Goal: Task Accomplishment & Management: Use online tool/utility

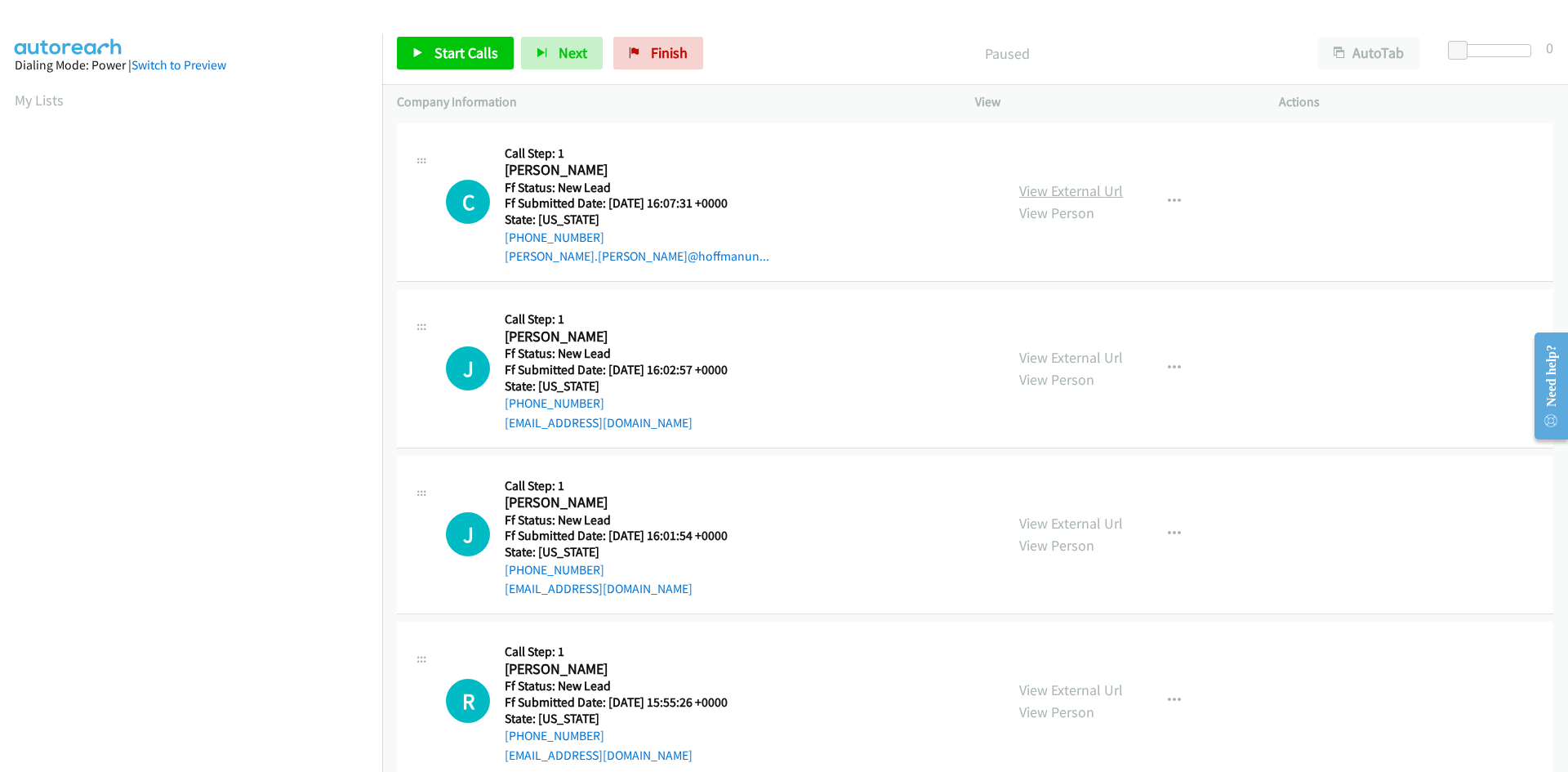
click at [1103, 190] on link "View External Url" at bounding box center [1072, 190] width 104 height 18
click at [493, 53] on span "Start Calls" at bounding box center [466, 53] width 64 height 18
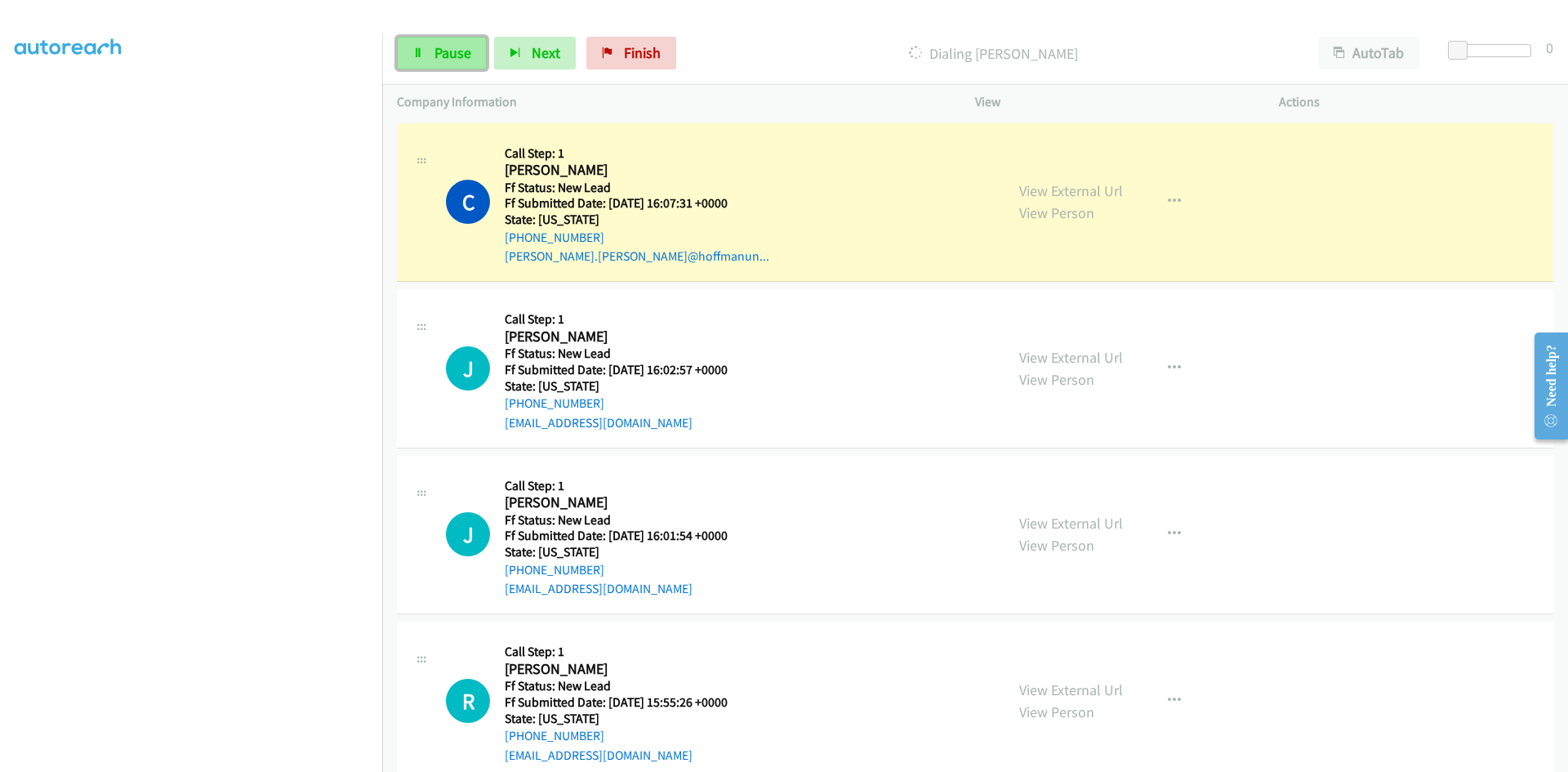
click at [465, 62] on link "Pause" at bounding box center [441, 53] width 90 height 32
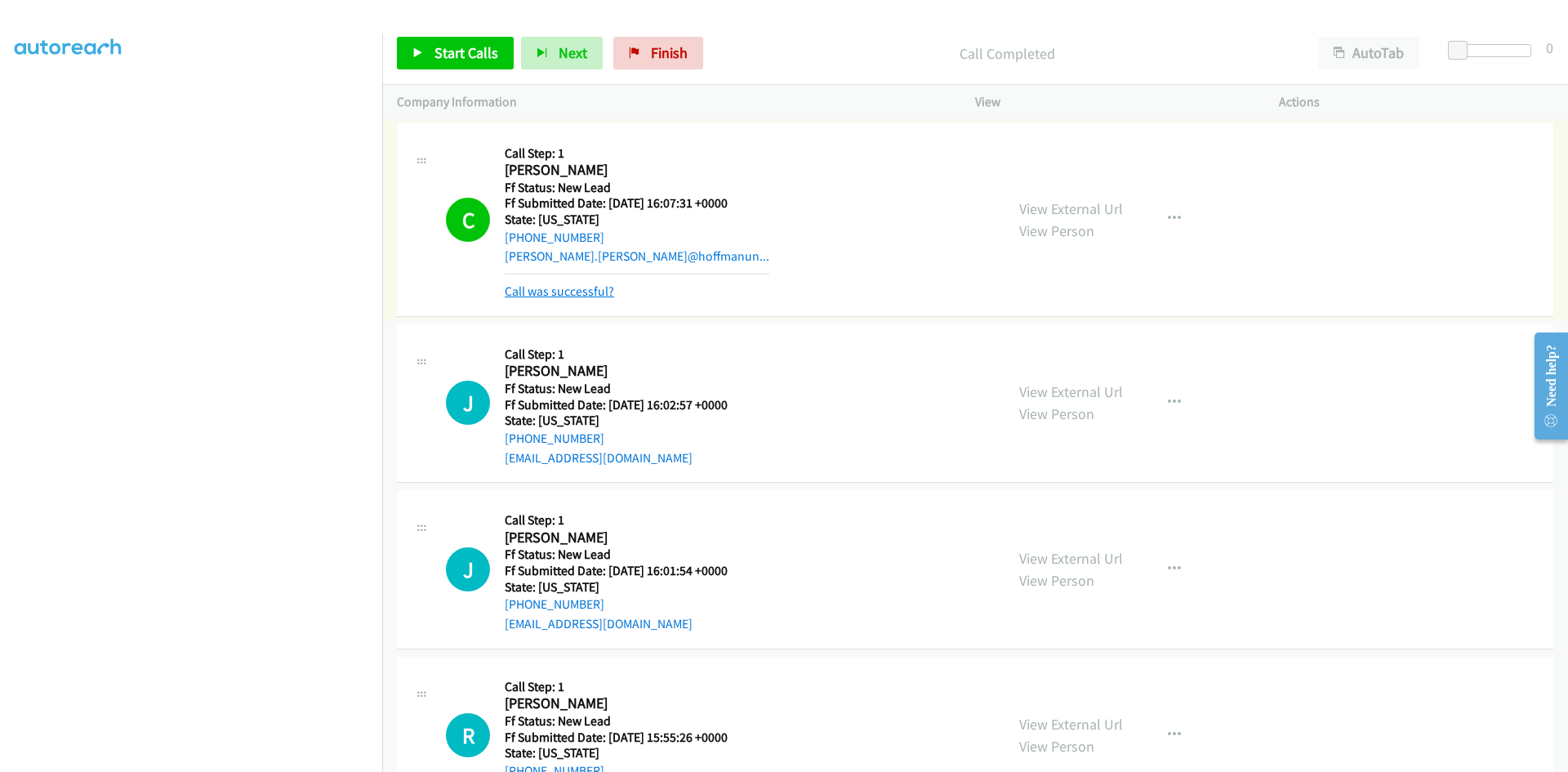
click at [580, 294] on link "Call was successful?" at bounding box center [559, 291] width 109 height 16
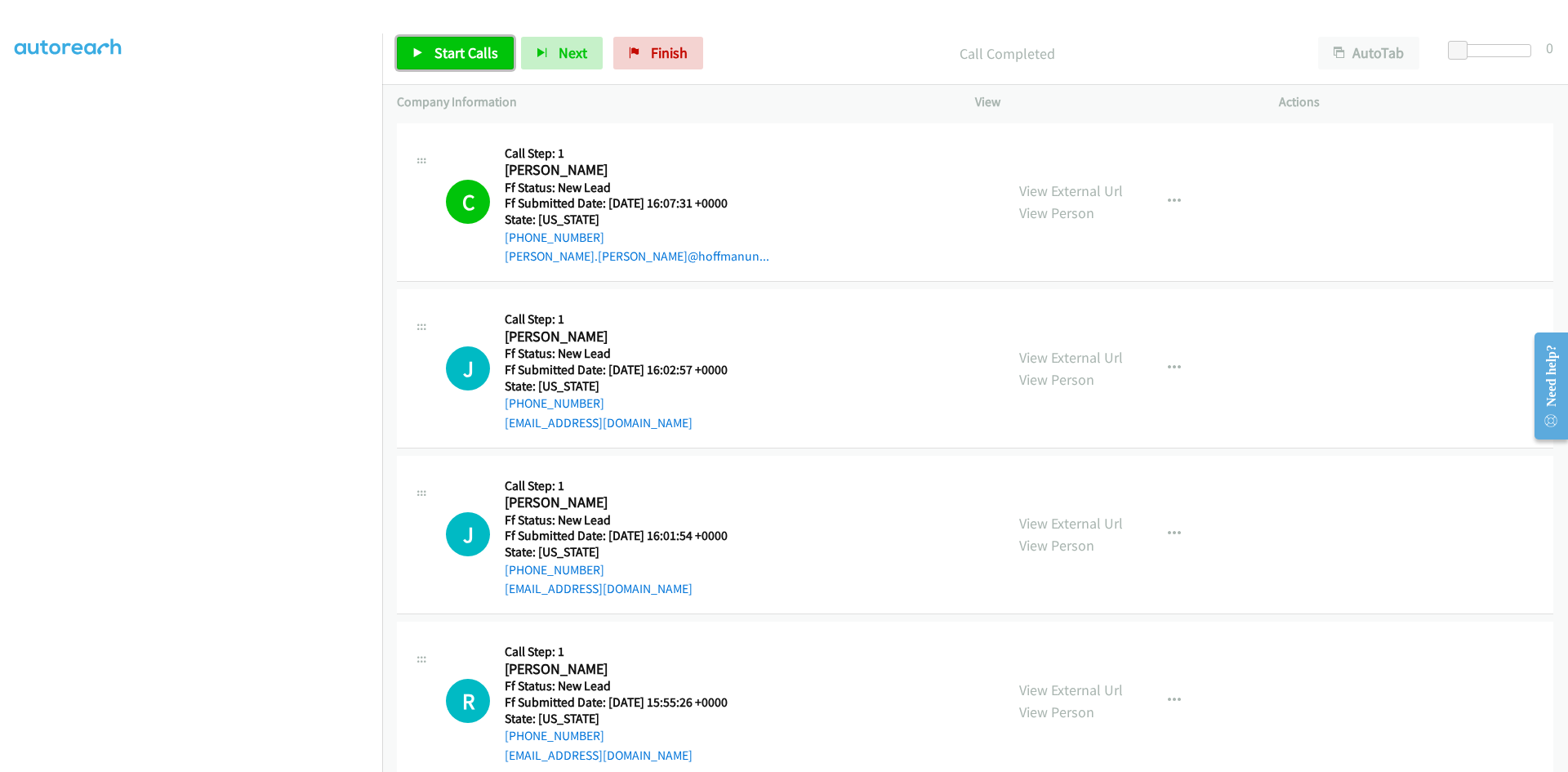
click at [462, 55] on span "Start Calls" at bounding box center [466, 53] width 64 height 18
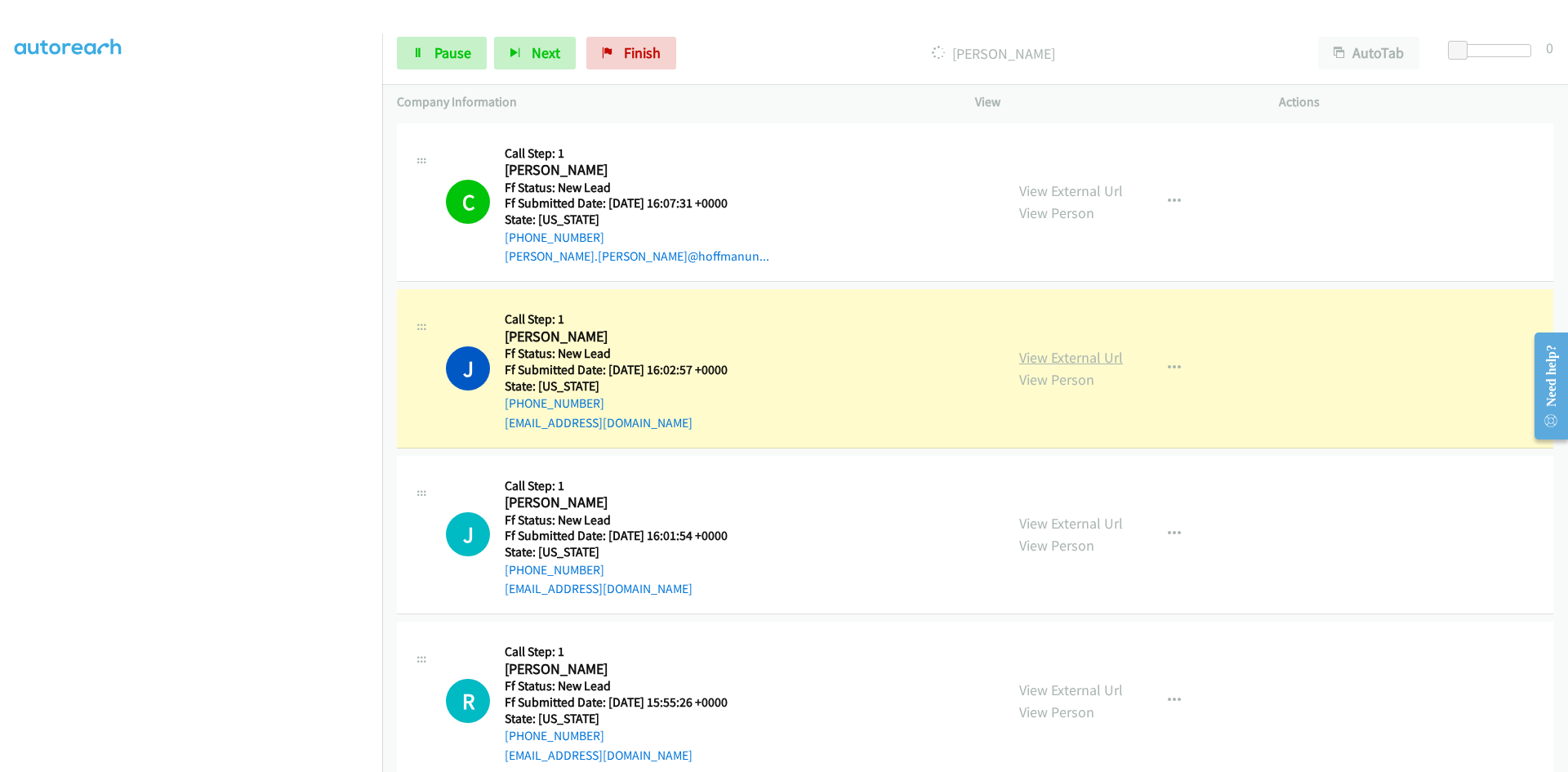
click at [1098, 357] on link "View External Url" at bounding box center [1072, 357] width 104 height 18
click at [446, 53] on span "Pause" at bounding box center [453, 53] width 37 height 18
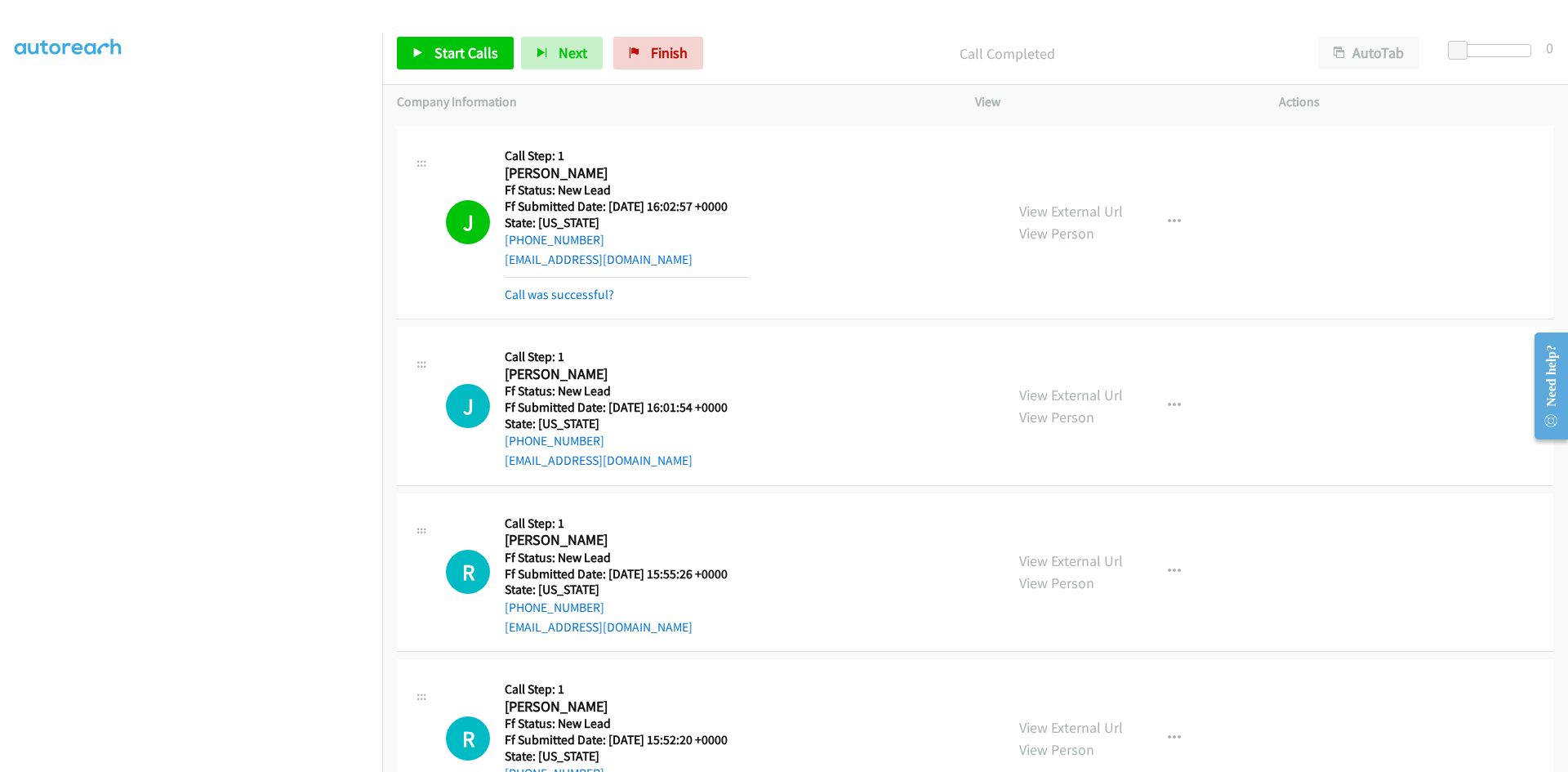
scroll to position [234, 0]
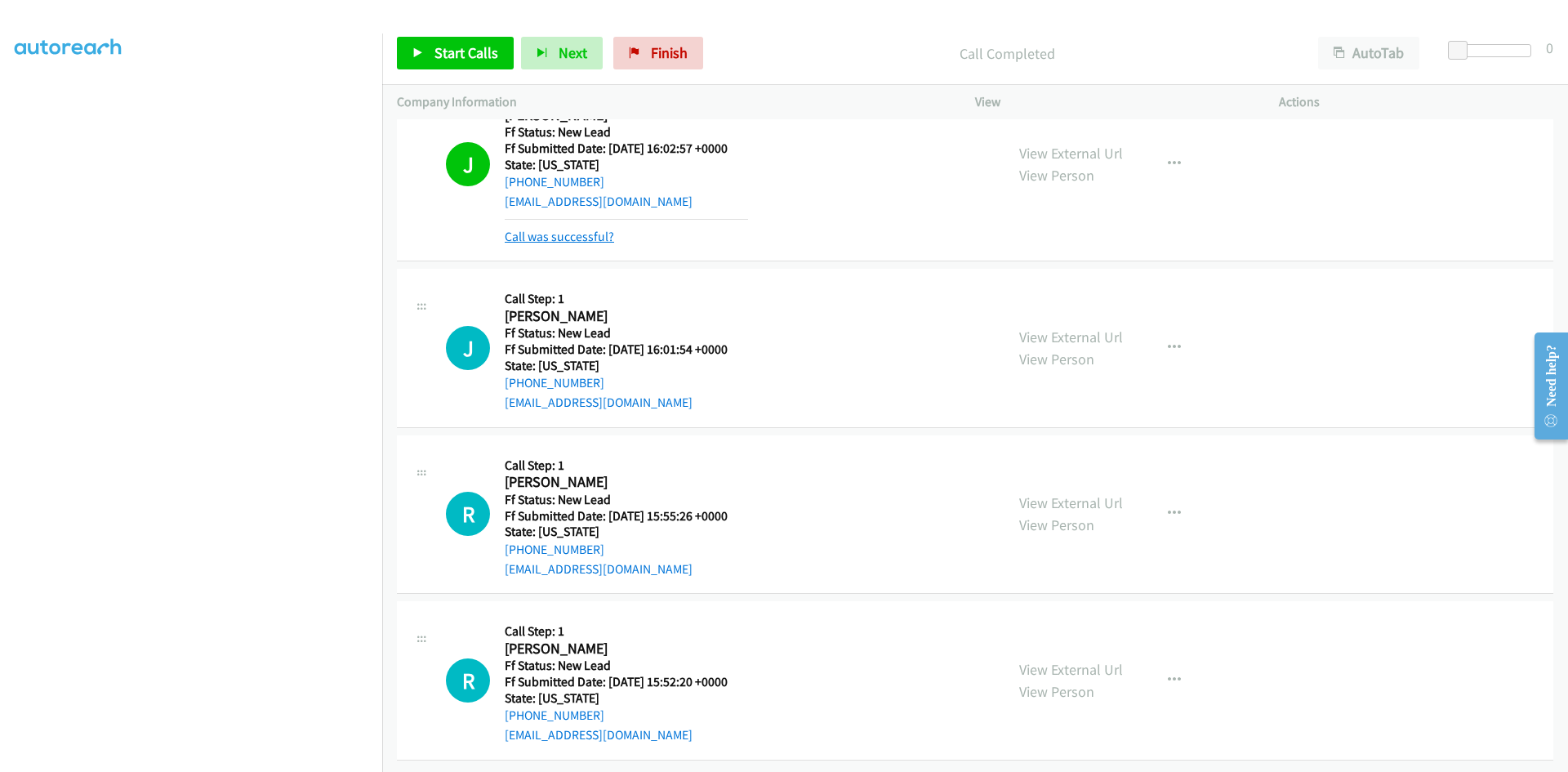
click at [596, 228] on link "Call was successful?" at bounding box center [559, 236] width 109 height 16
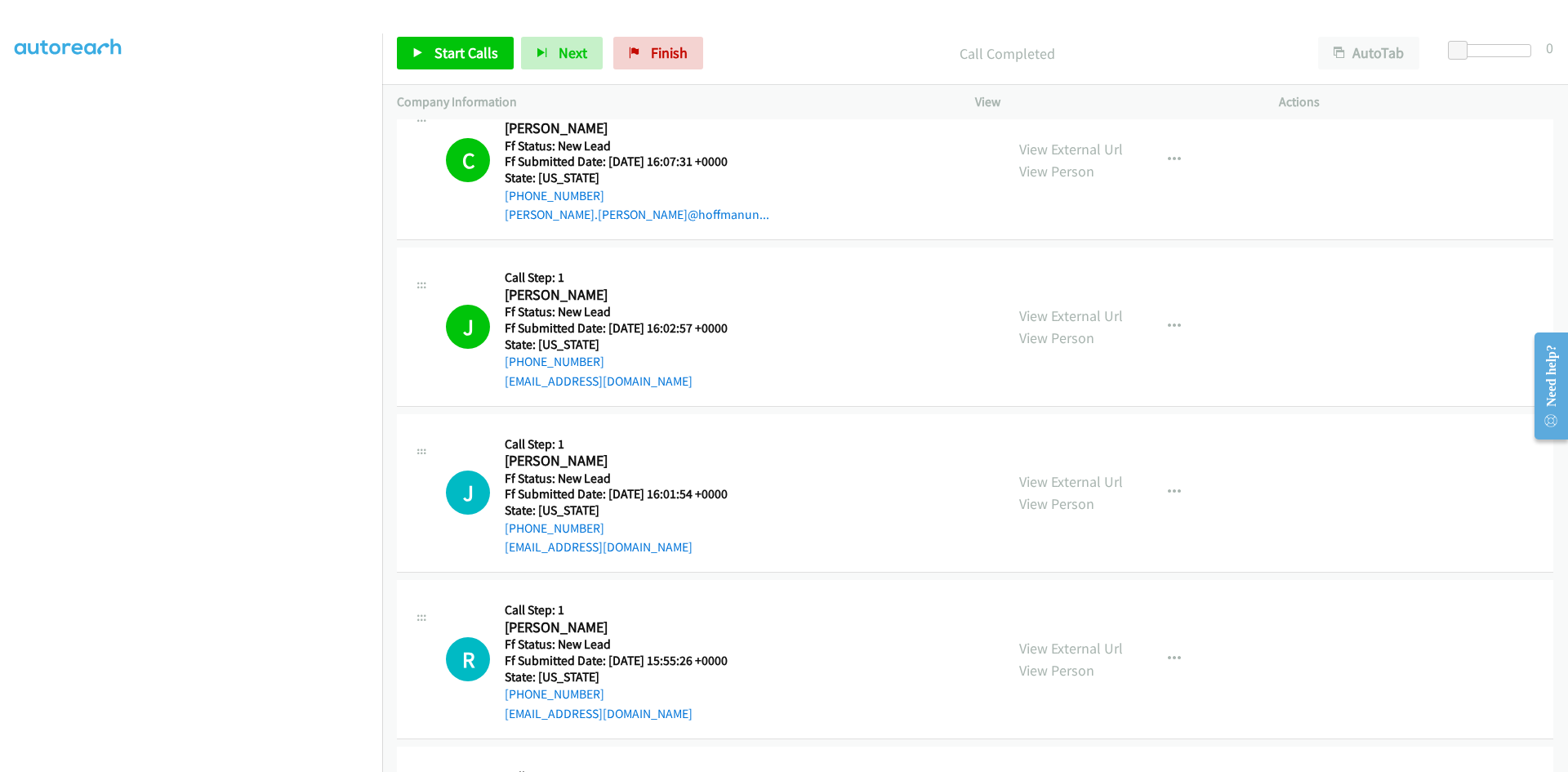
scroll to position [81, 0]
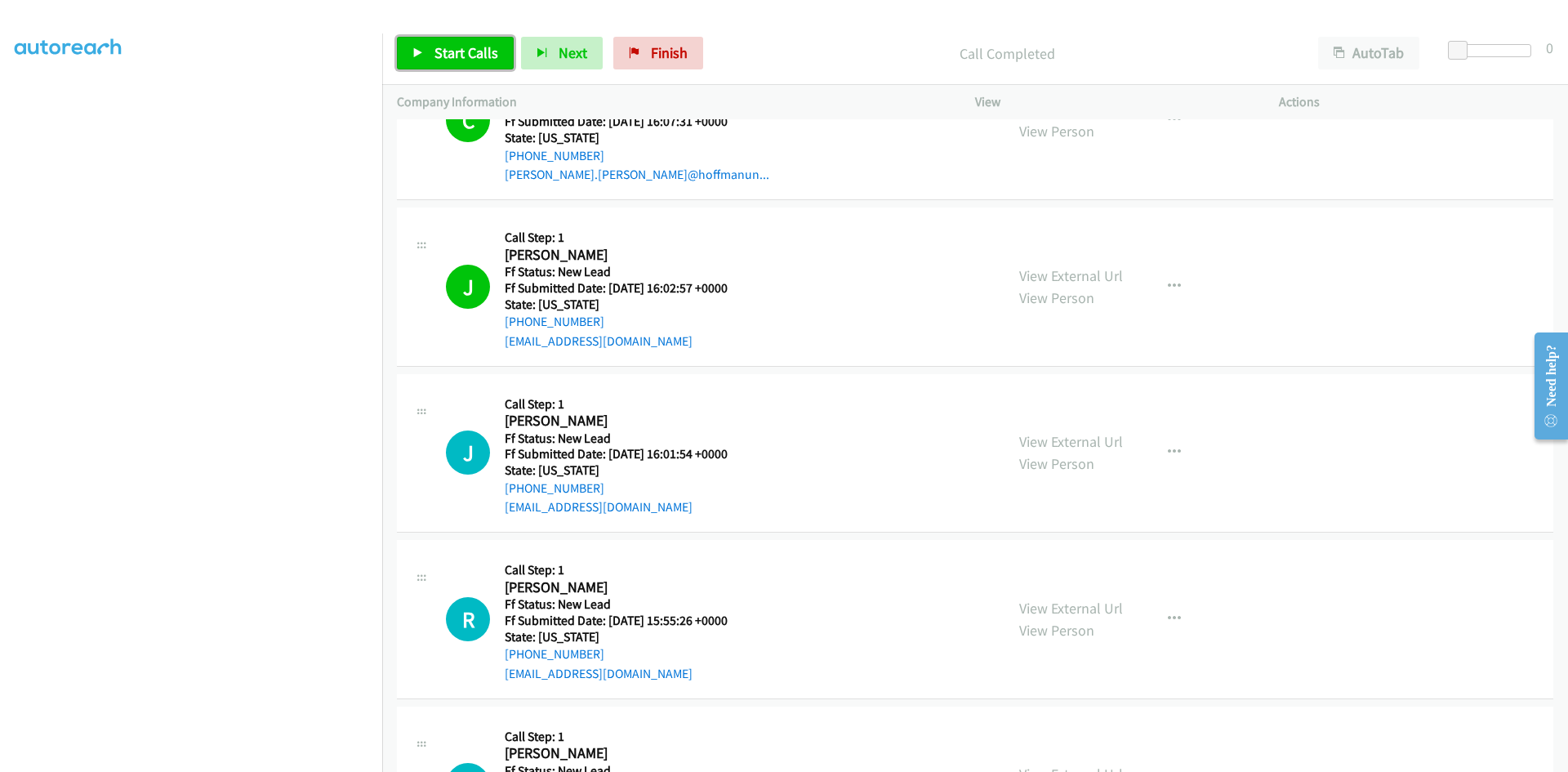
click at [459, 46] on span "Start Calls" at bounding box center [466, 53] width 64 height 18
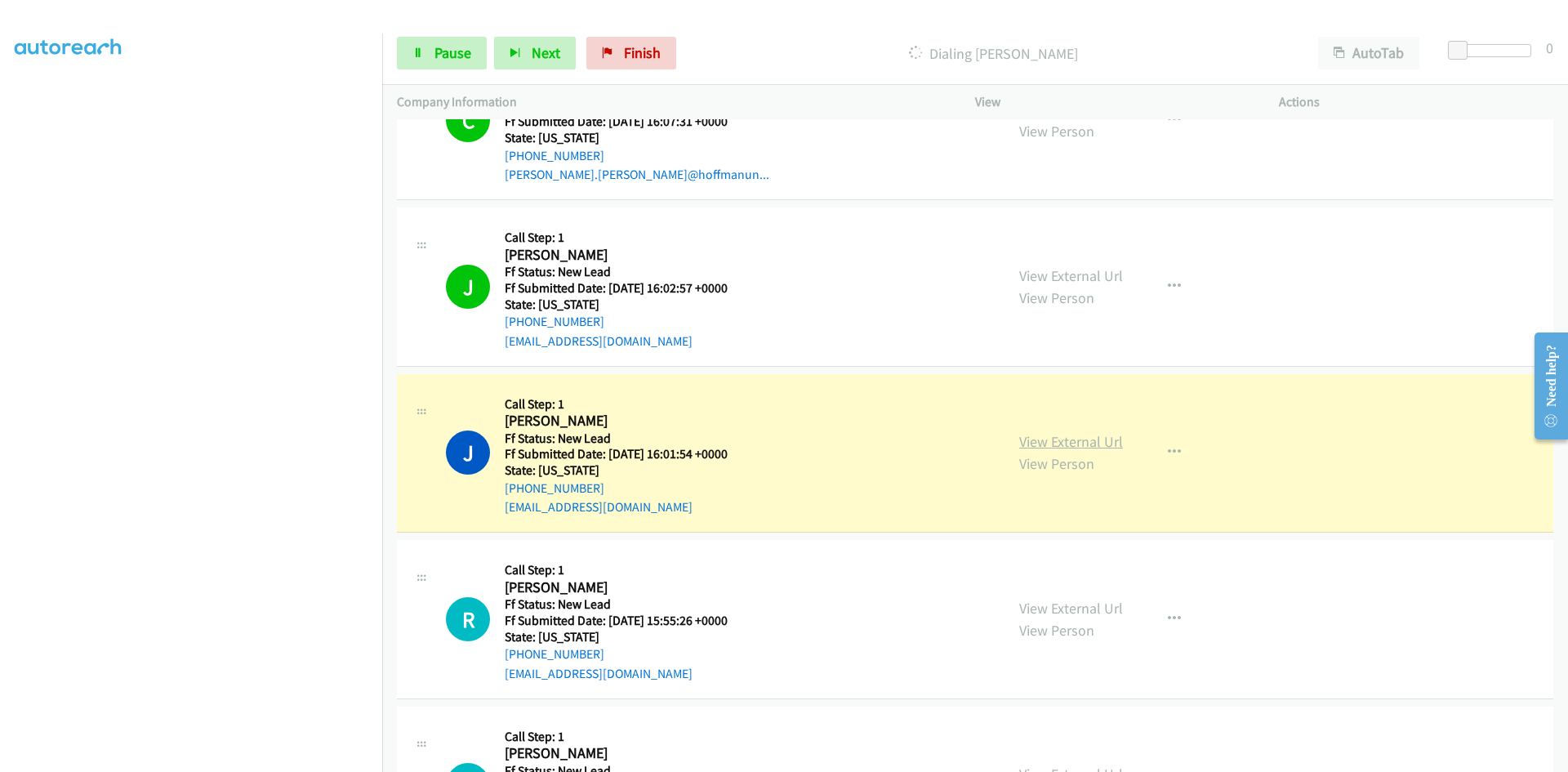
click at [1071, 435] on link "View External Url" at bounding box center [1072, 441] width 104 height 18
click at [451, 50] on span "Pause" at bounding box center [453, 53] width 37 height 18
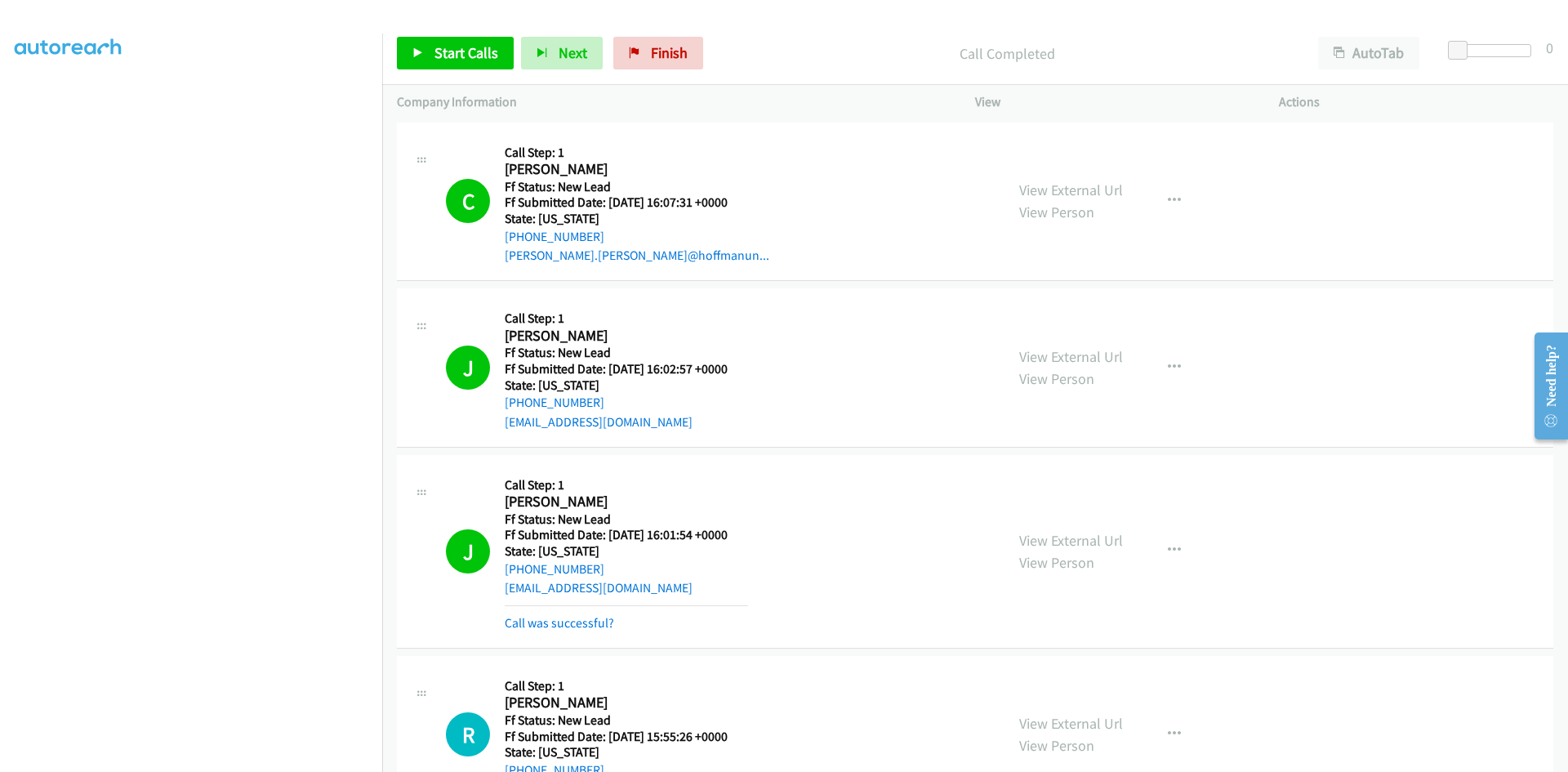
scroll to position [0, 0]
click at [592, 621] on link "Call was successful?" at bounding box center [559, 623] width 109 height 16
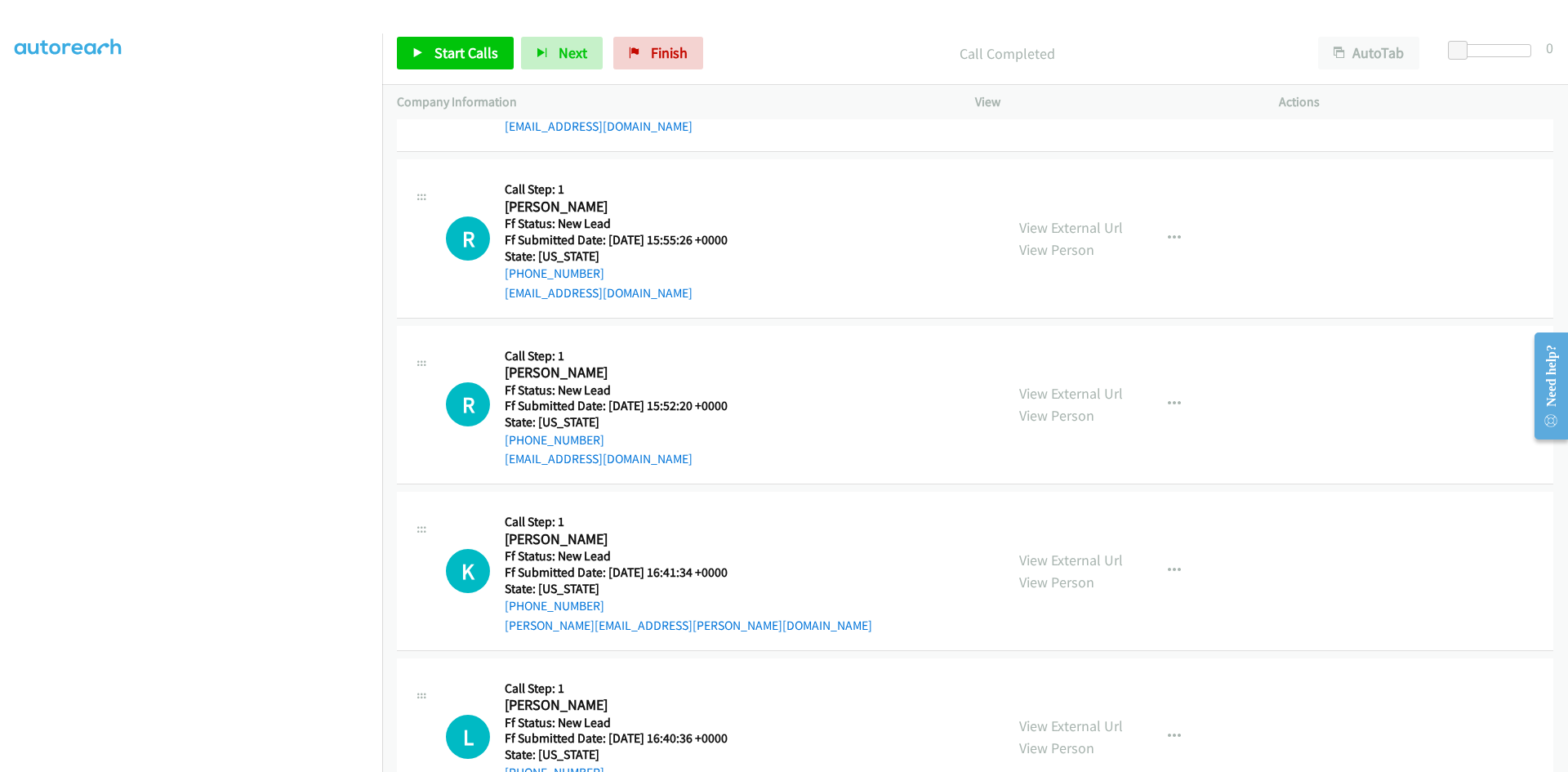
scroll to position [490, 0]
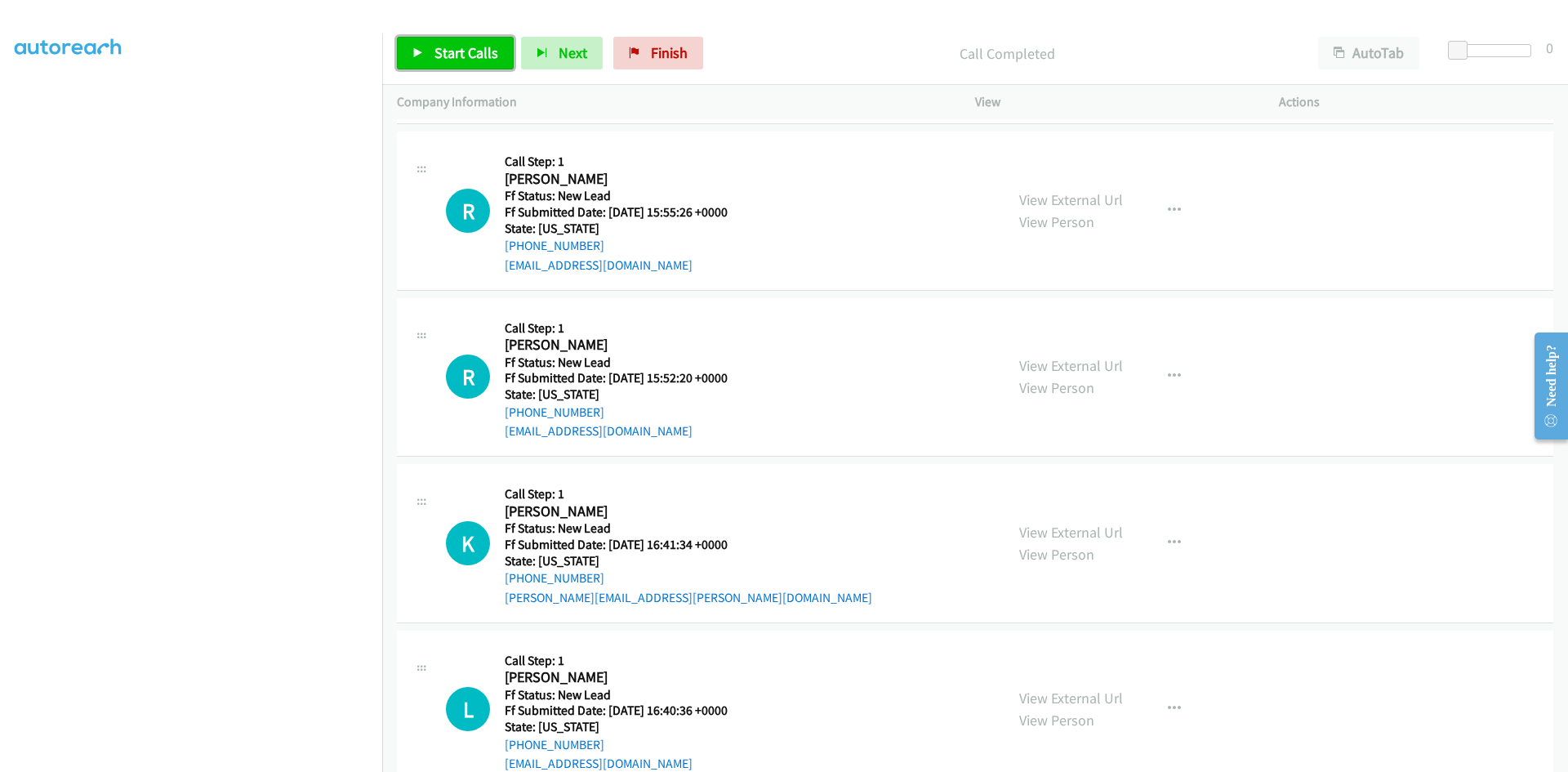
click at [462, 50] on span "Start Calls" at bounding box center [466, 53] width 64 height 18
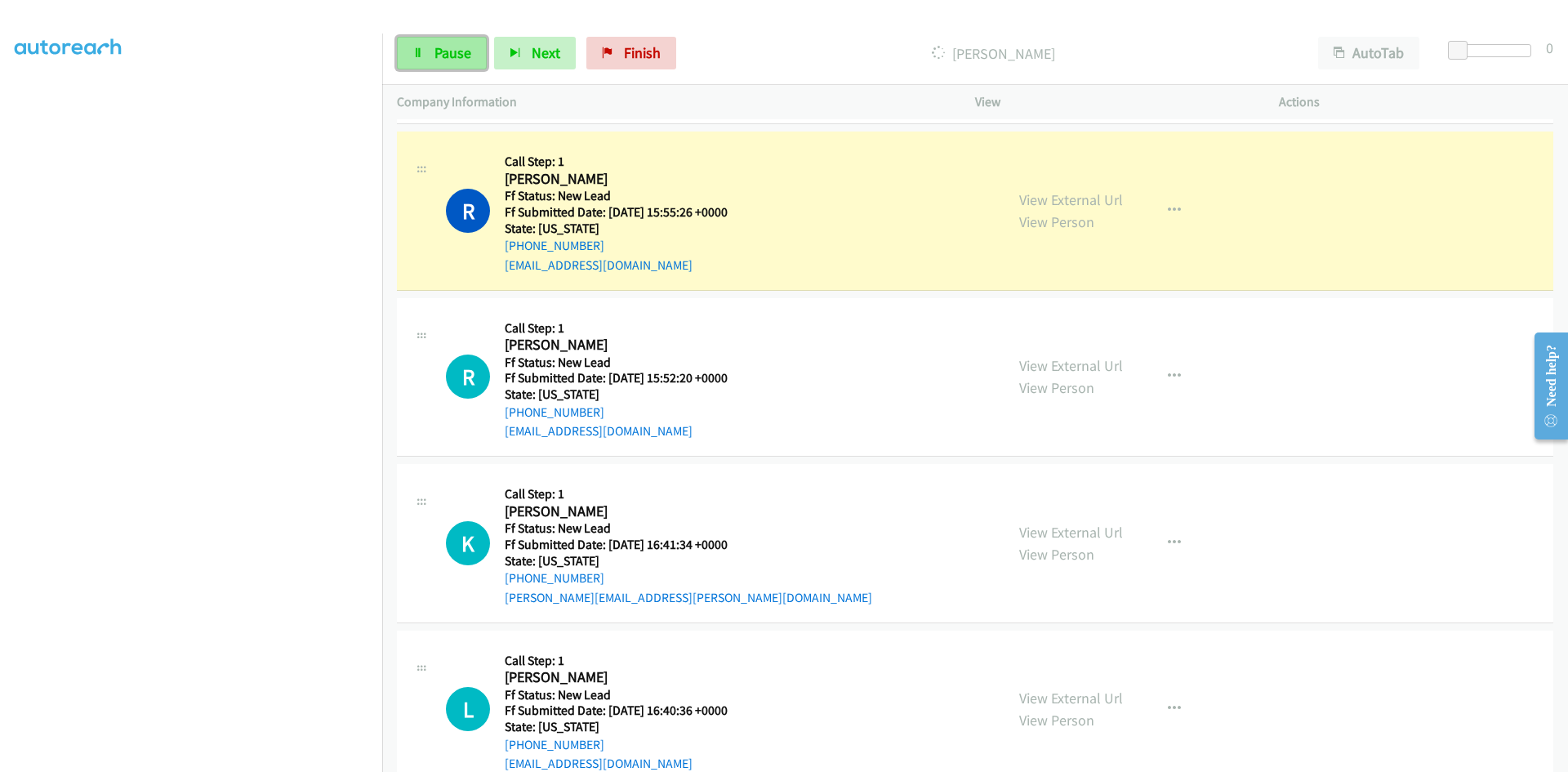
click at [409, 38] on link "Pause" at bounding box center [441, 53] width 90 height 32
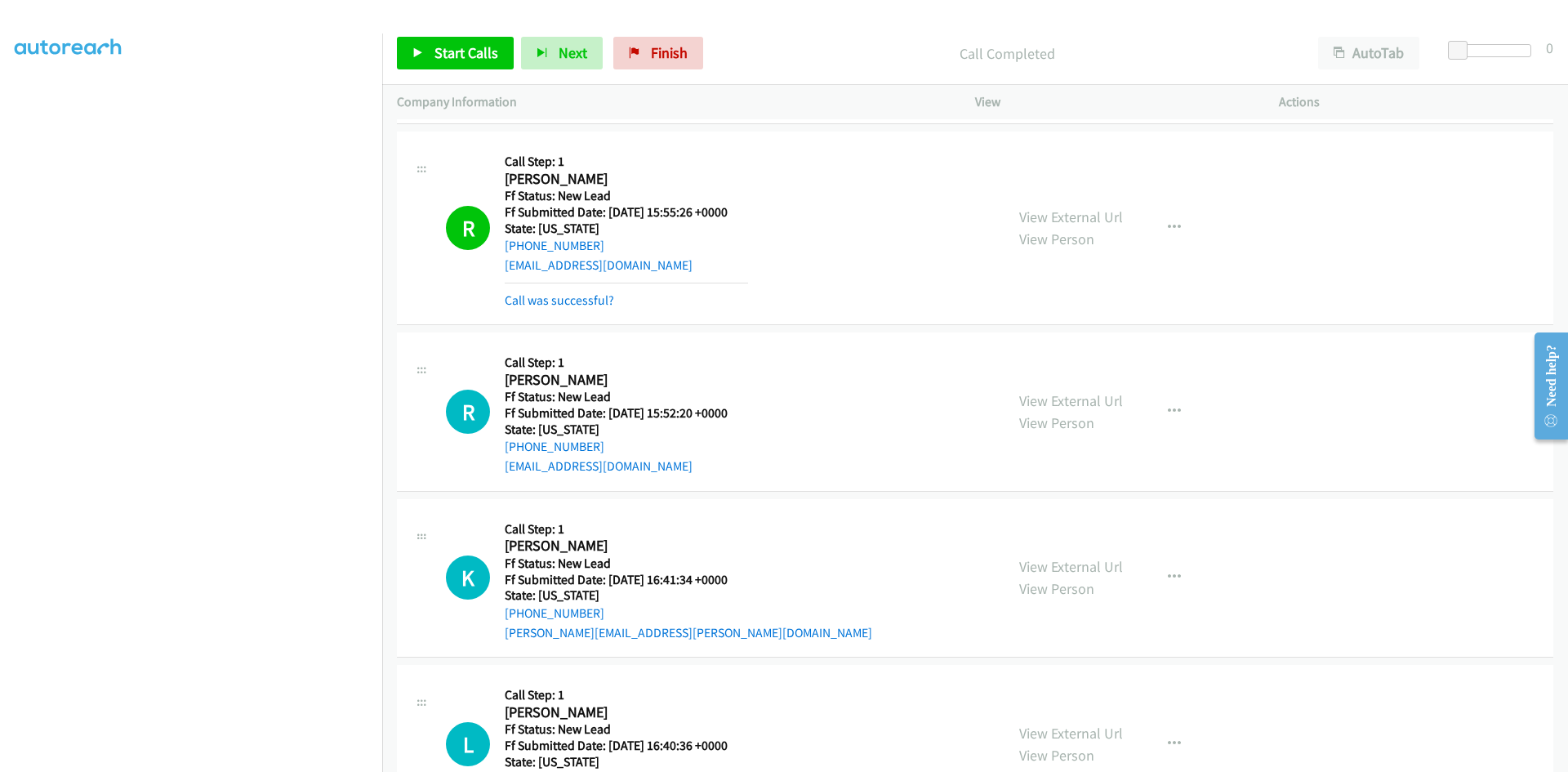
click at [1226, 38] on div "Call Completed" at bounding box center [1007, 53] width 593 height 32
click at [581, 300] on link "Call was successful?" at bounding box center [559, 300] width 109 height 16
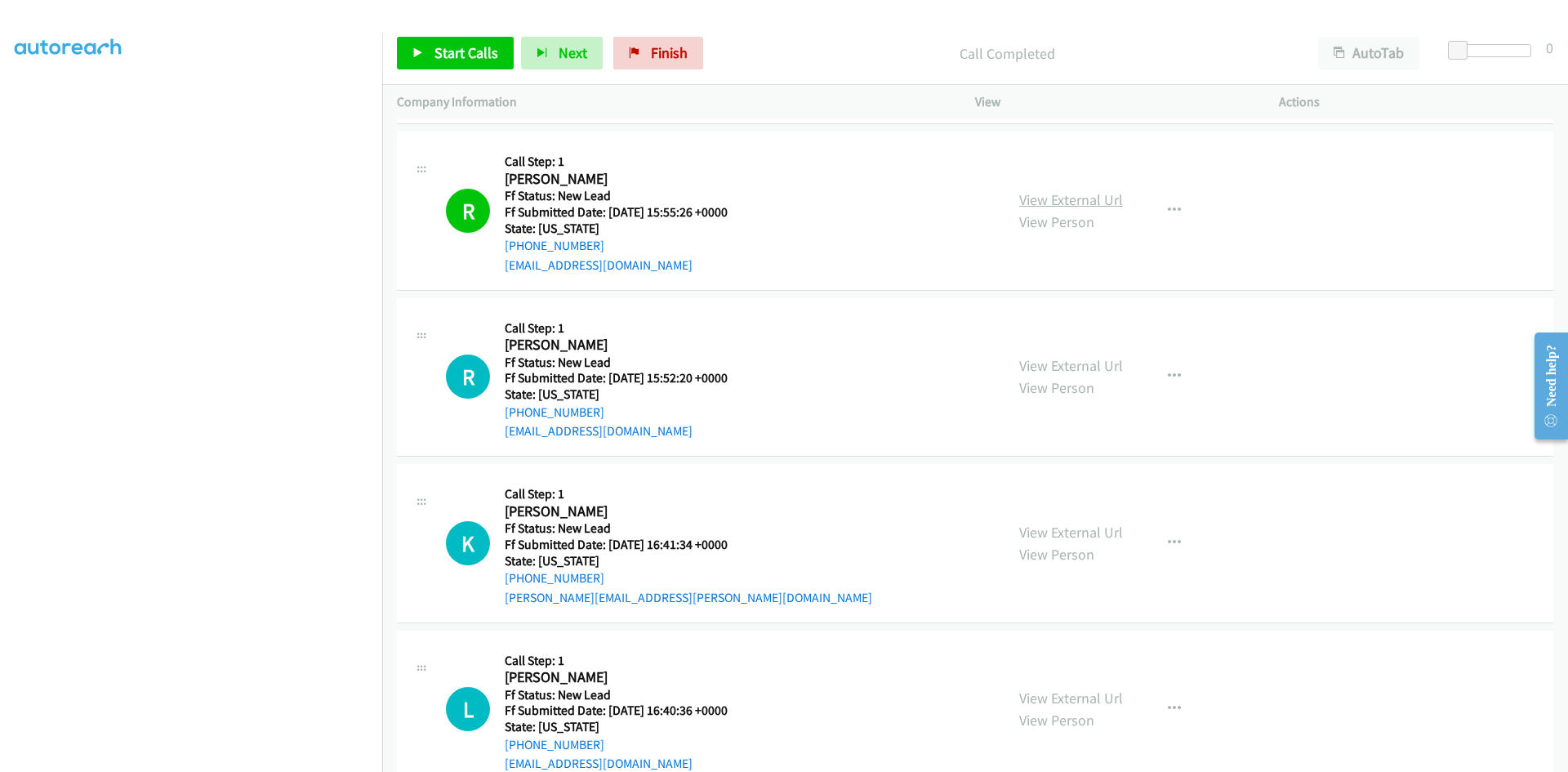
click at [1073, 203] on link "View External Url" at bounding box center [1072, 200] width 104 height 18
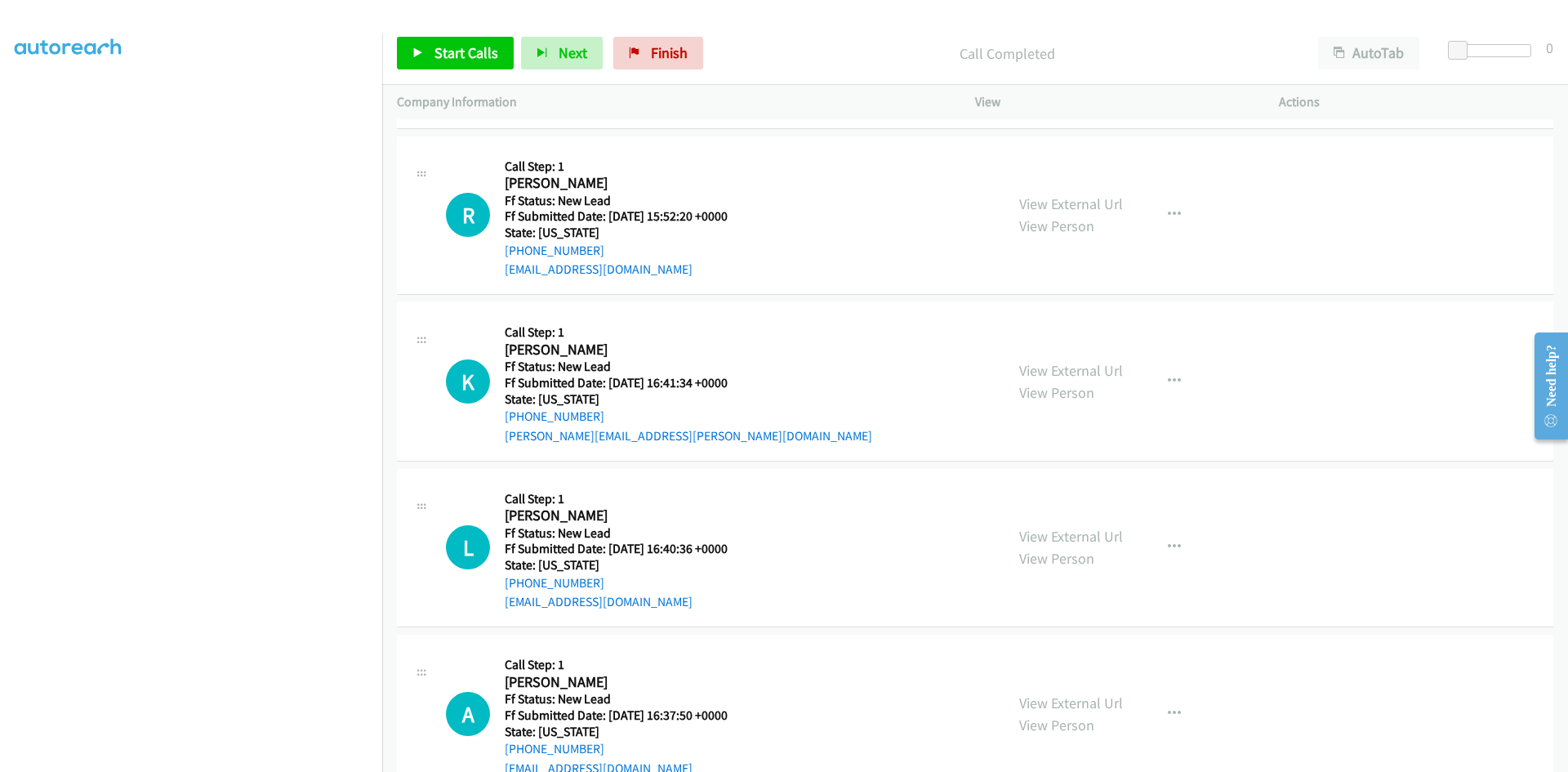
scroll to position [654, 0]
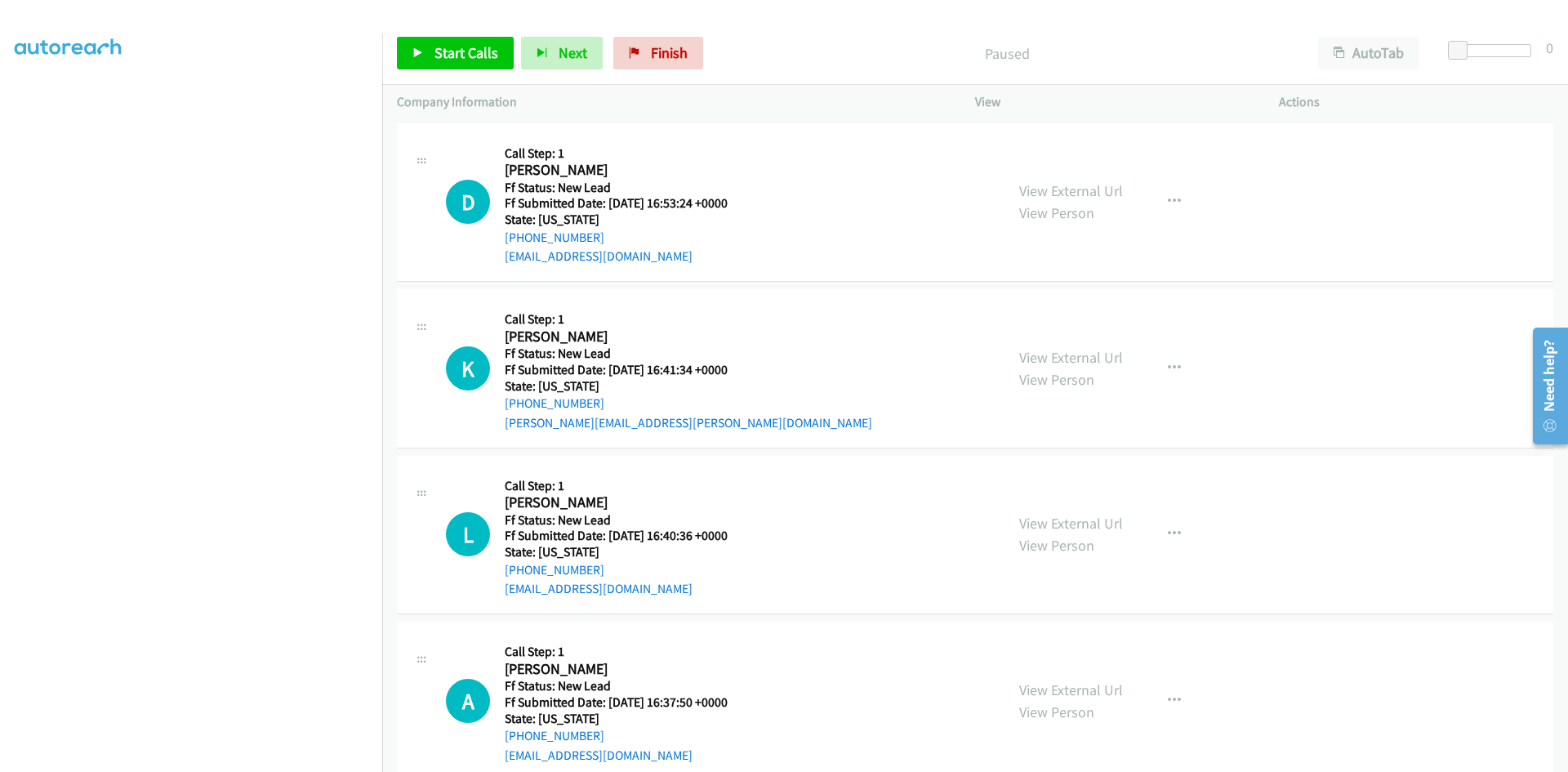
scroll to position [144, 0]
click at [465, 59] on span "Start Calls" at bounding box center [466, 53] width 64 height 18
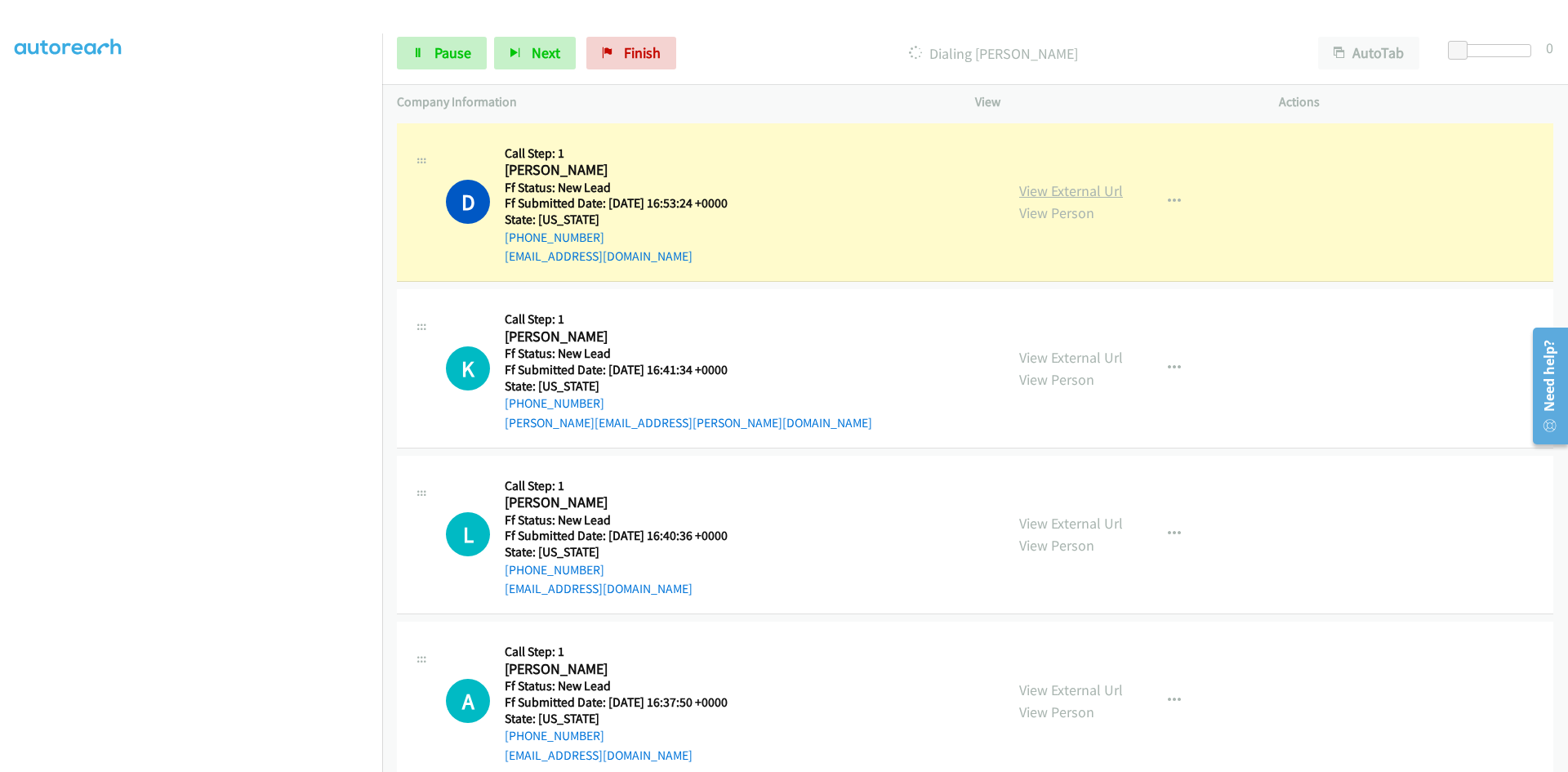
click at [1083, 196] on link "View External Url" at bounding box center [1072, 190] width 104 height 18
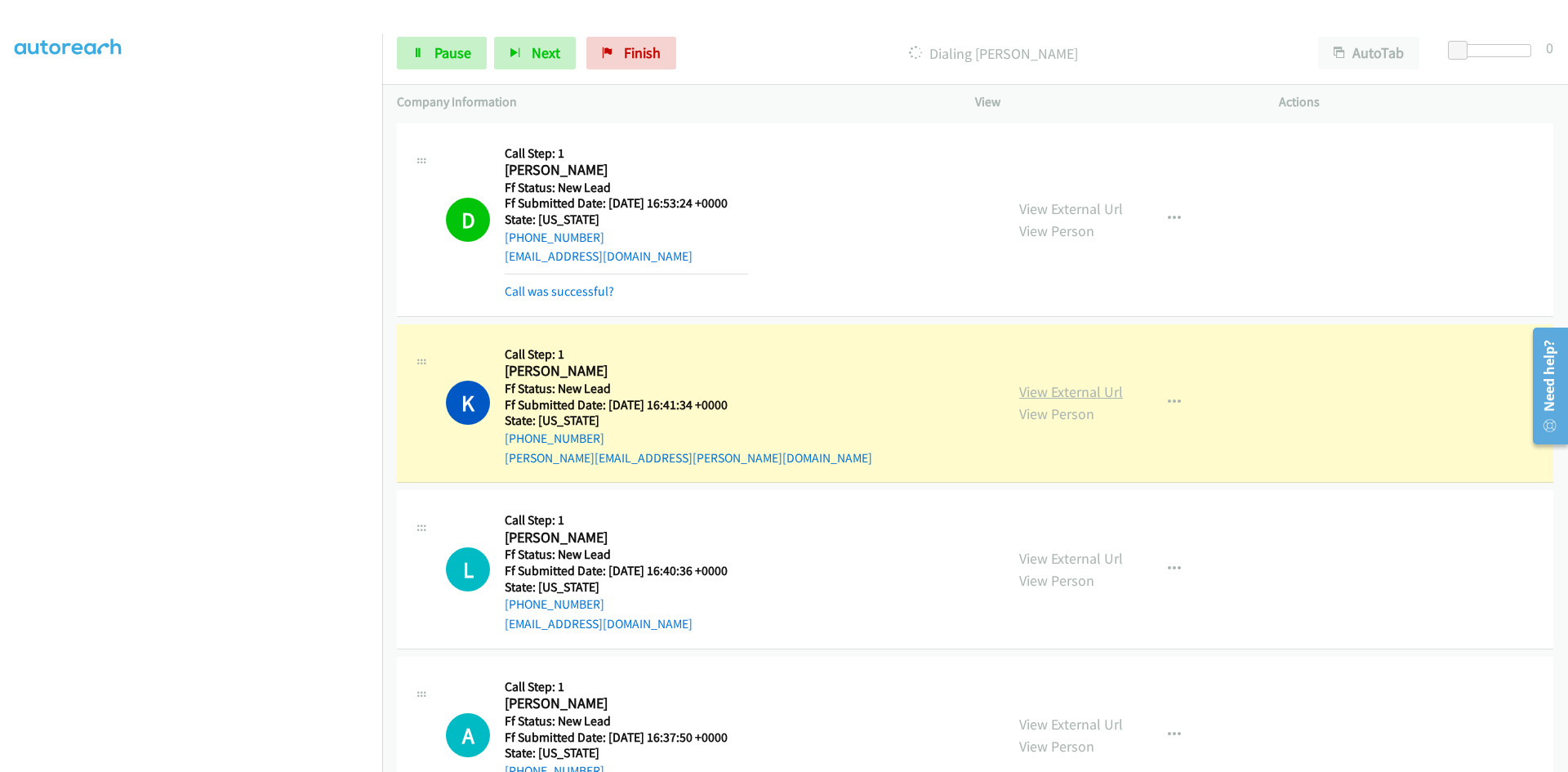
click at [1093, 389] on link "View External Url" at bounding box center [1072, 391] width 104 height 18
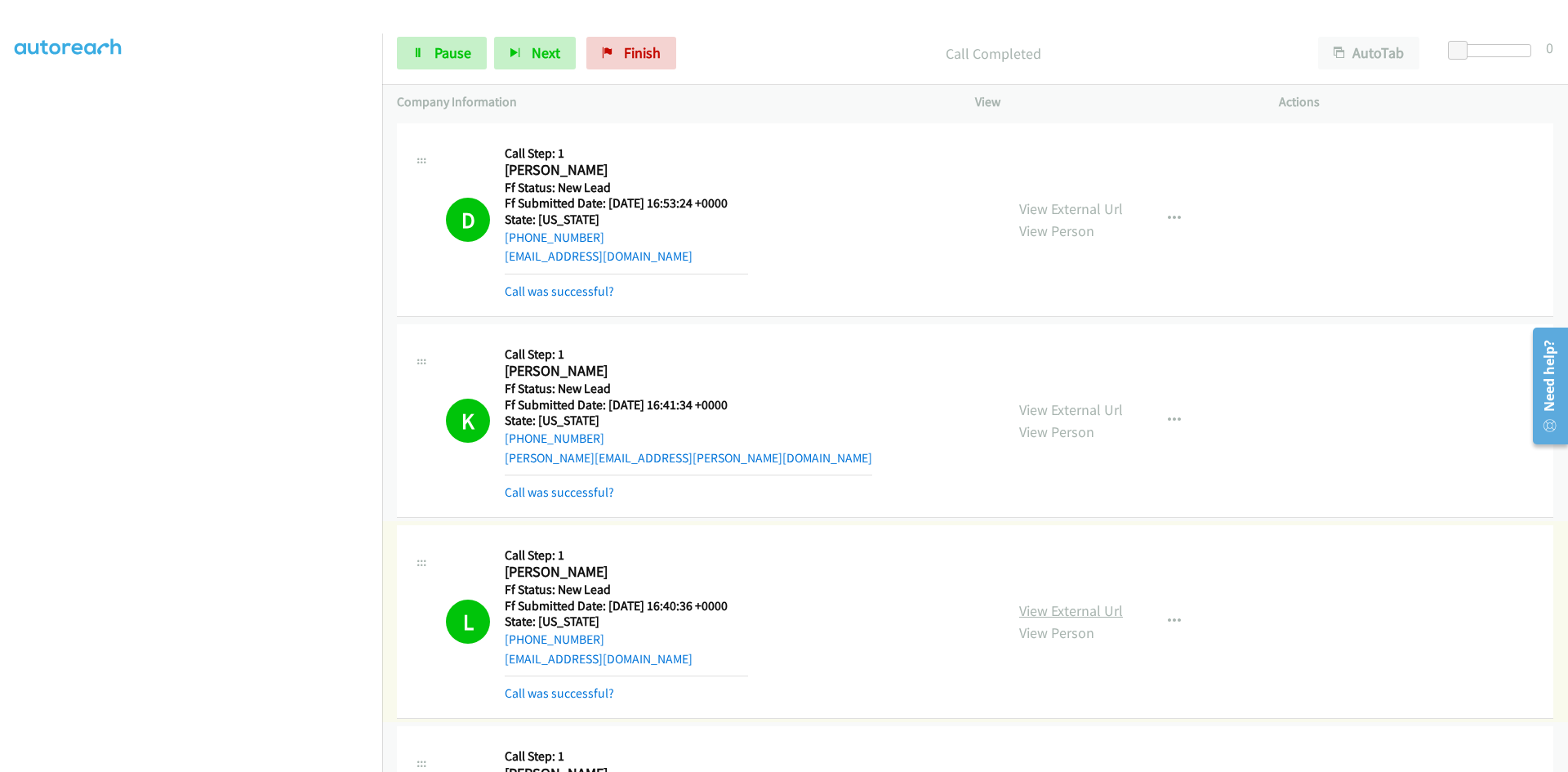
click at [1099, 607] on link "View External Url" at bounding box center [1072, 610] width 104 height 18
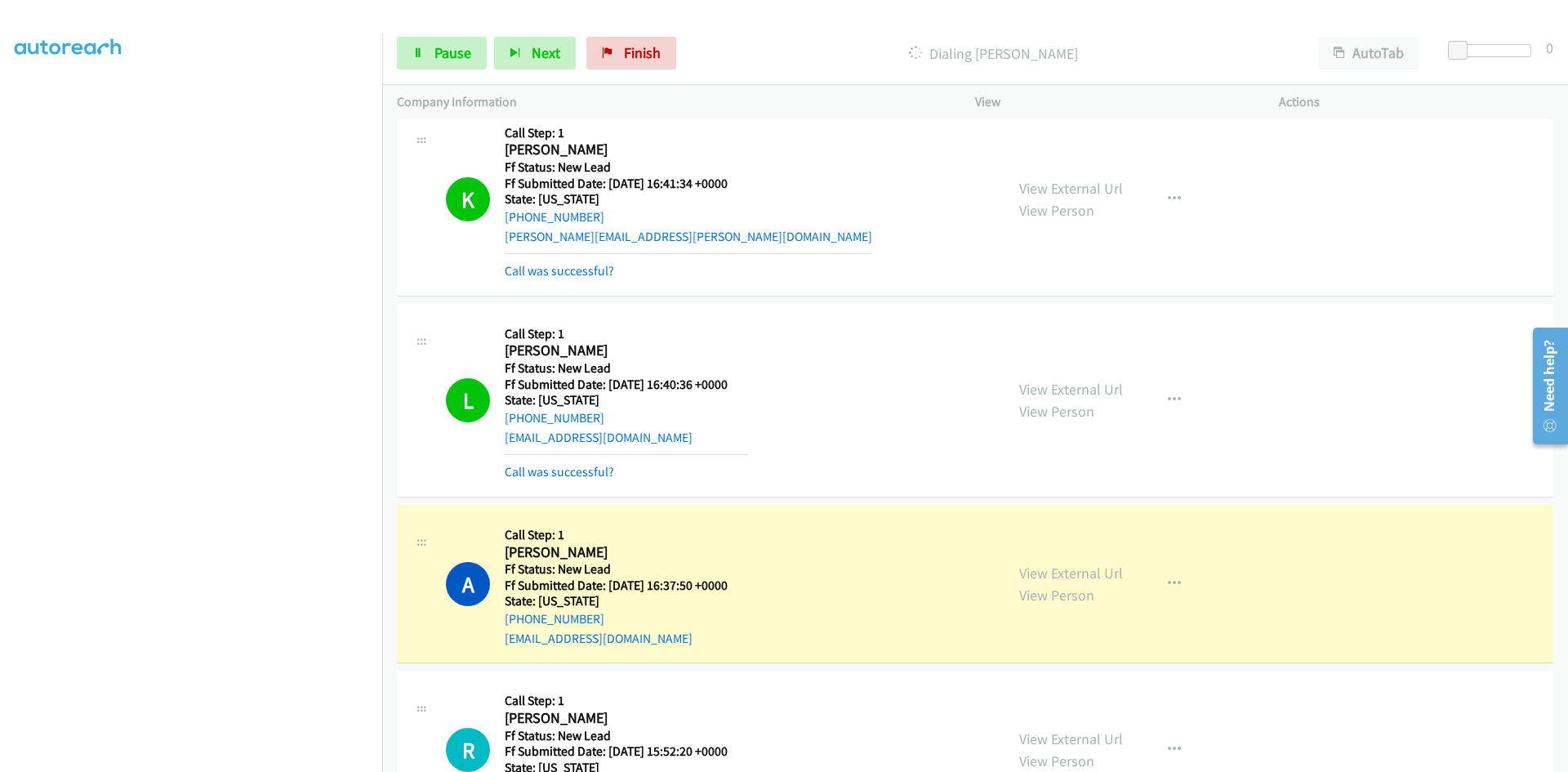
scroll to position [245, 0]
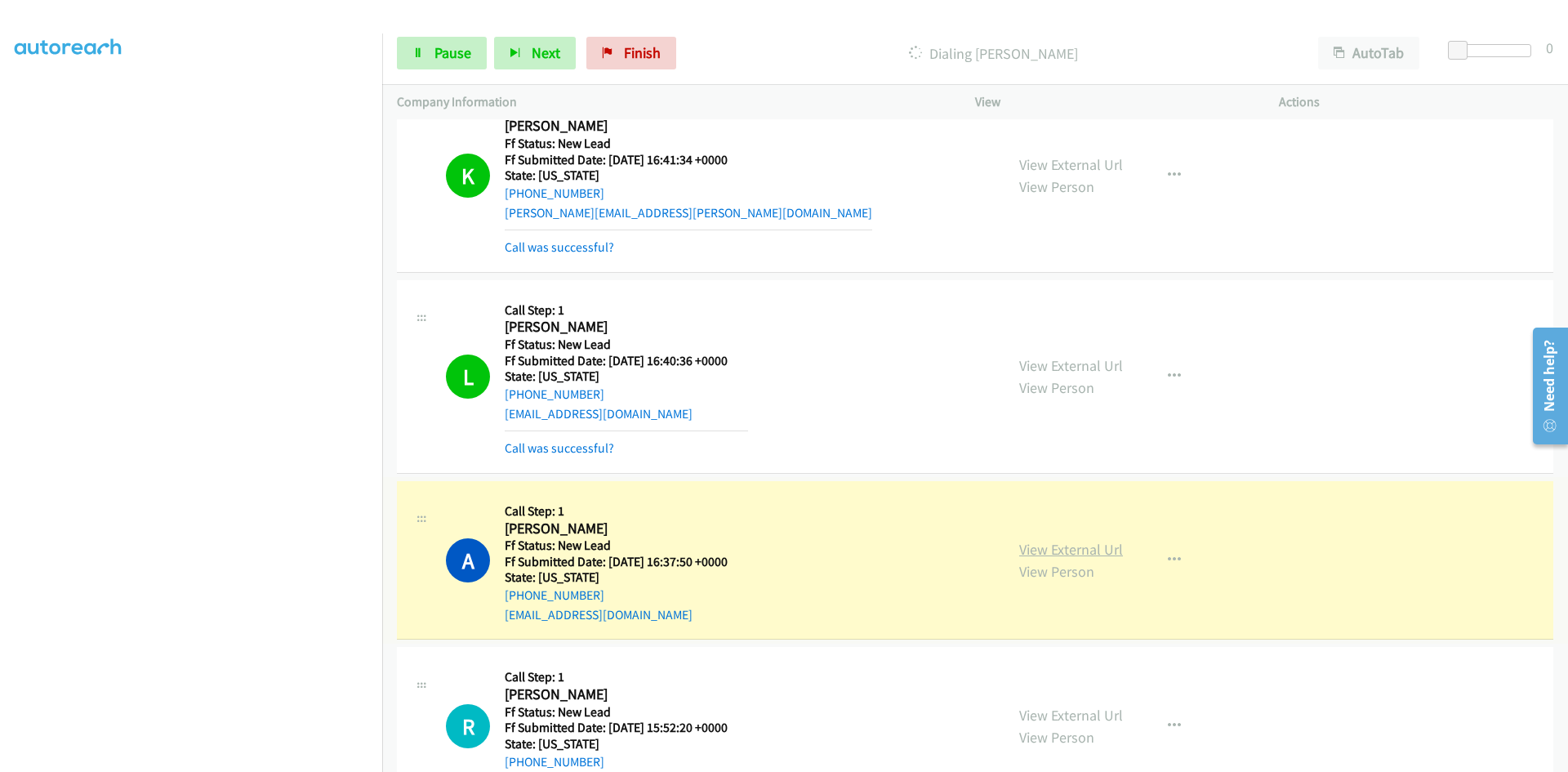
click at [1099, 554] on link "View External Url" at bounding box center [1072, 549] width 104 height 18
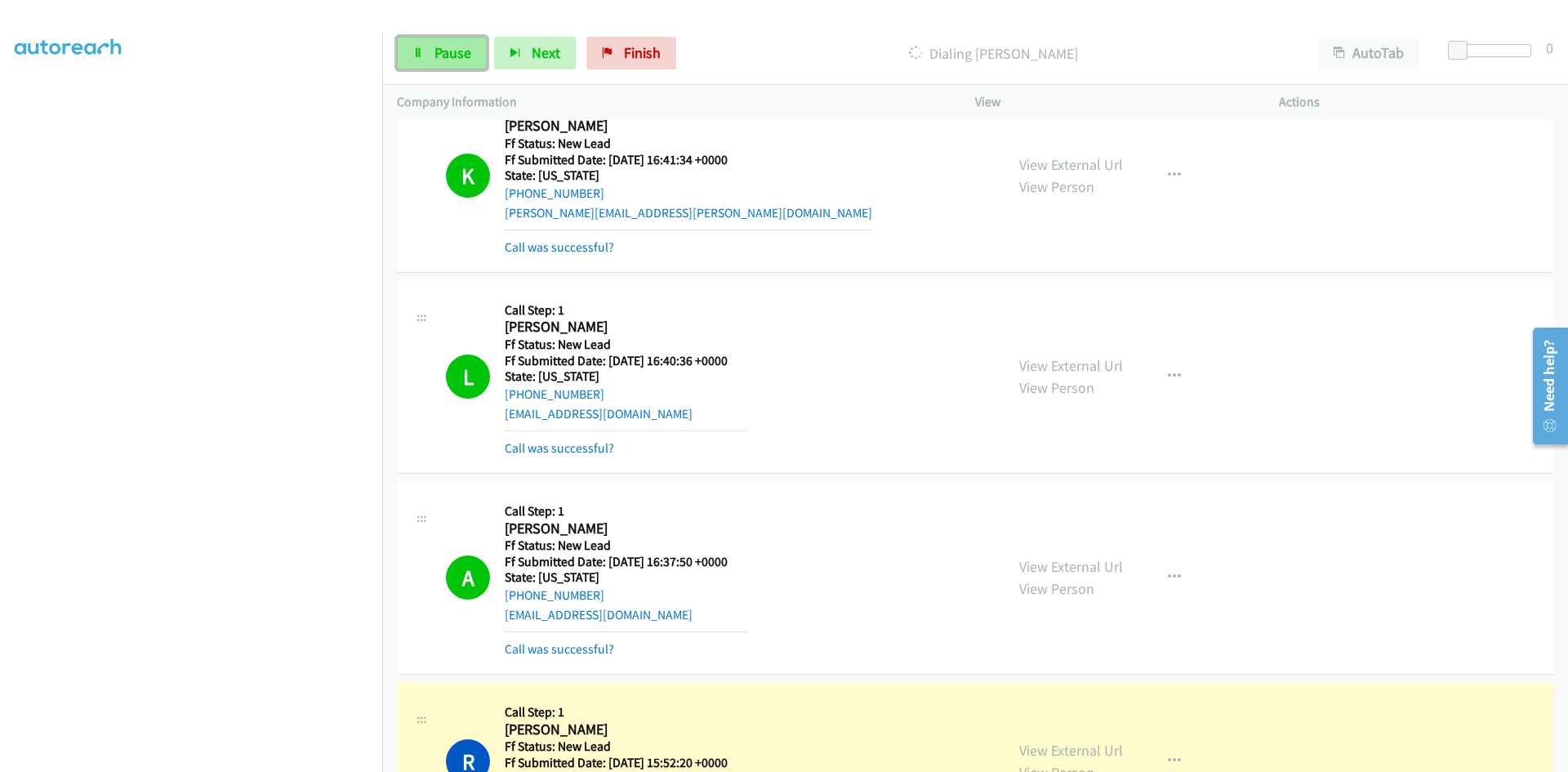
click at [447, 53] on span "Pause" at bounding box center [453, 53] width 37 height 18
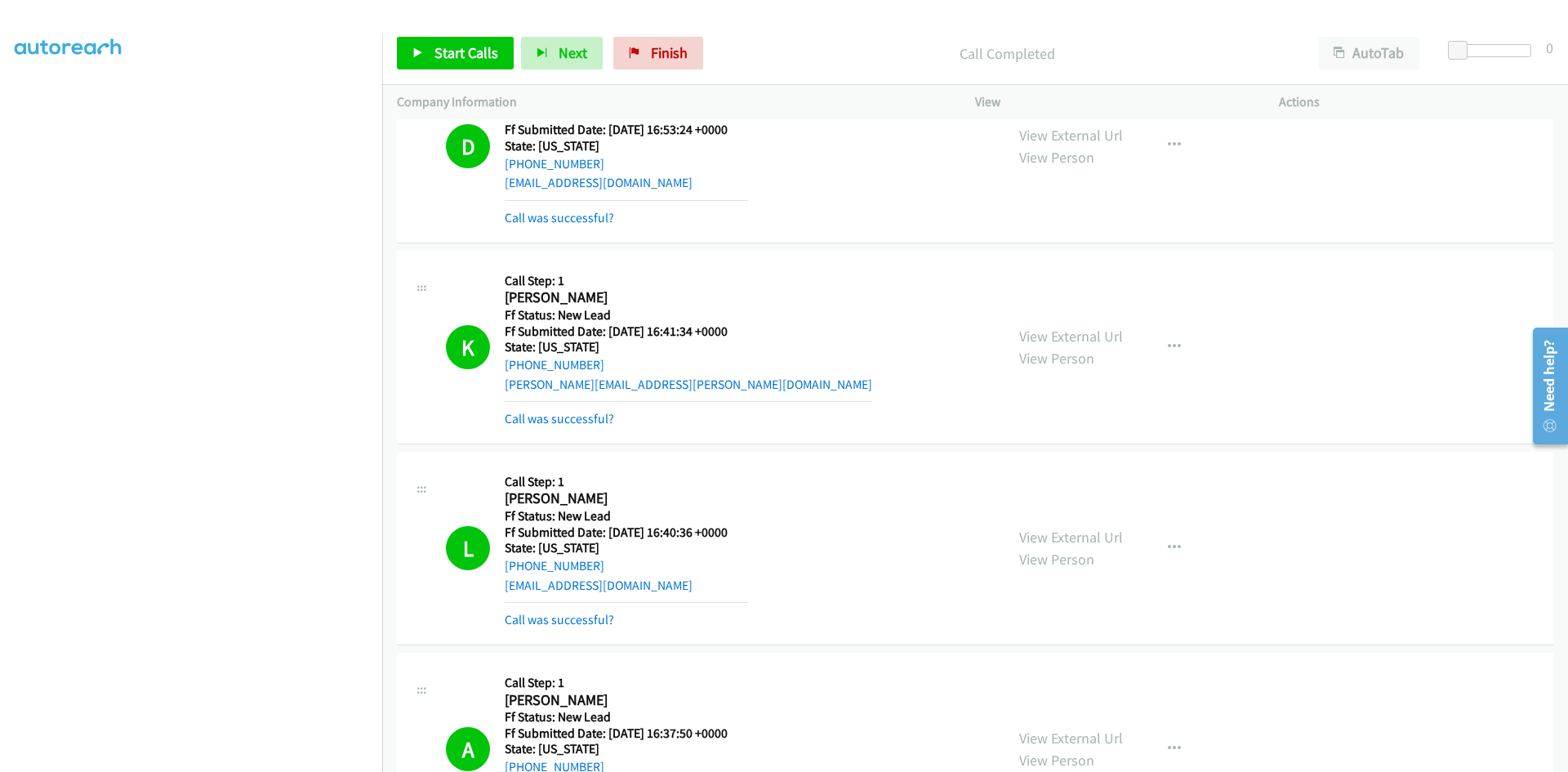
scroll to position [0, 0]
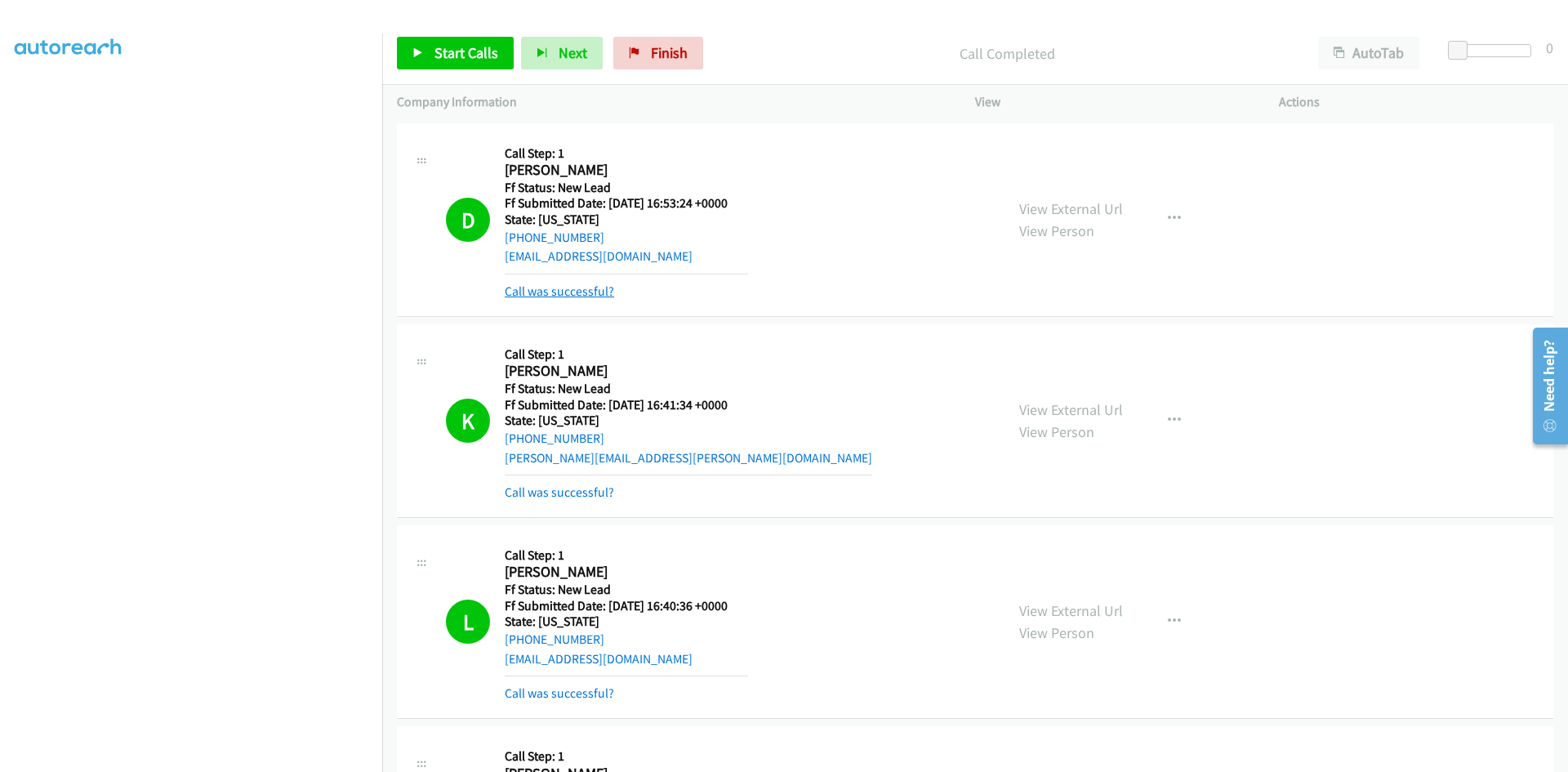
click at [565, 291] on link "Call was successful?" at bounding box center [559, 291] width 109 height 16
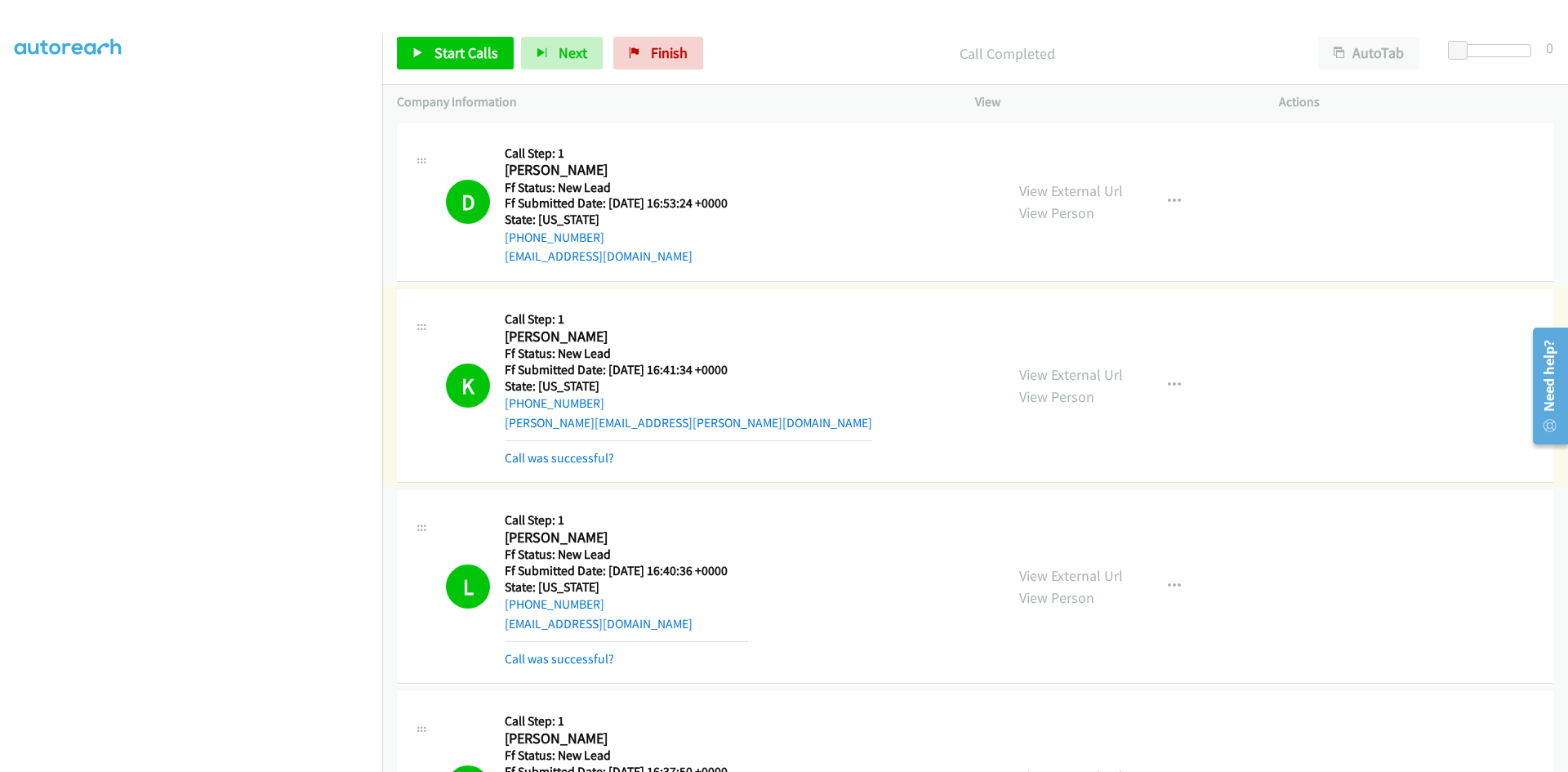
click at [582, 453] on link "Call was successful?" at bounding box center [559, 458] width 109 height 16
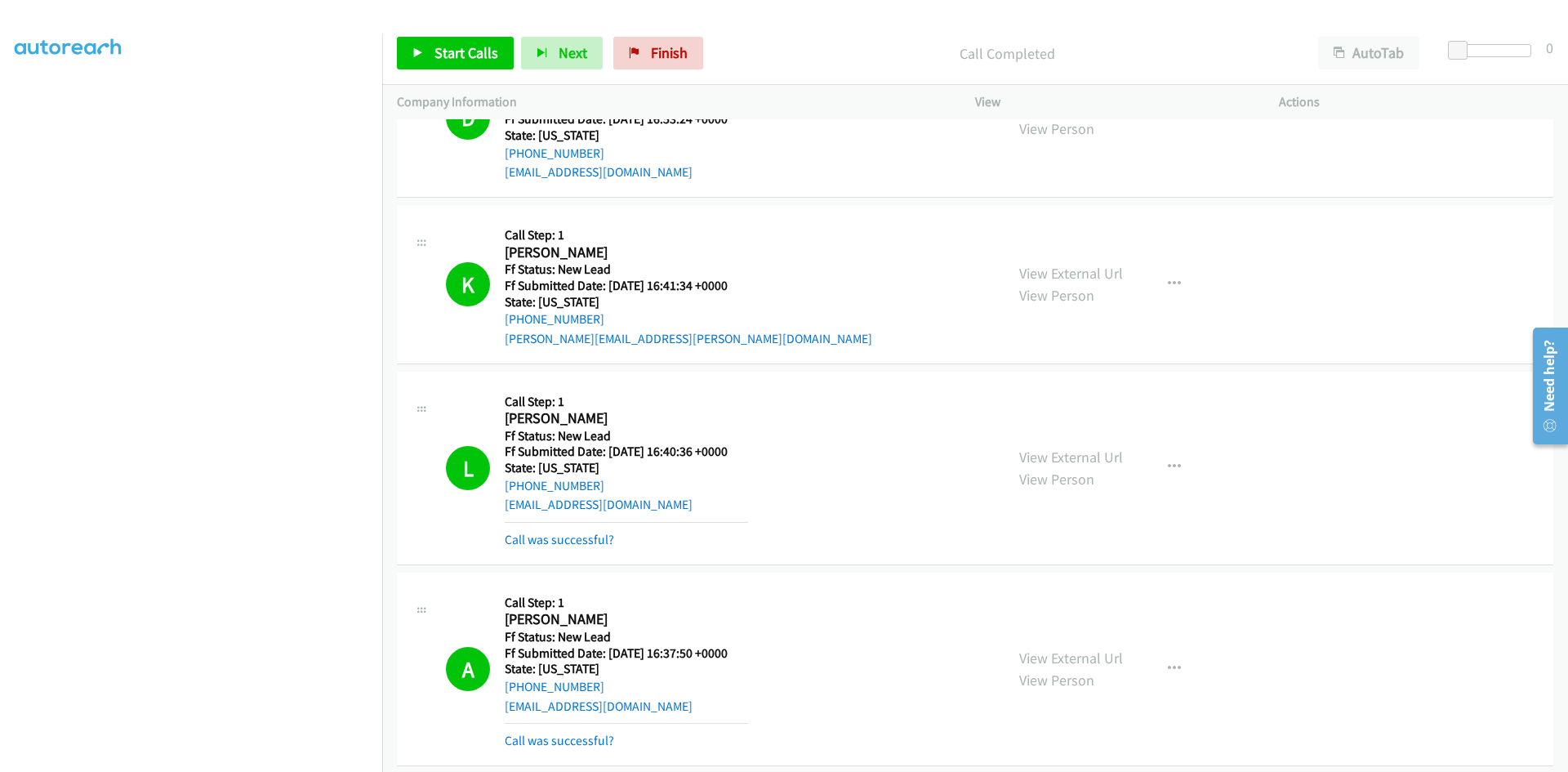
scroll to position [245, 0]
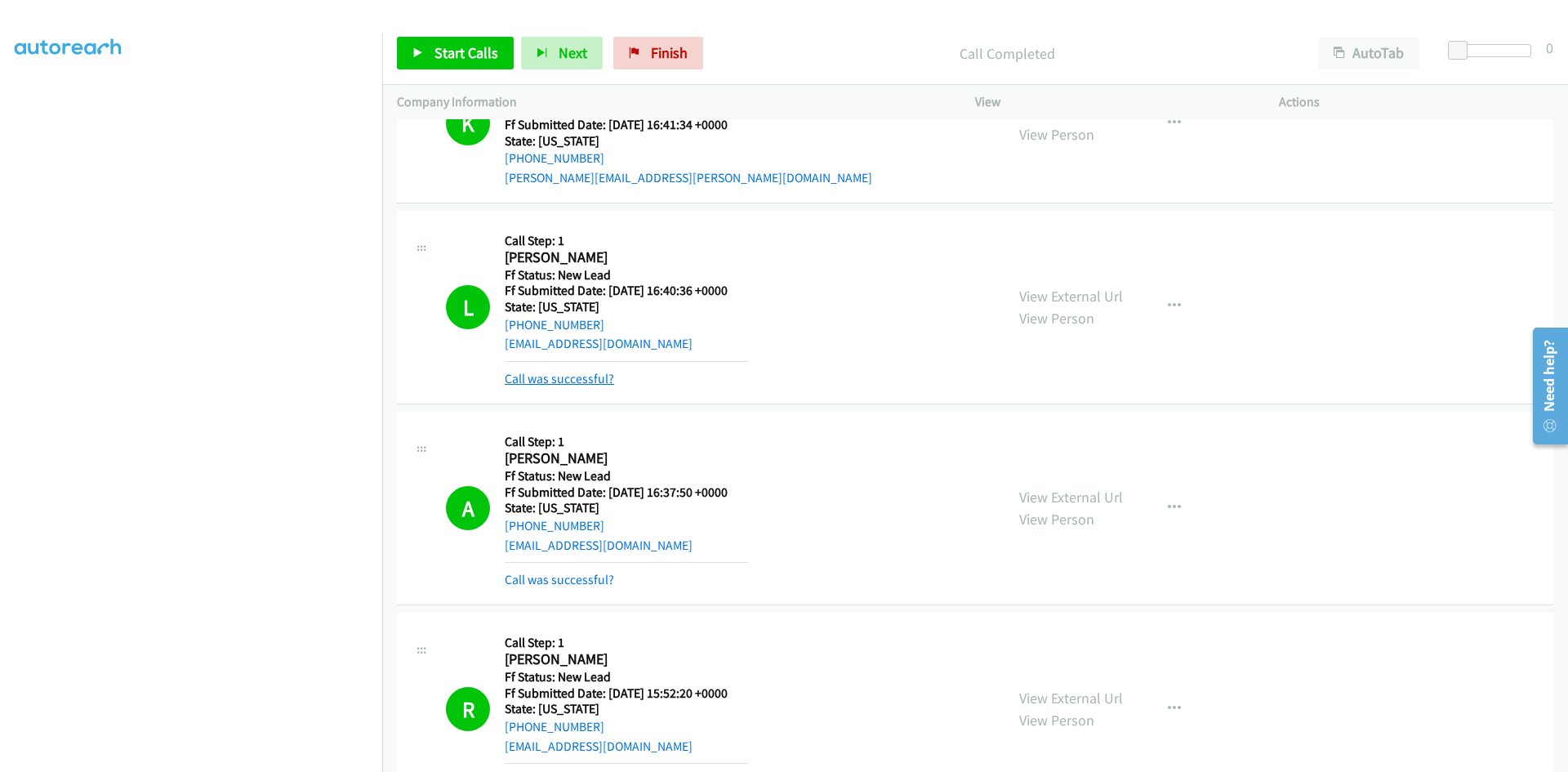
click at [581, 374] on link "Call was successful?" at bounding box center [559, 378] width 109 height 16
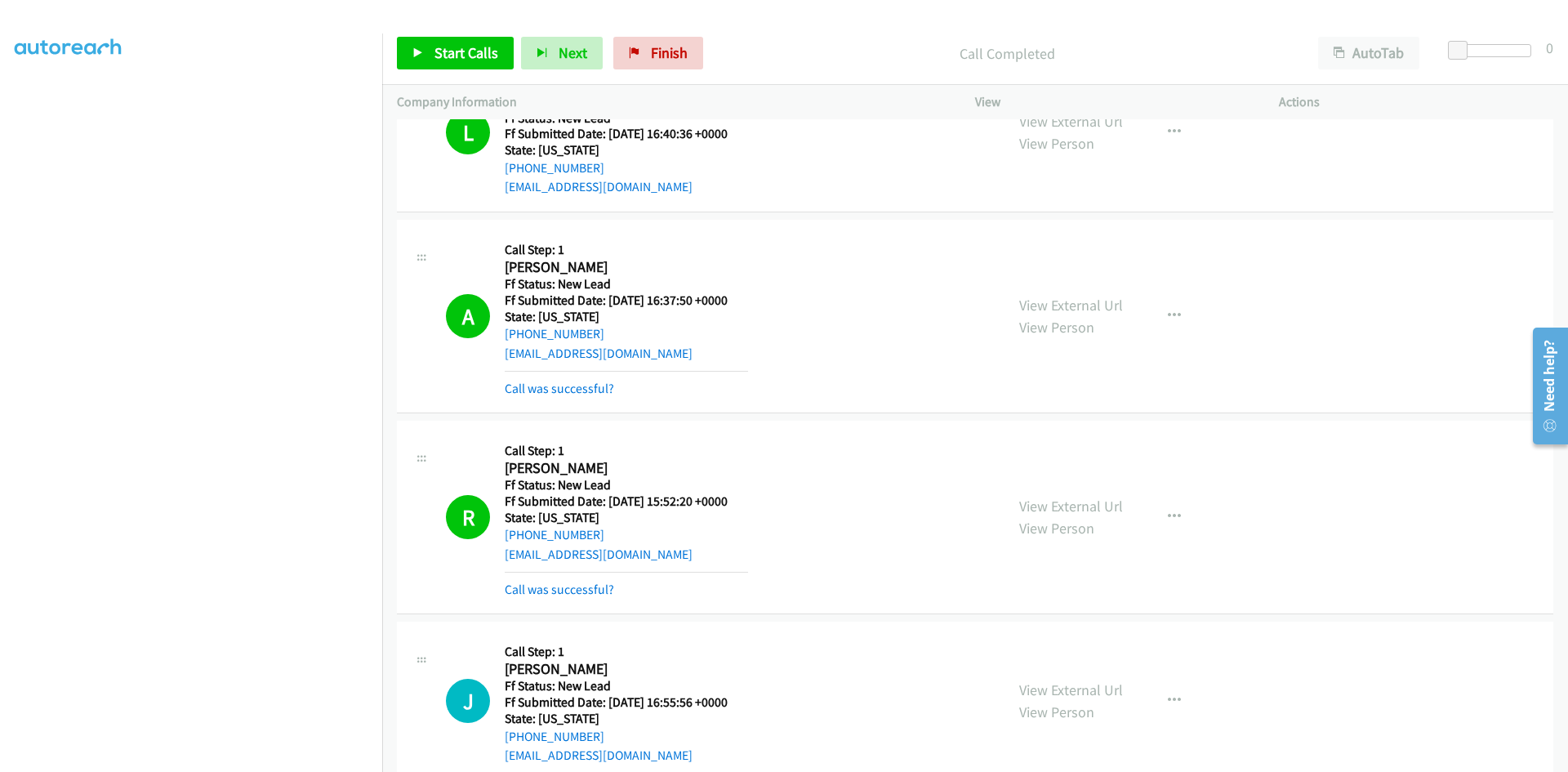
scroll to position [409, 0]
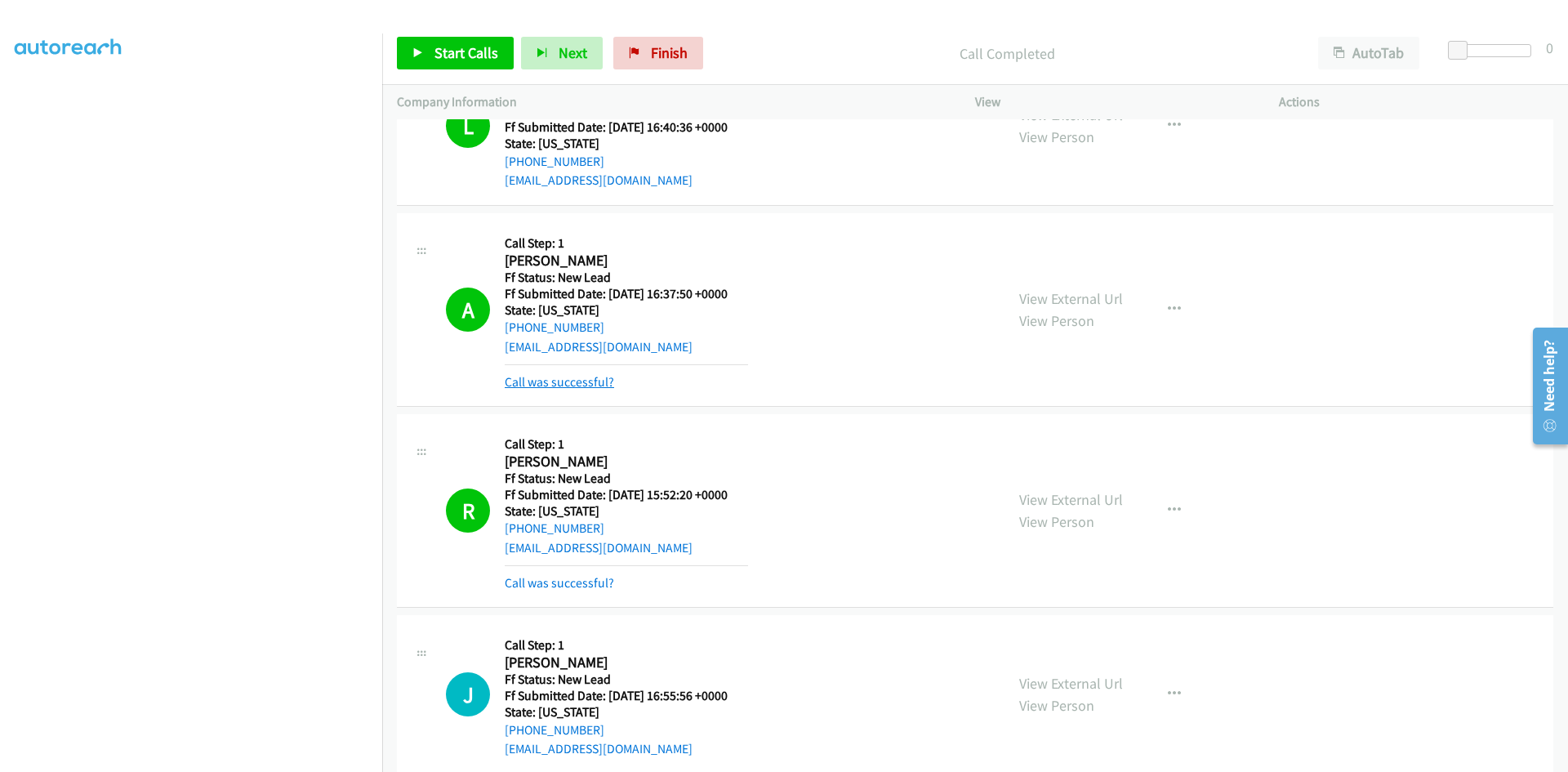
click at [570, 380] on link "Call was successful?" at bounding box center [559, 382] width 109 height 16
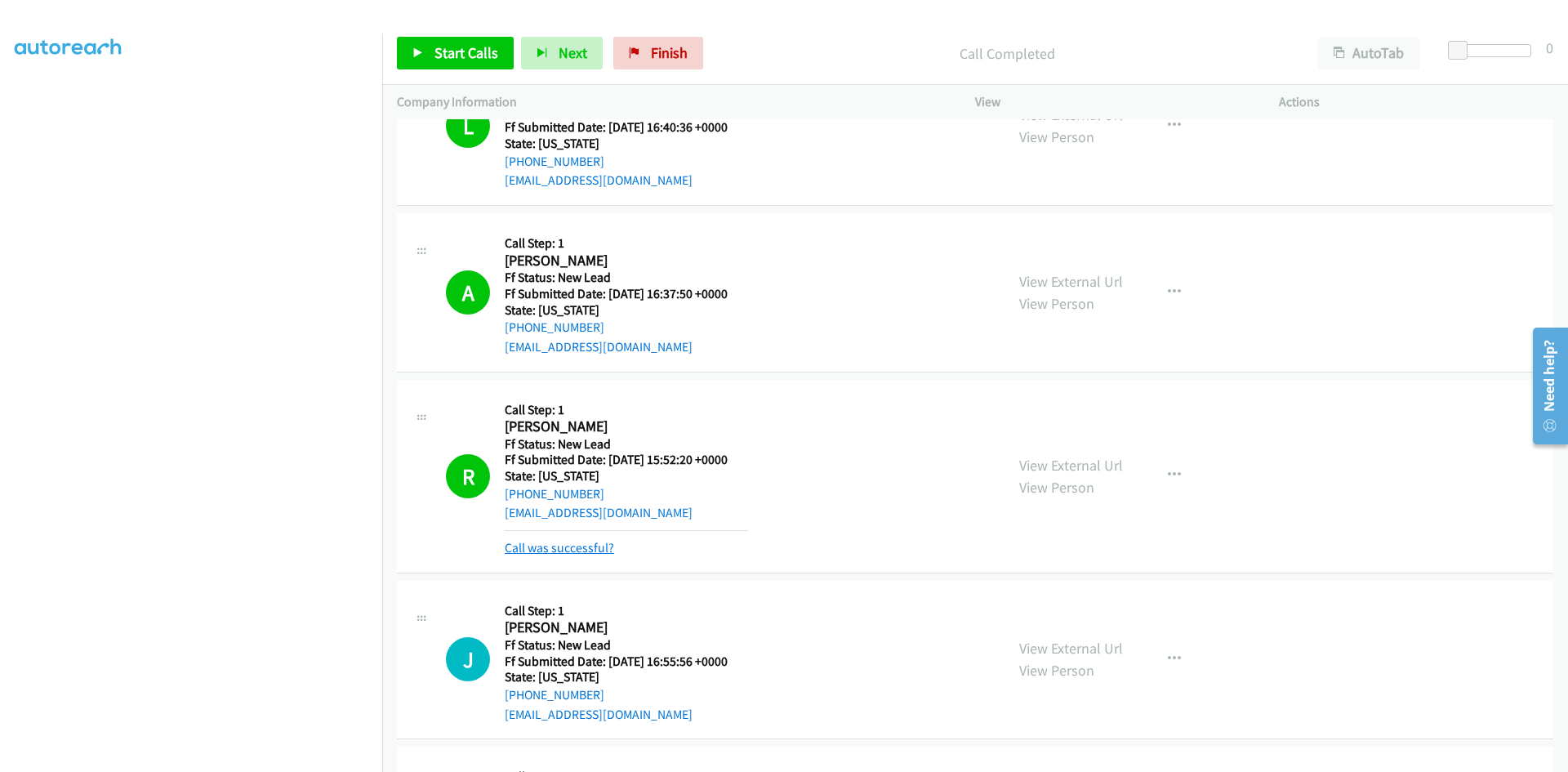
click at [598, 551] on link "Call was successful?" at bounding box center [559, 547] width 109 height 16
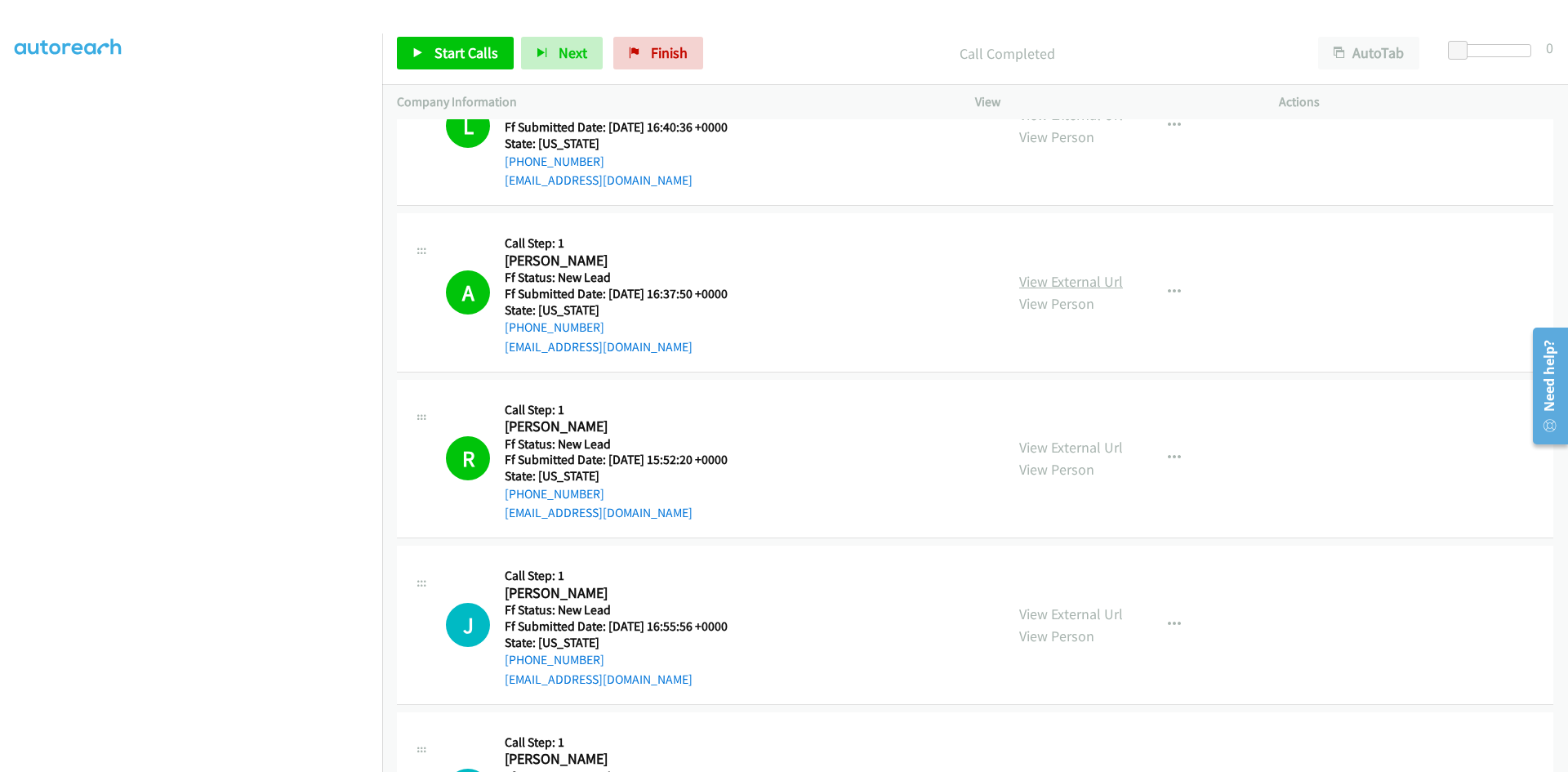
click at [1097, 284] on link "View External Url" at bounding box center [1072, 281] width 104 height 18
click at [1047, 448] on link "View External Url" at bounding box center [1072, 447] width 104 height 18
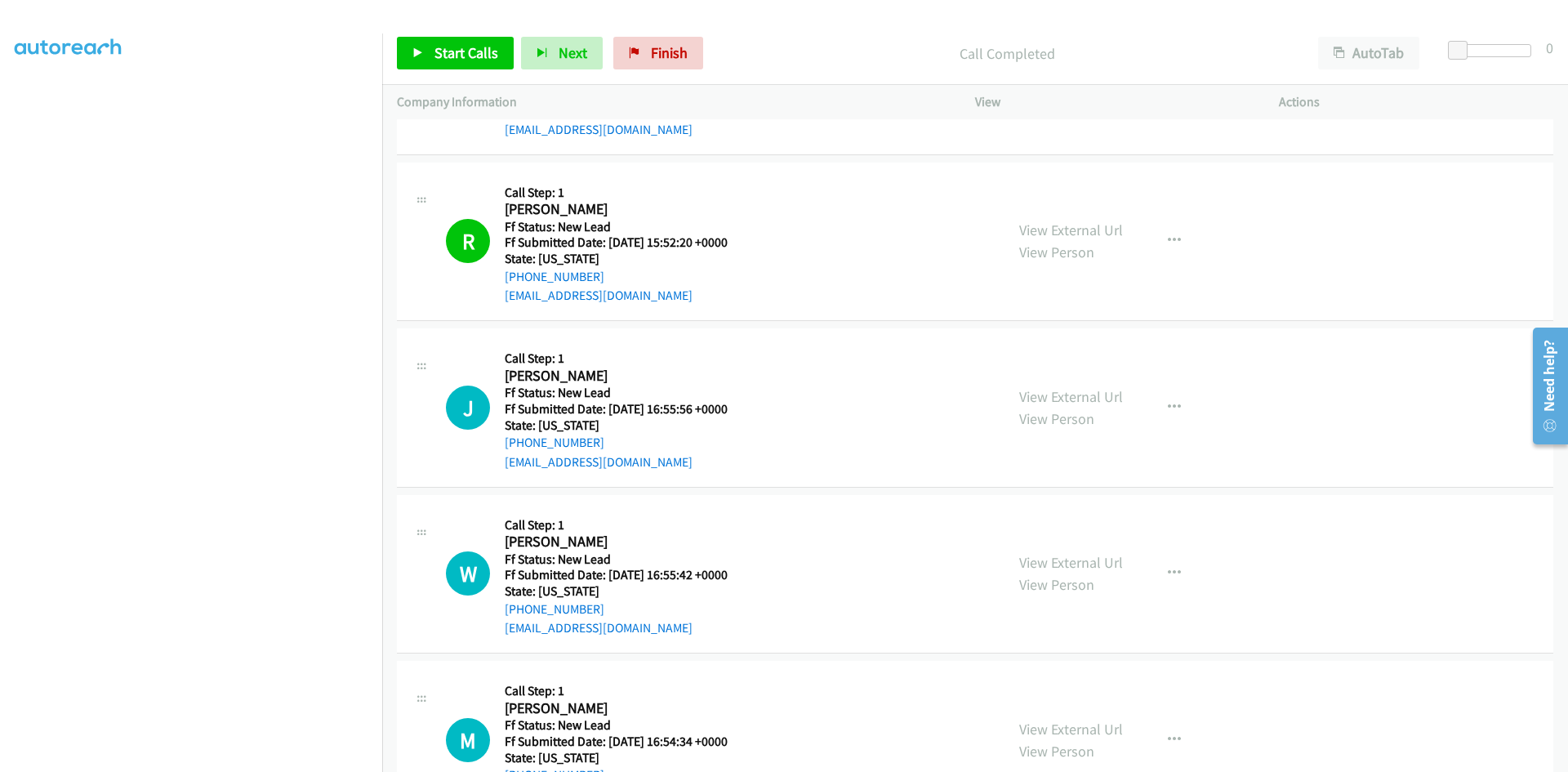
scroll to position [698, 0]
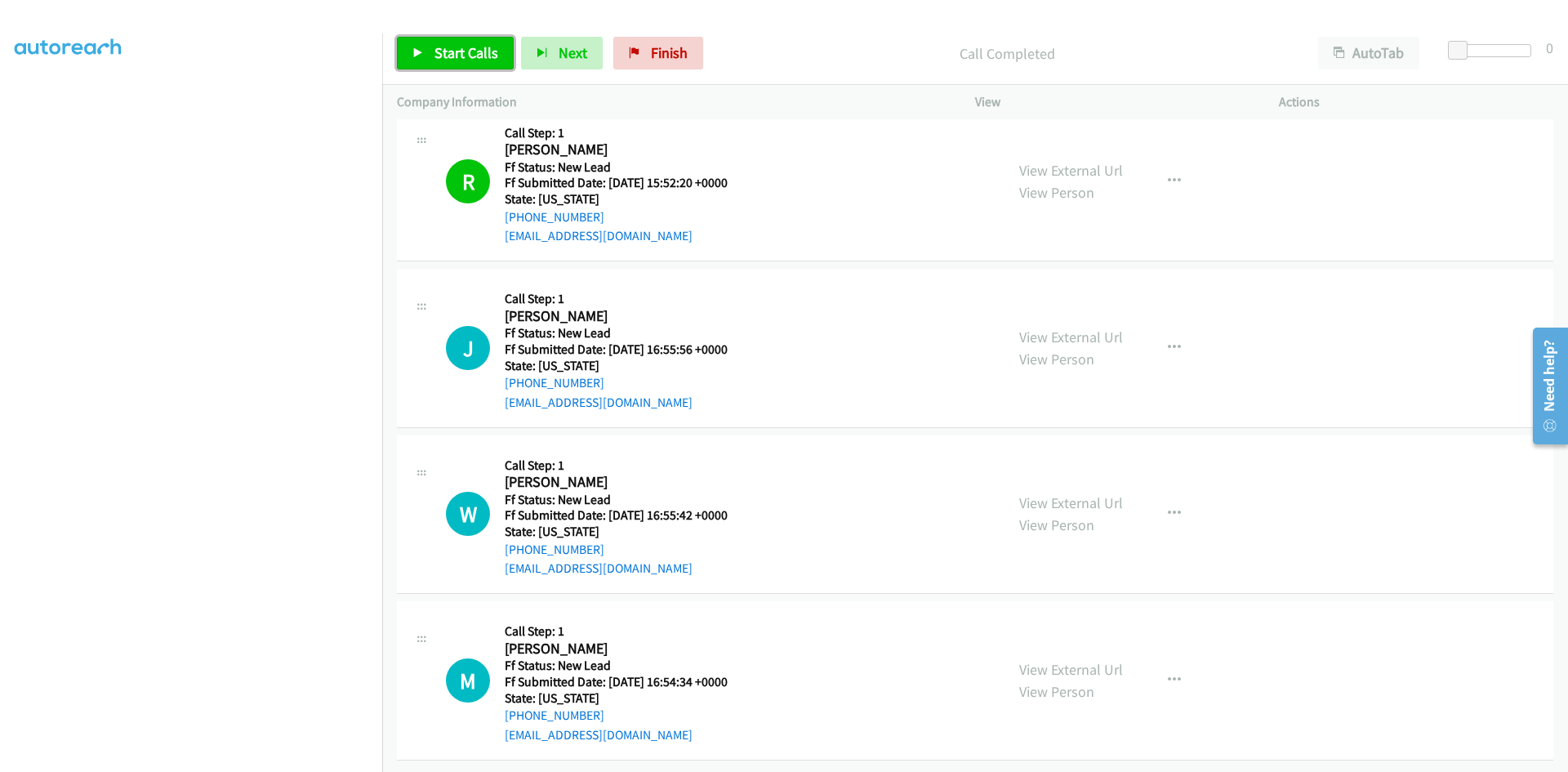
click at [447, 62] on link "Start Calls" at bounding box center [455, 53] width 116 height 32
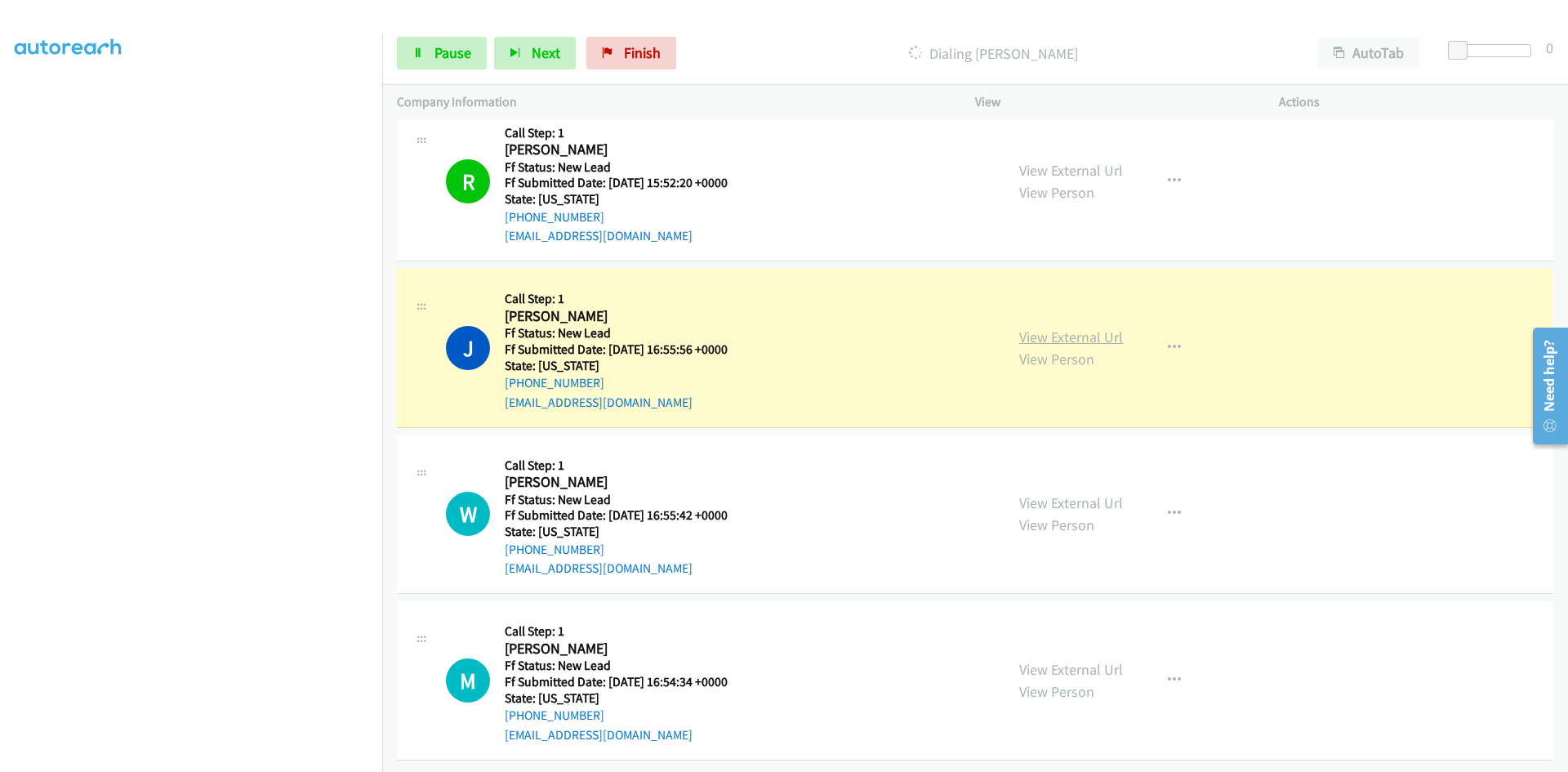
click at [1021, 327] on link "View External Url" at bounding box center [1072, 337] width 104 height 18
click at [445, 53] on span "Pause" at bounding box center [453, 53] width 37 height 18
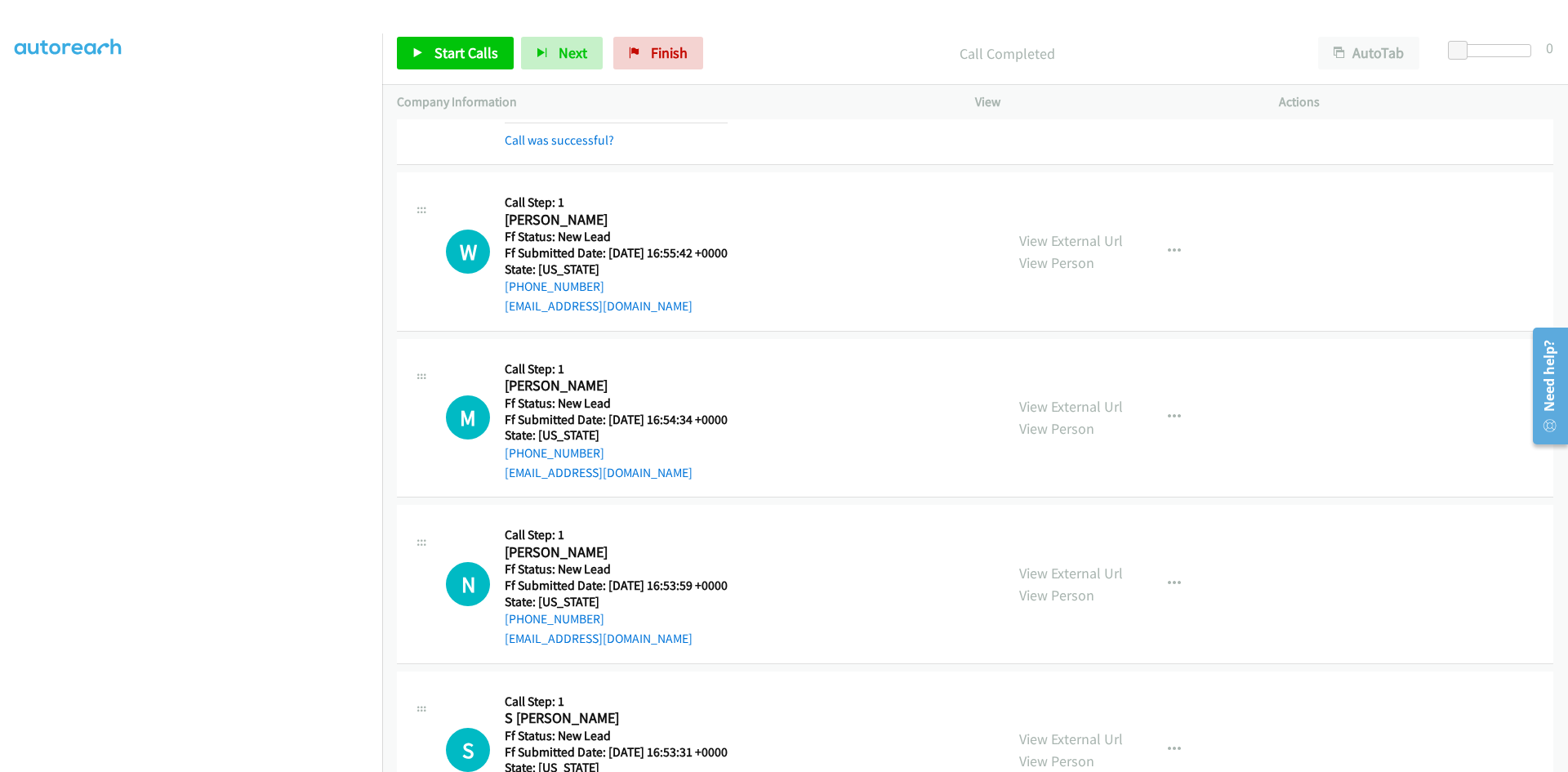
scroll to position [1144, 0]
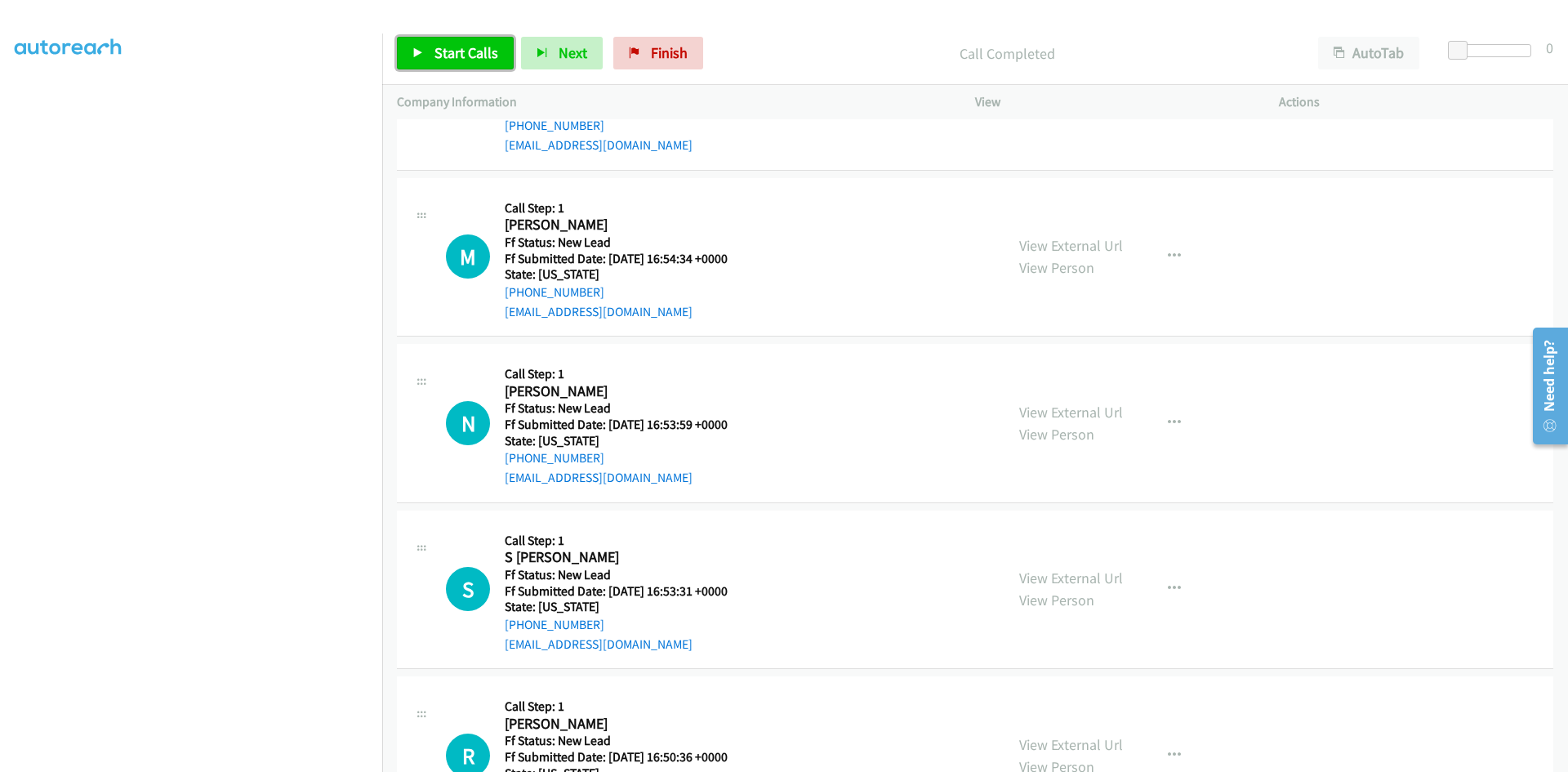
click at [440, 49] on span "Start Calls" at bounding box center [466, 53] width 64 height 18
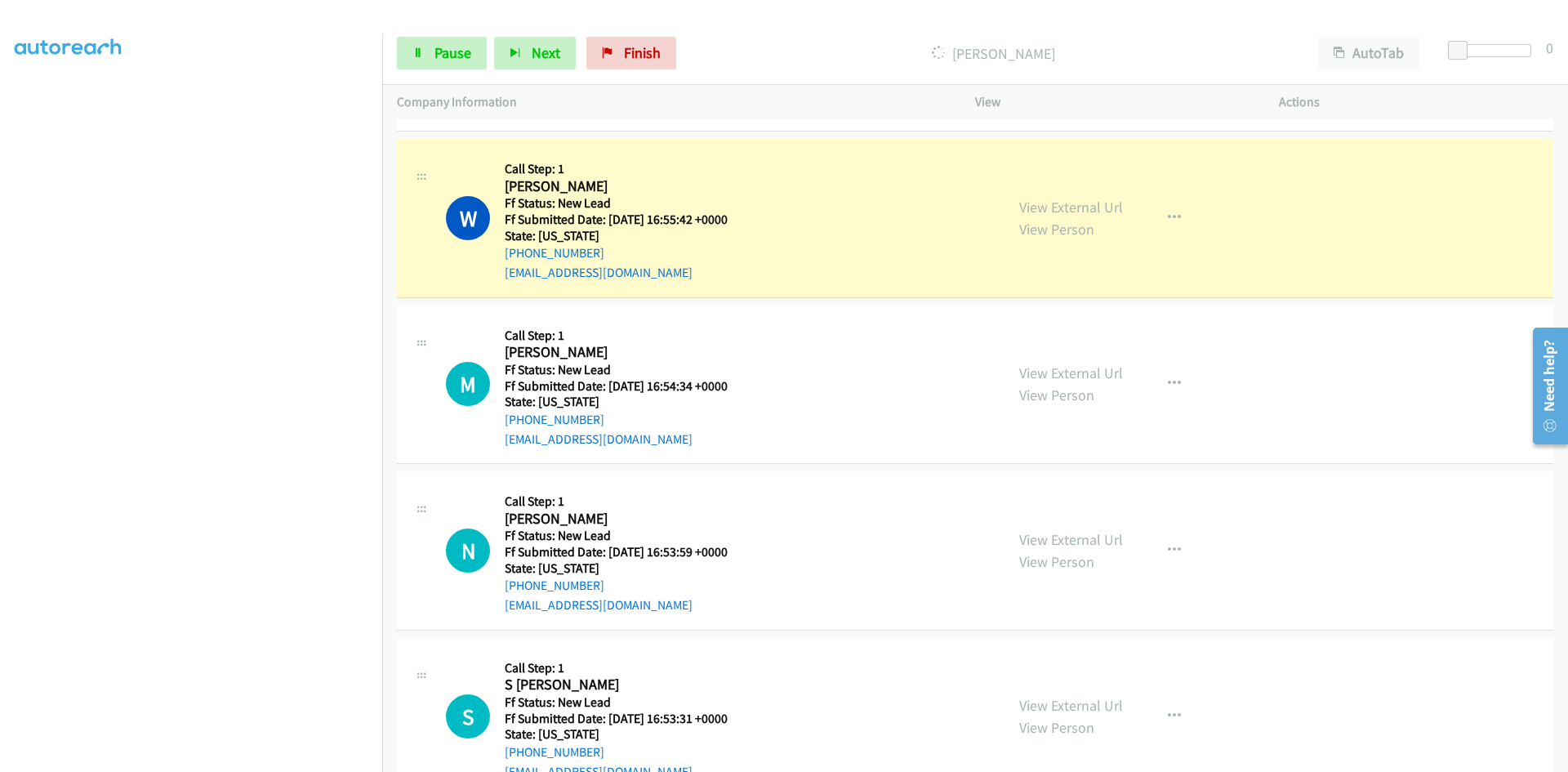
scroll to position [980, 0]
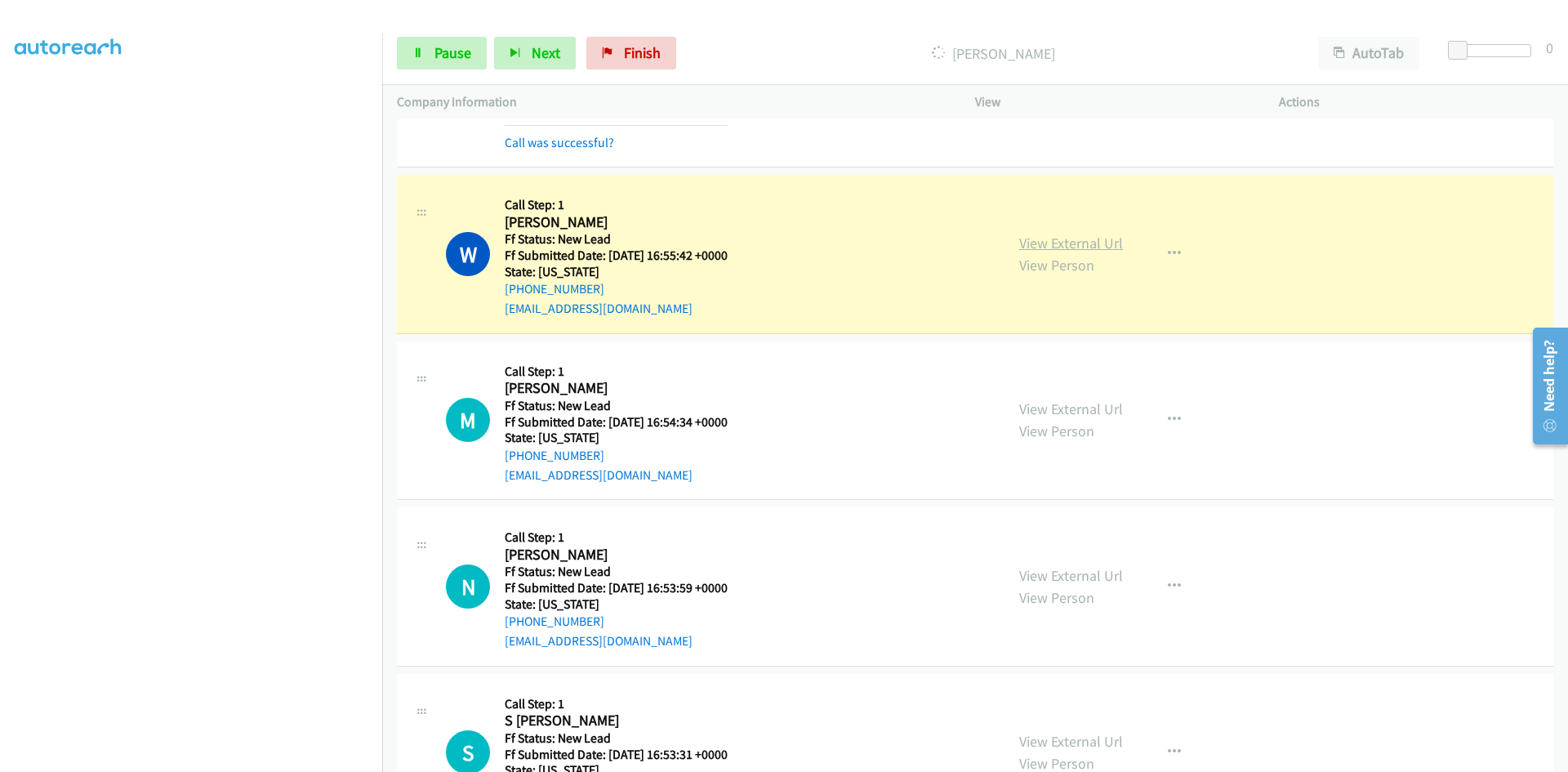
click at [1114, 245] on link "View External Url" at bounding box center [1072, 243] width 104 height 18
click at [410, 59] on link "Pause" at bounding box center [441, 53] width 90 height 32
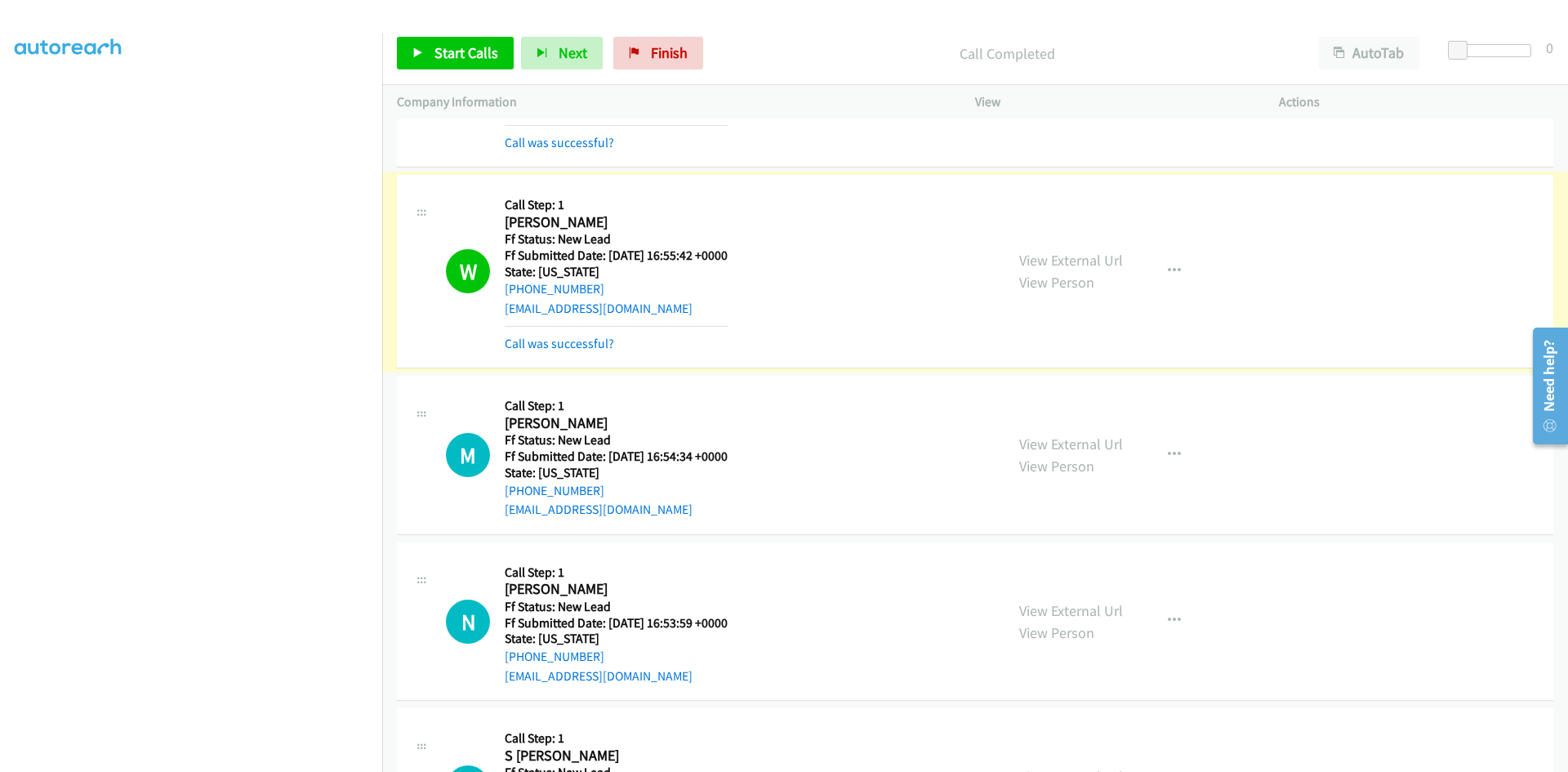
click at [577, 342] on link "Call was successful?" at bounding box center [559, 343] width 109 height 16
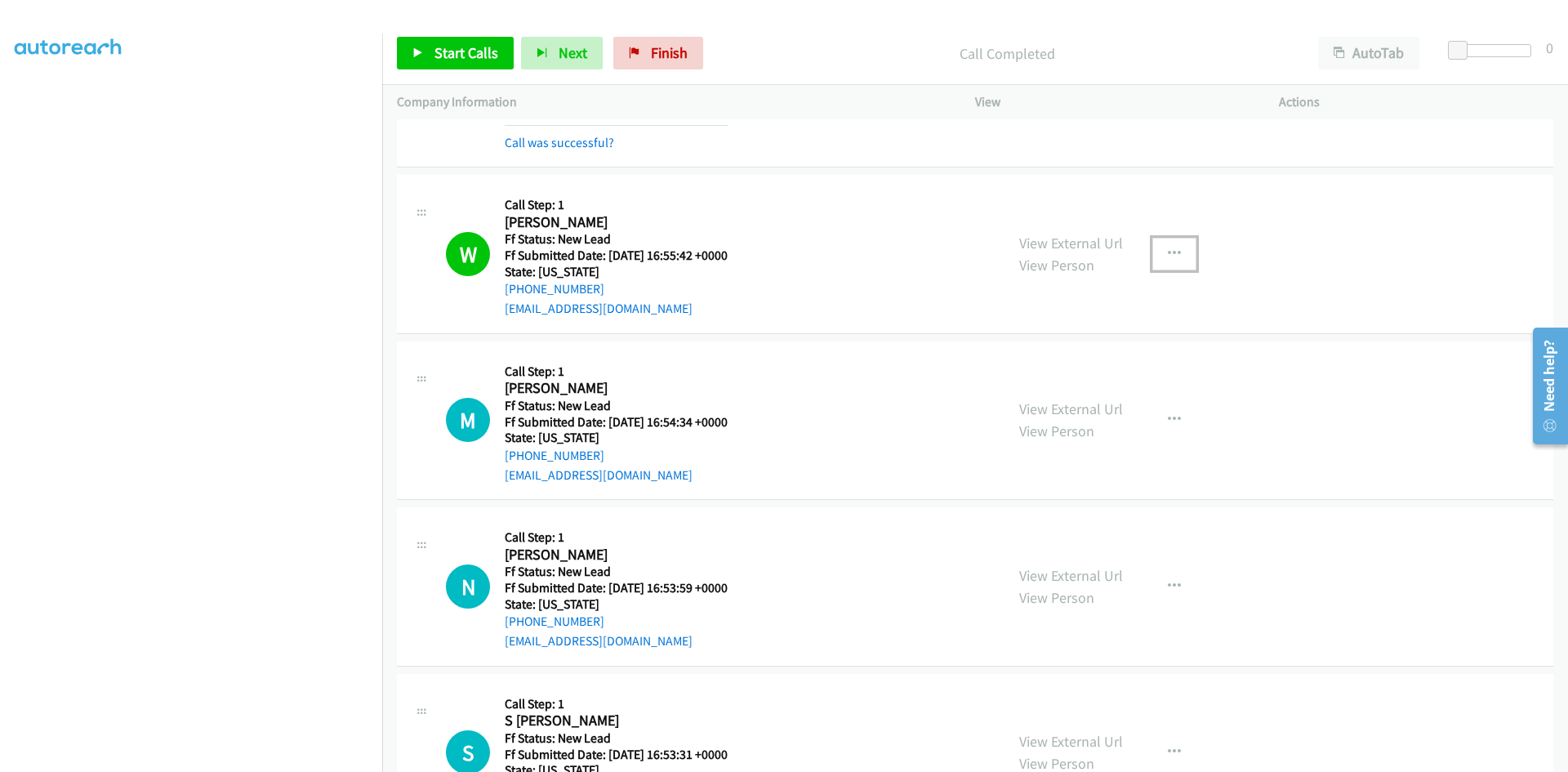
click at [1156, 247] on button "button" at bounding box center [1175, 253] width 44 height 32
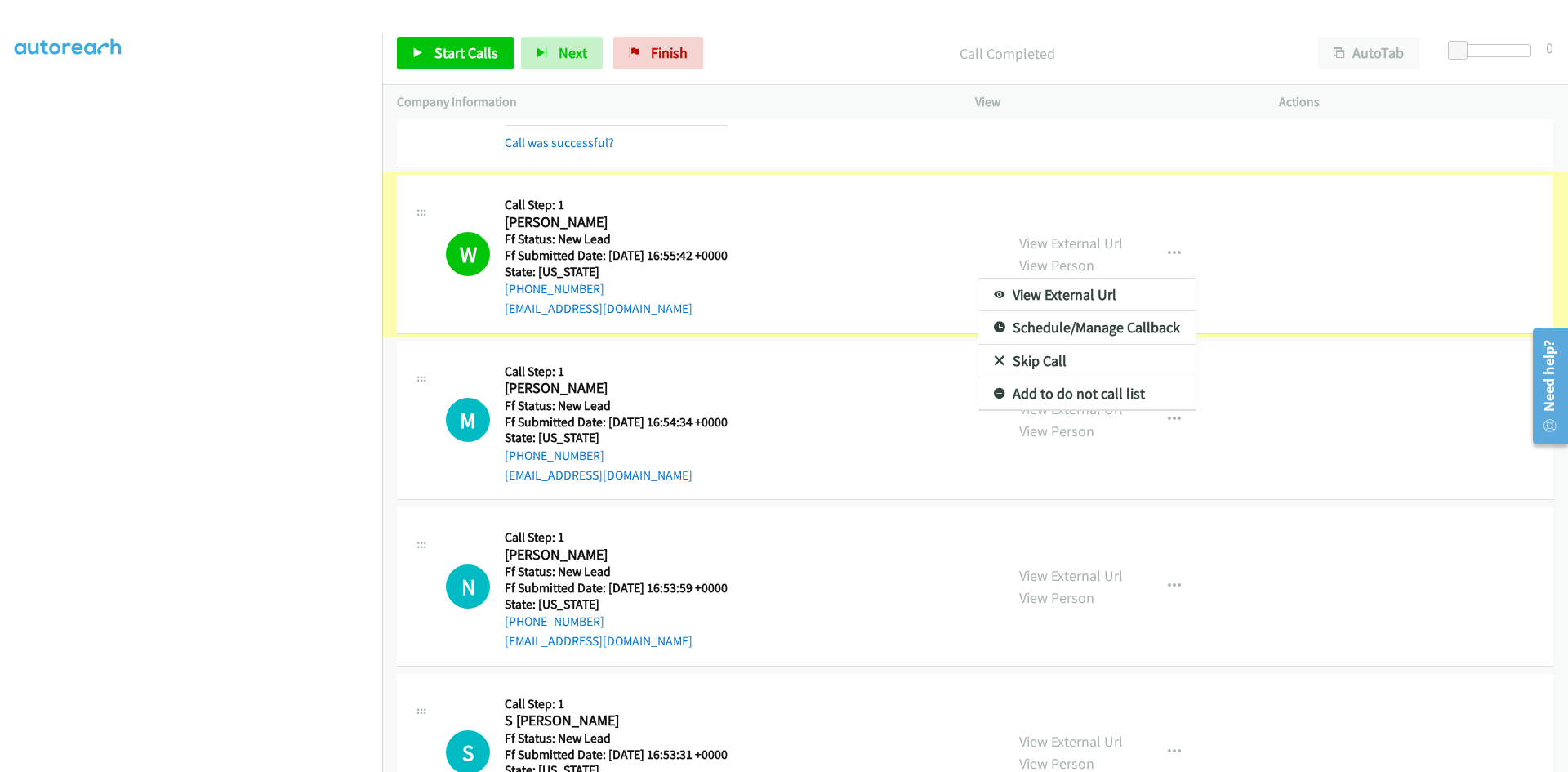
click at [1074, 395] on link "Add to do not call list" at bounding box center [1086, 393] width 217 height 32
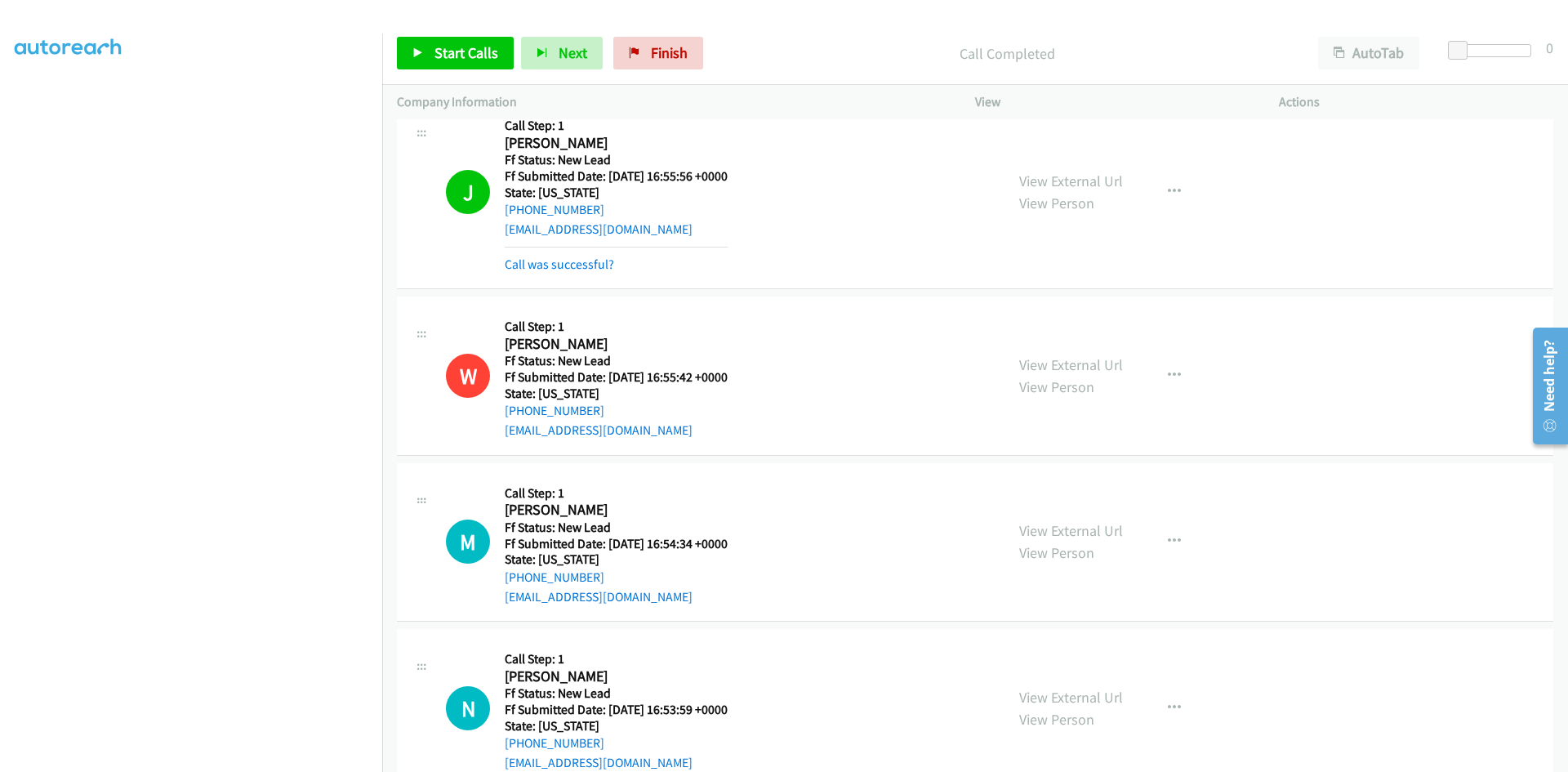
scroll to position [899, 0]
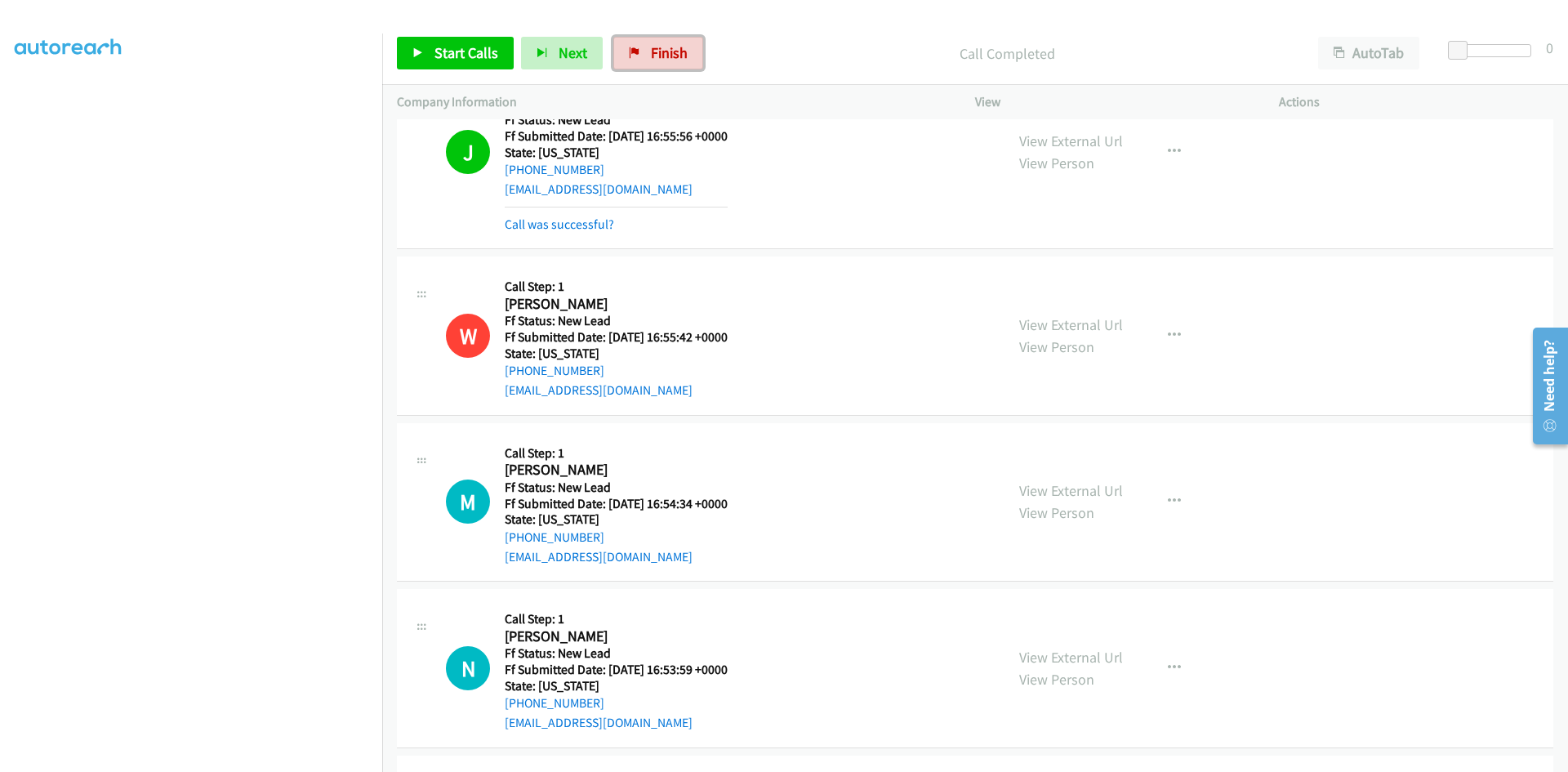
drag, startPoint x: 663, startPoint y: 53, endPoint x: 852, endPoint y: 82, distance: 191.2
click at [664, 53] on span "Finish" at bounding box center [669, 53] width 37 height 18
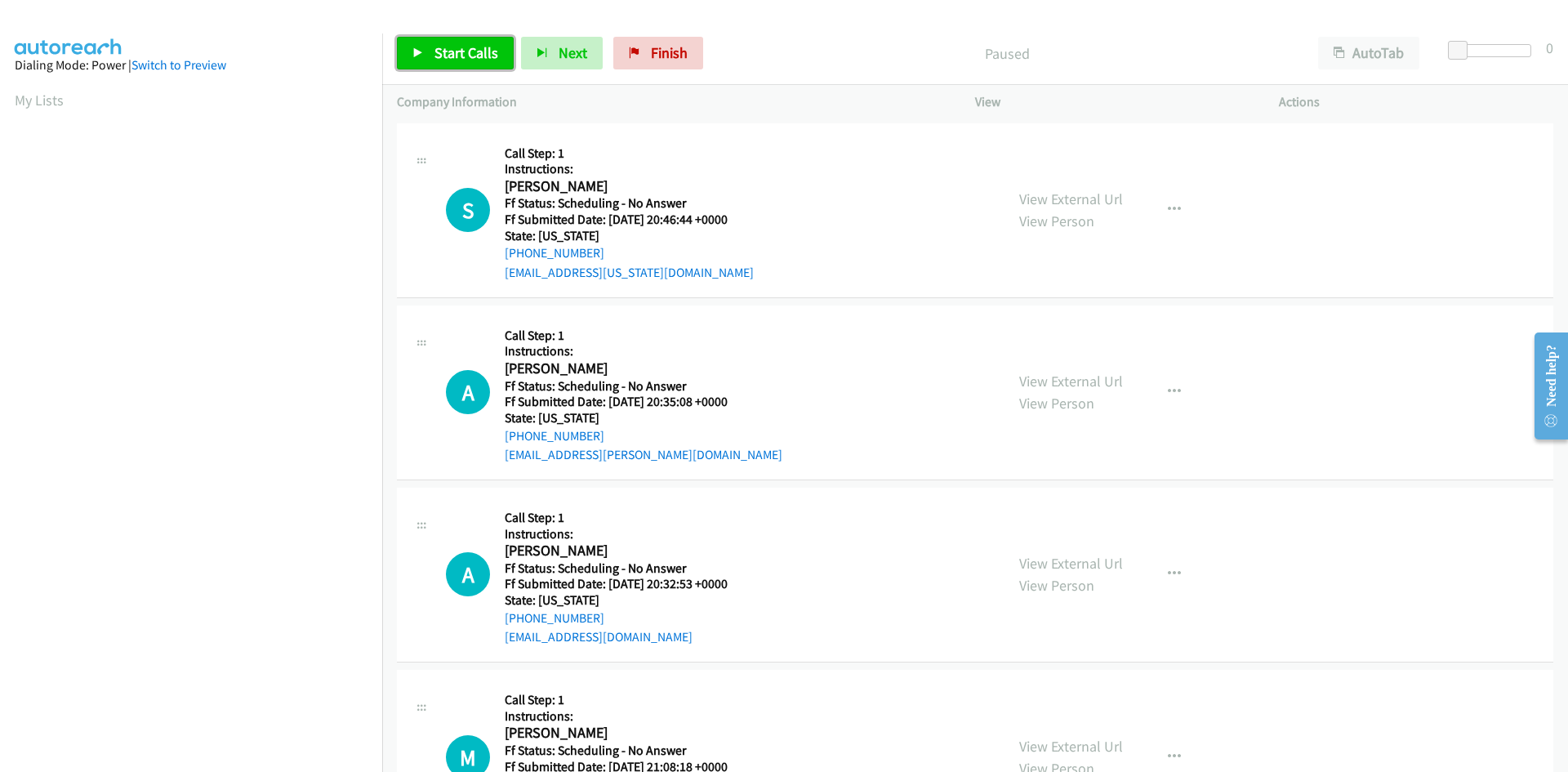
click at [439, 55] on span "Start Calls" at bounding box center [466, 53] width 64 height 18
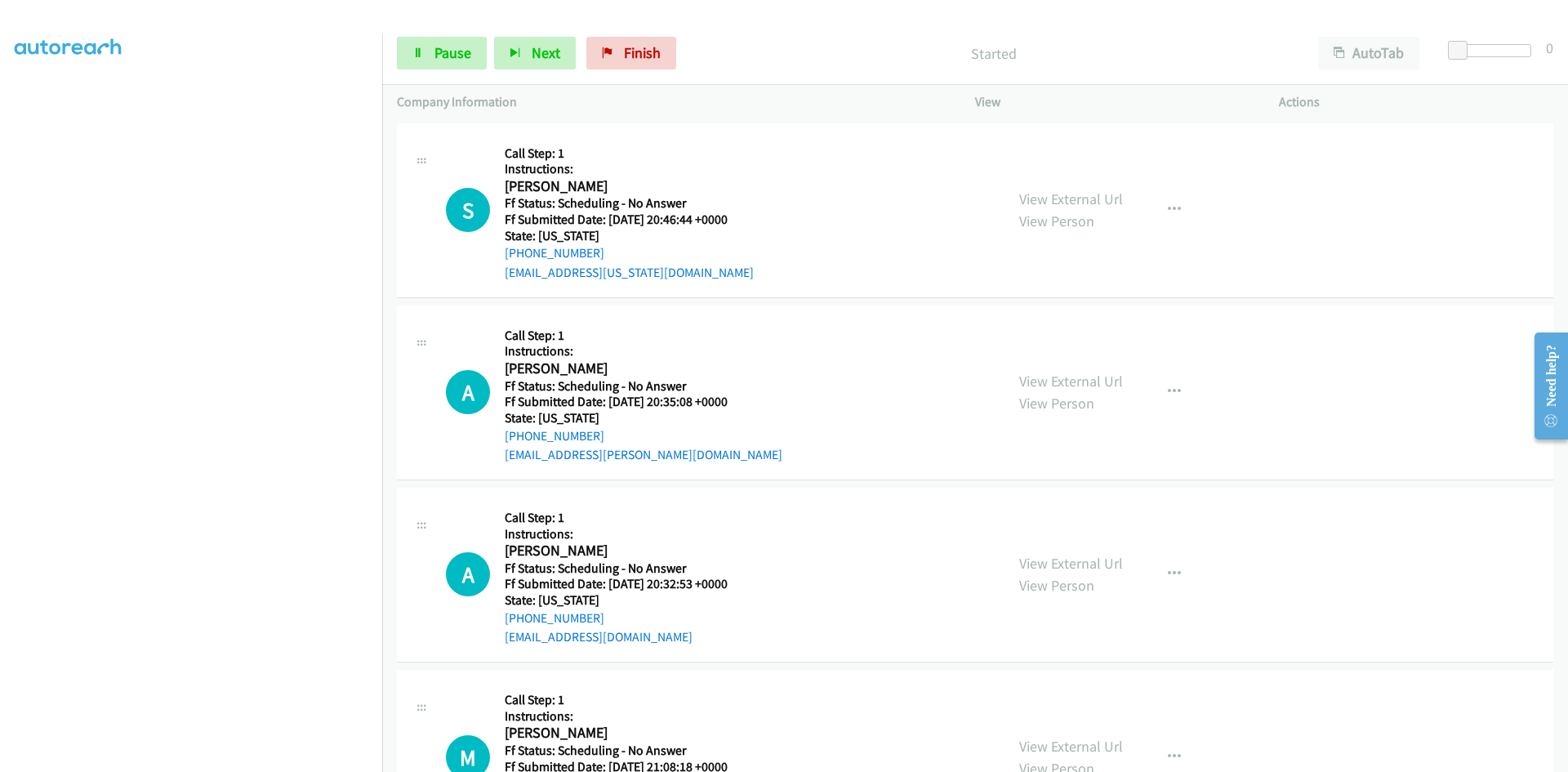
scroll to position [144, 0]
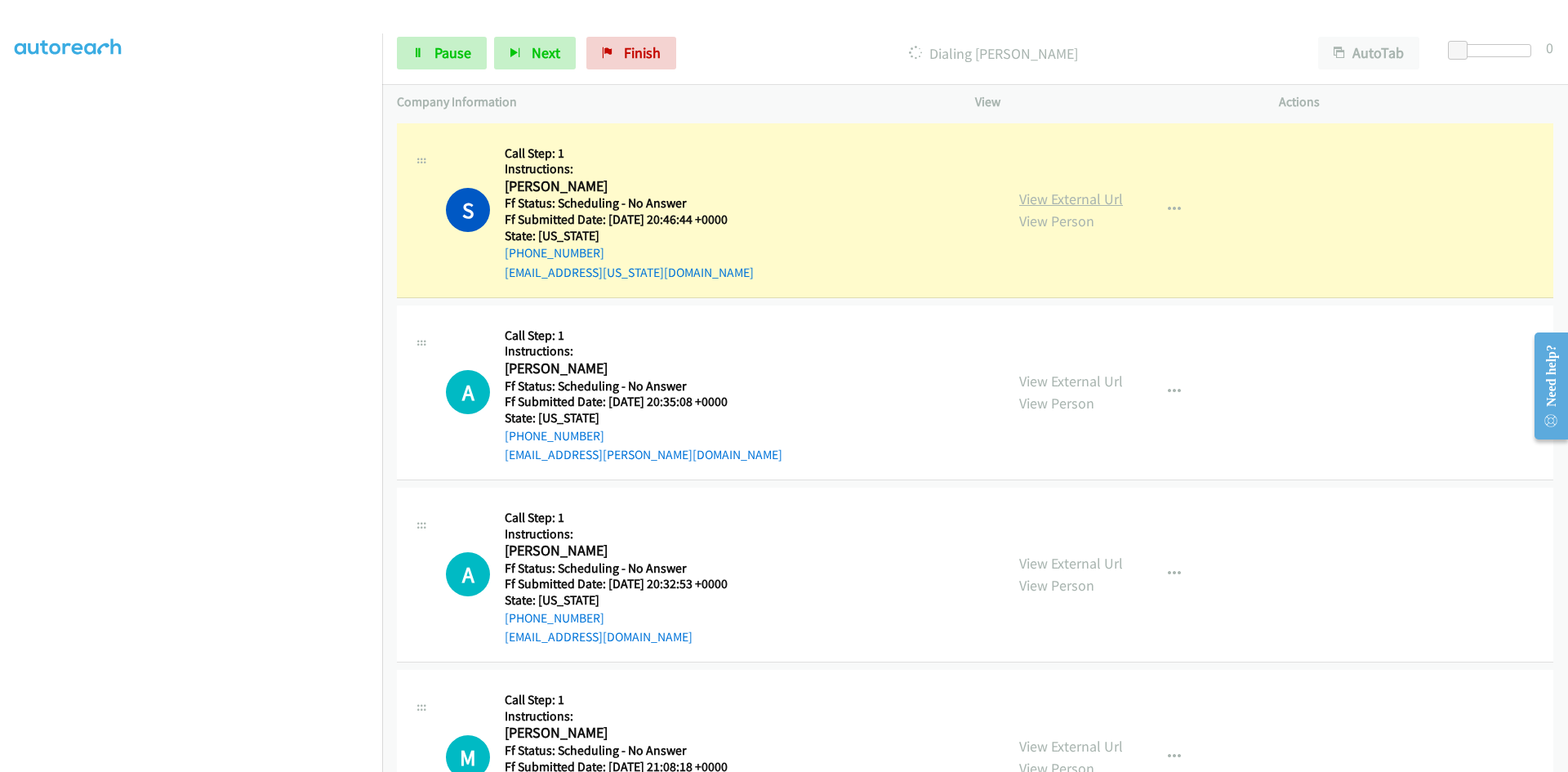
click at [1103, 202] on link "View External Url" at bounding box center [1072, 199] width 104 height 18
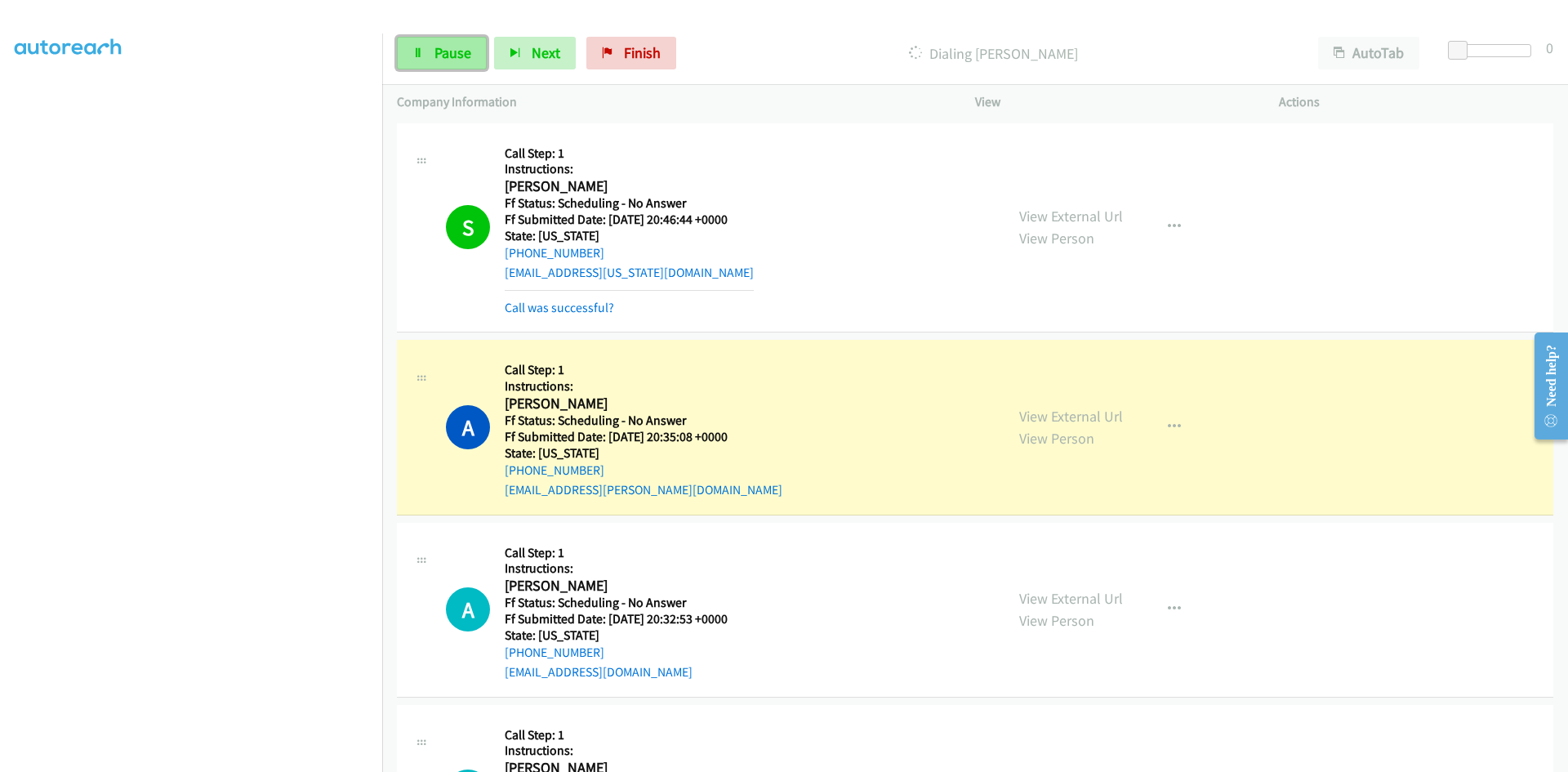
click at [465, 56] on span "Pause" at bounding box center [453, 53] width 37 height 18
click at [1069, 412] on link "View External Url" at bounding box center [1072, 416] width 104 height 18
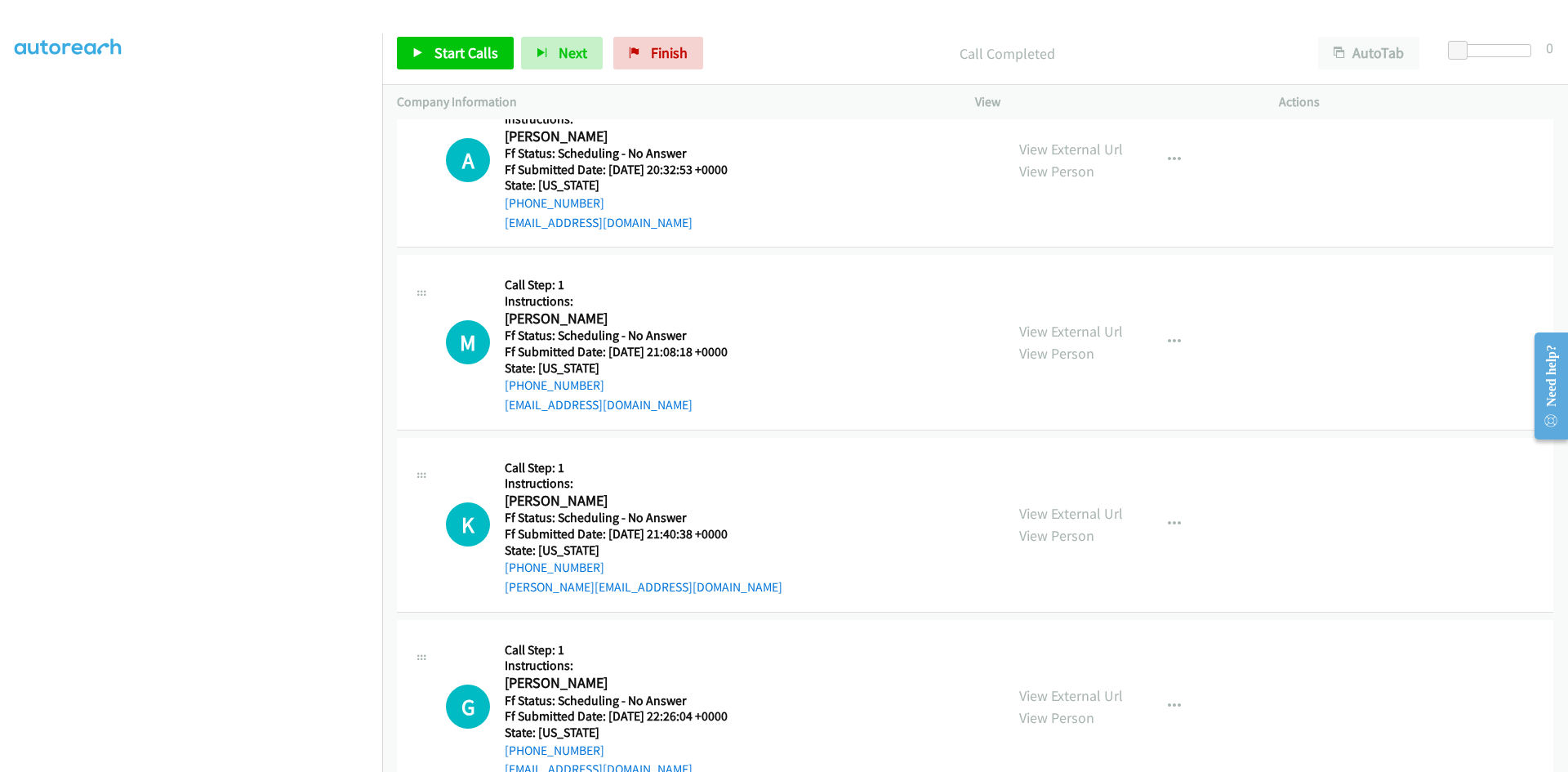
scroll to position [326, 0]
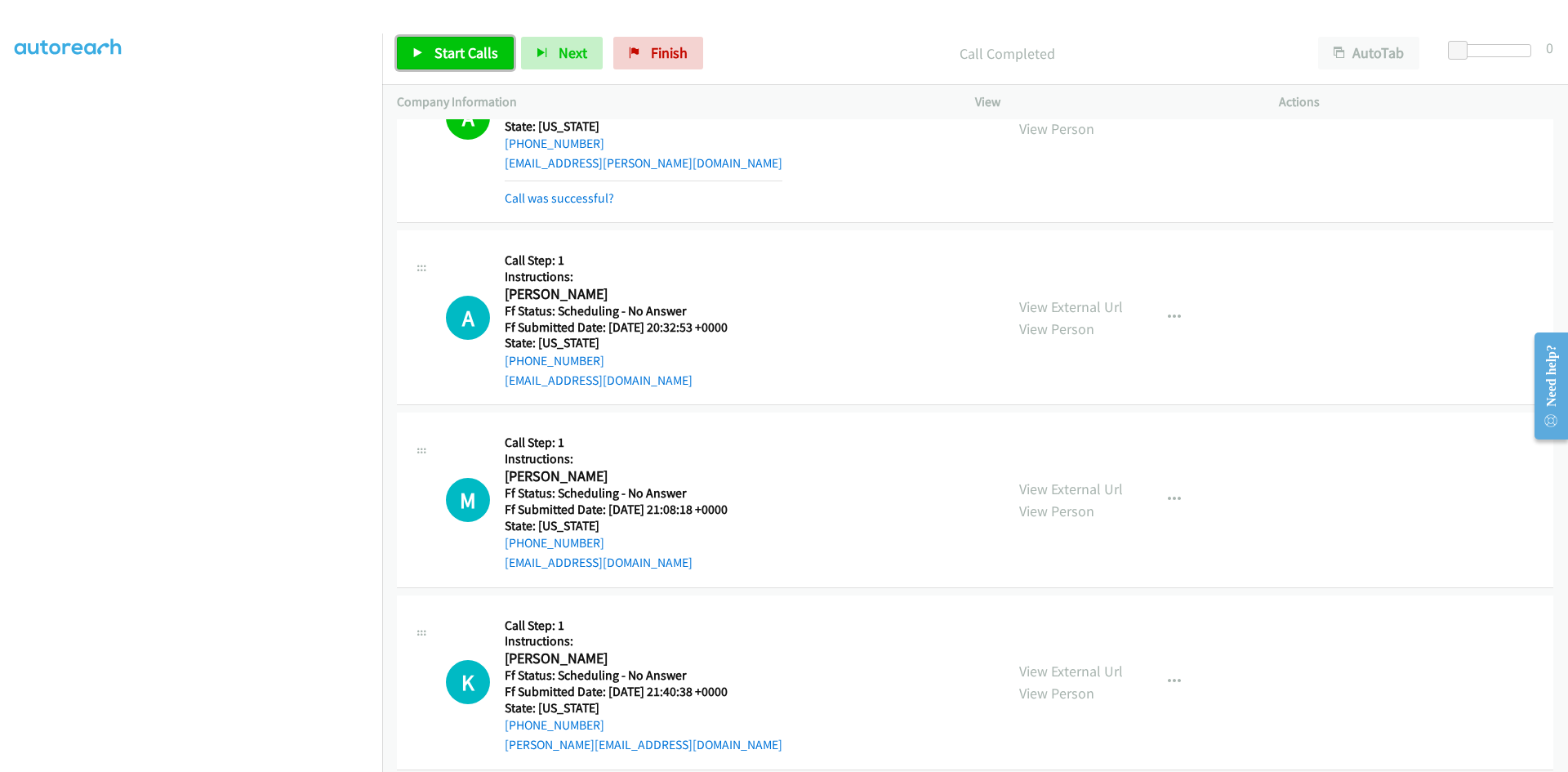
click at [456, 55] on span "Start Calls" at bounding box center [466, 53] width 64 height 18
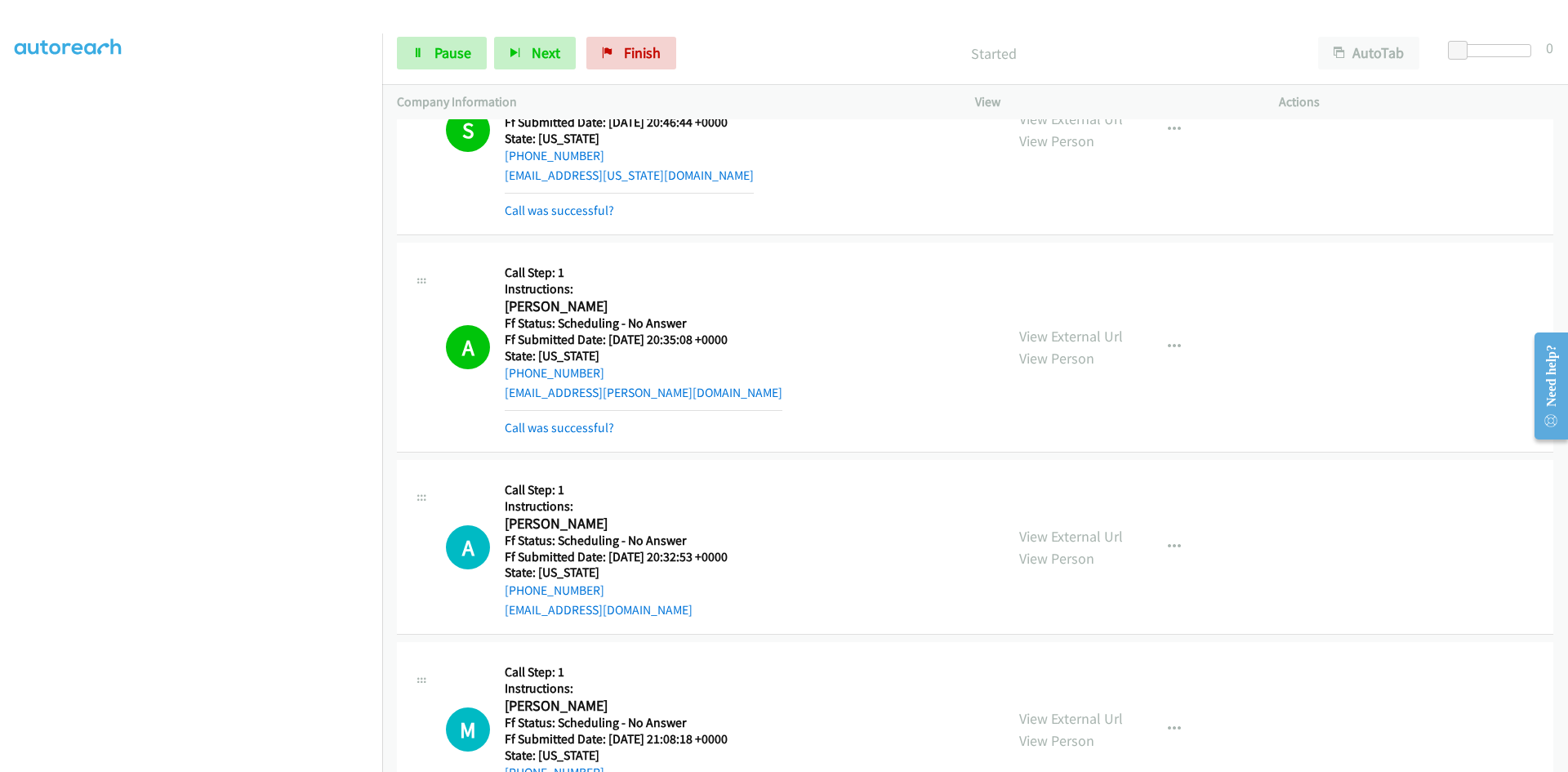
scroll to position [81, 0]
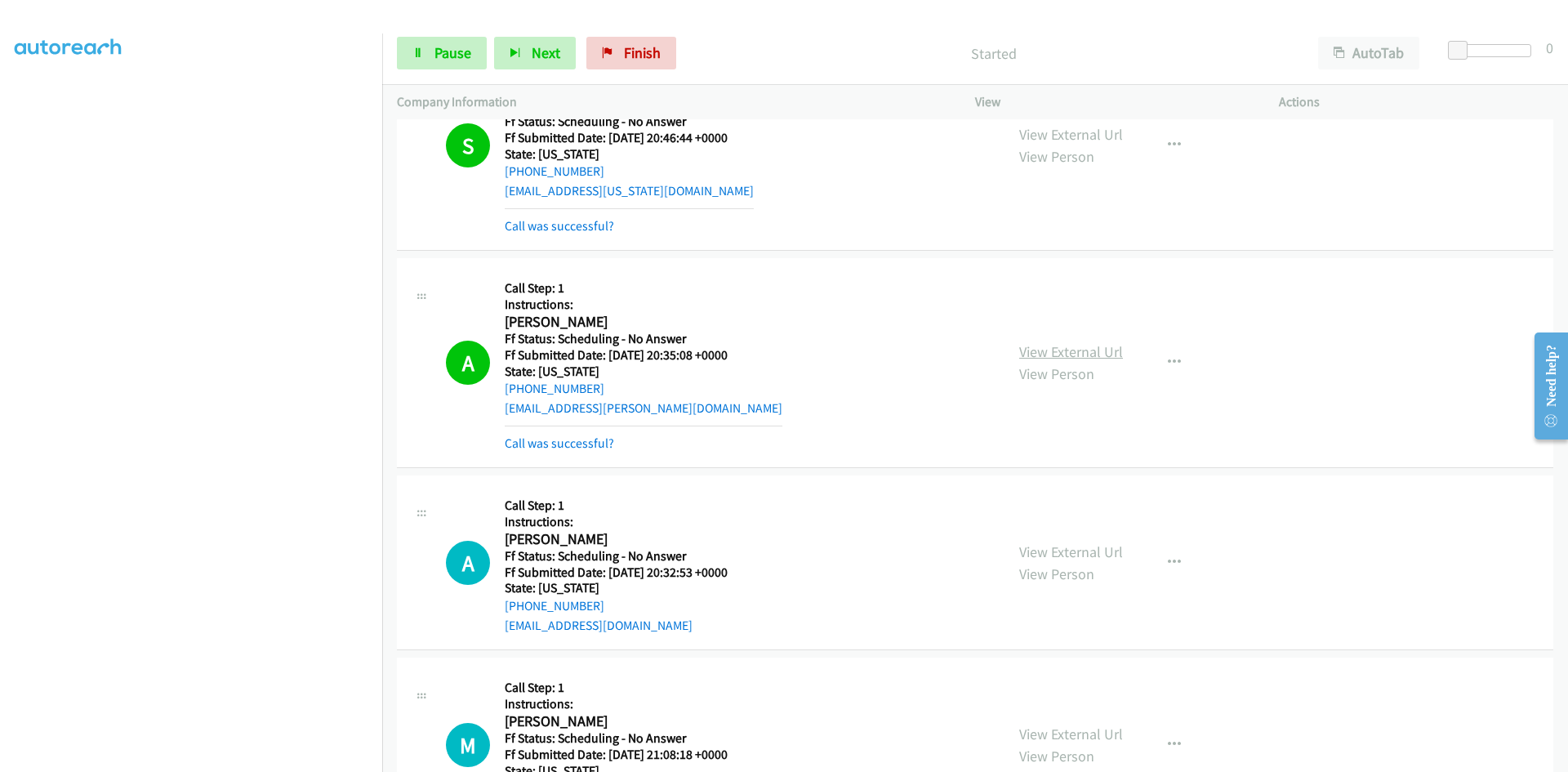
click at [1069, 351] on link "View External Url" at bounding box center [1072, 351] width 104 height 18
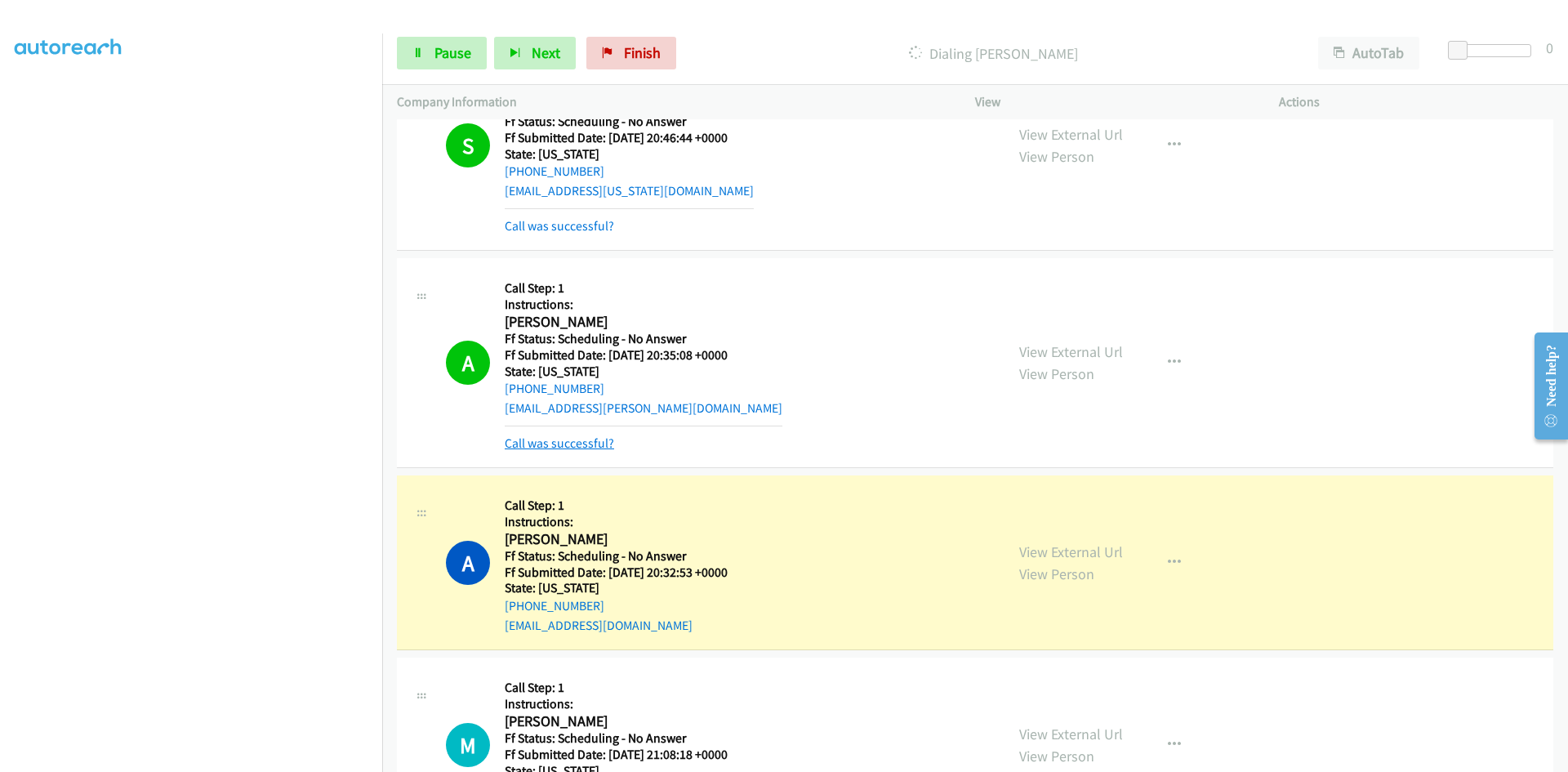
click at [561, 447] on link "Call was successful?" at bounding box center [559, 443] width 109 height 16
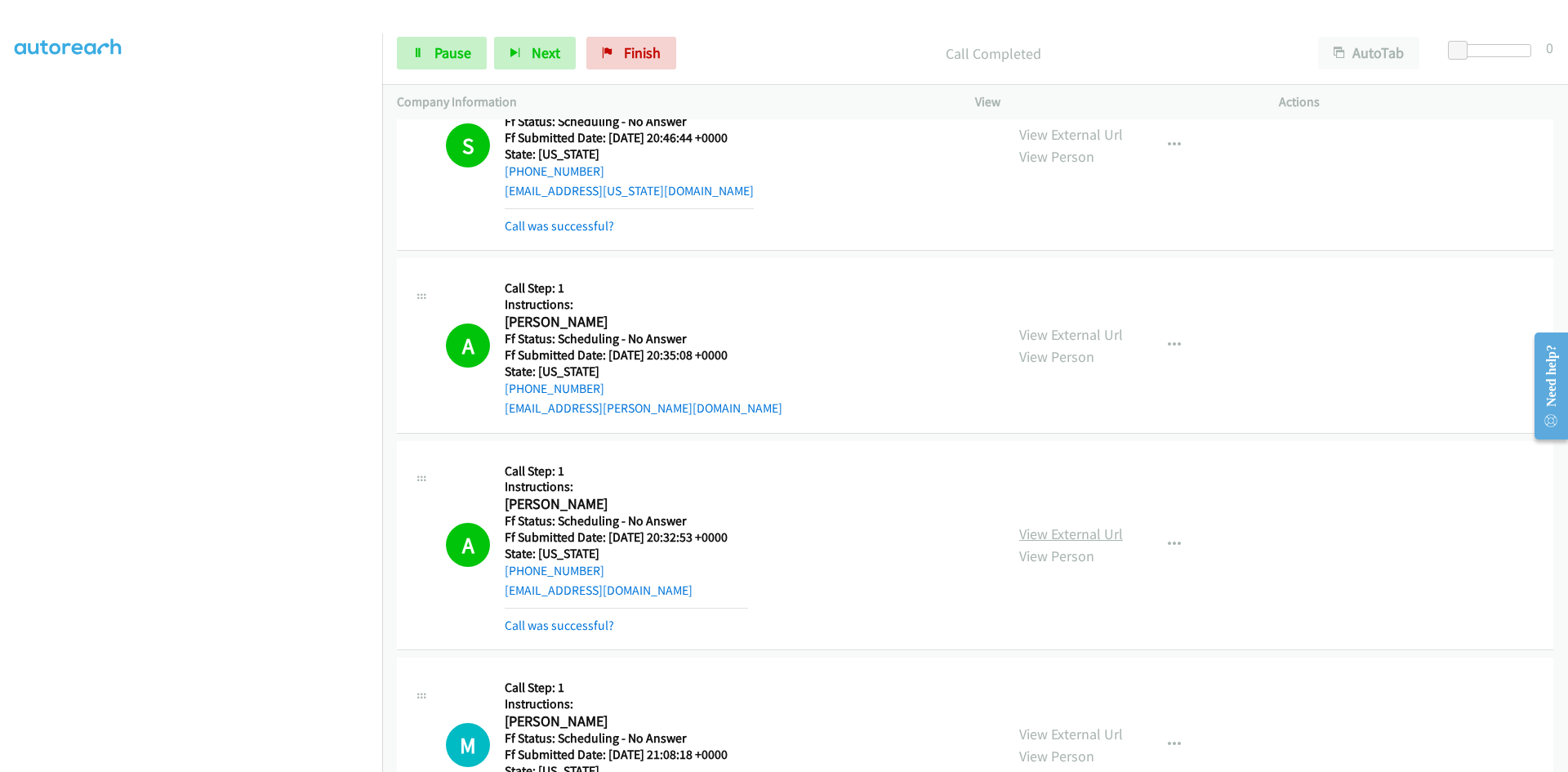
click at [1077, 533] on link "View External Url" at bounding box center [1072, 533] width 104 height 18
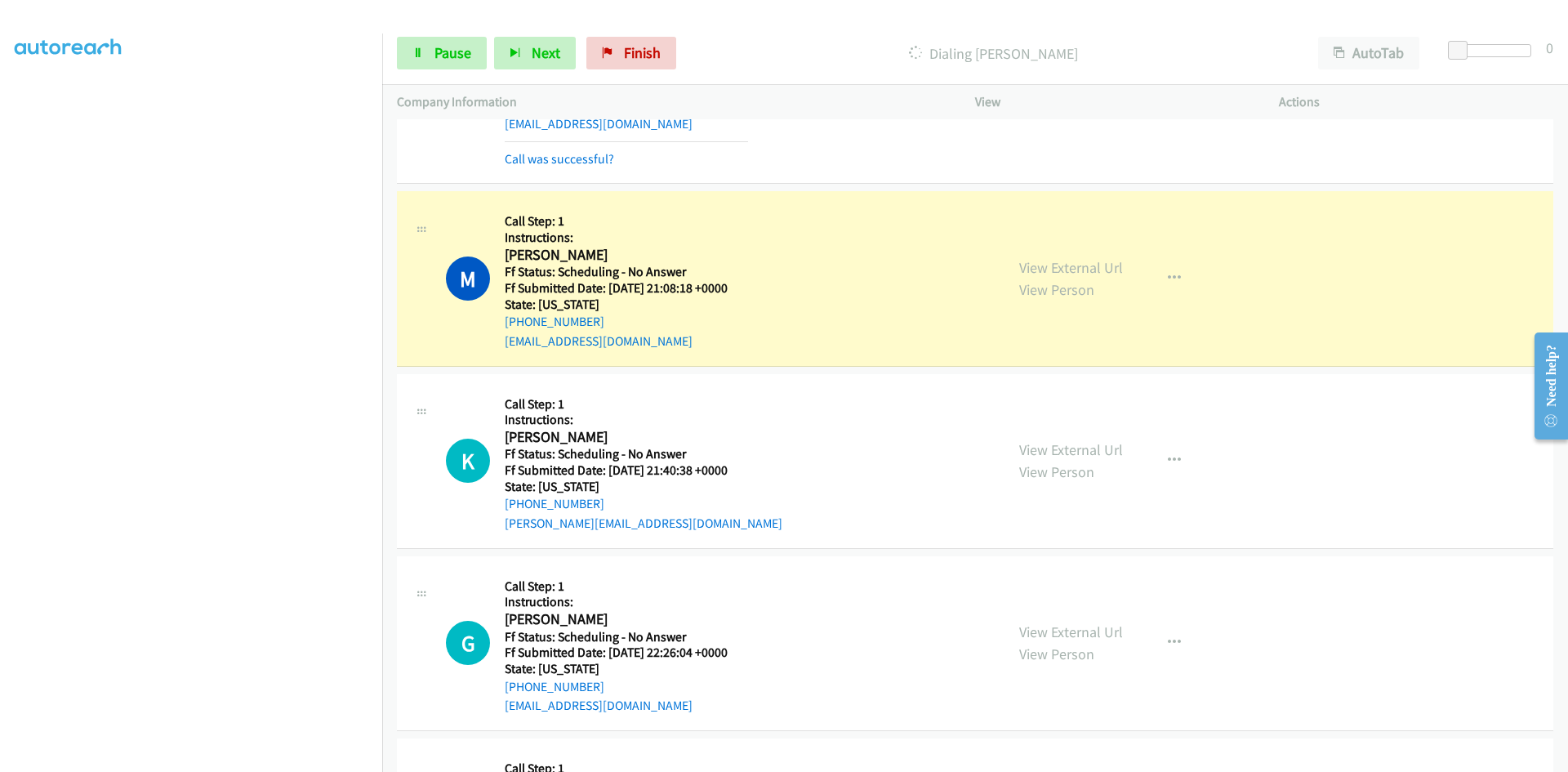
scroll to position [654, 0]
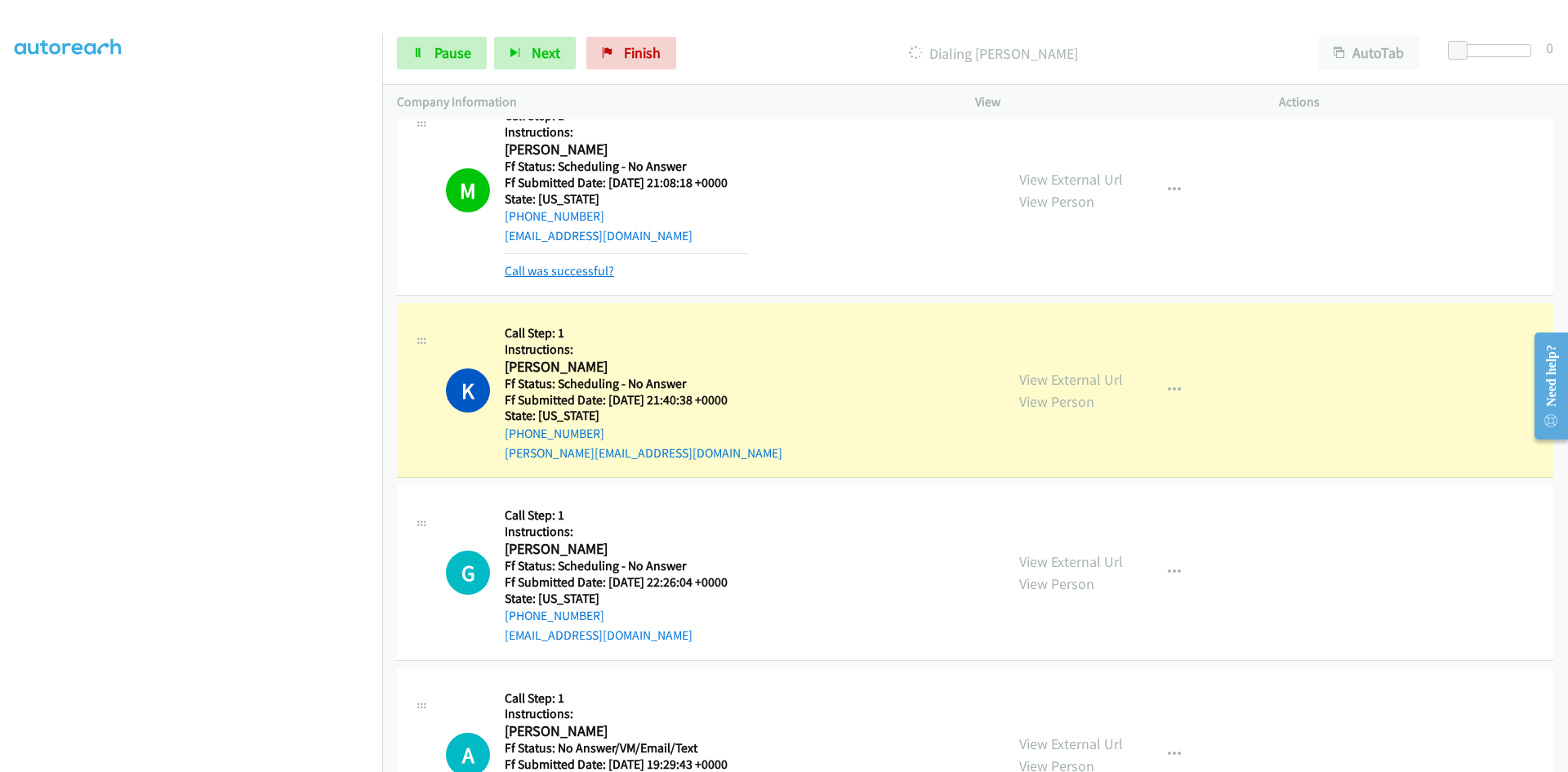
click at [546, 277] on link "Call was successful?" at bounding box center [559, 270] width 109 height 16
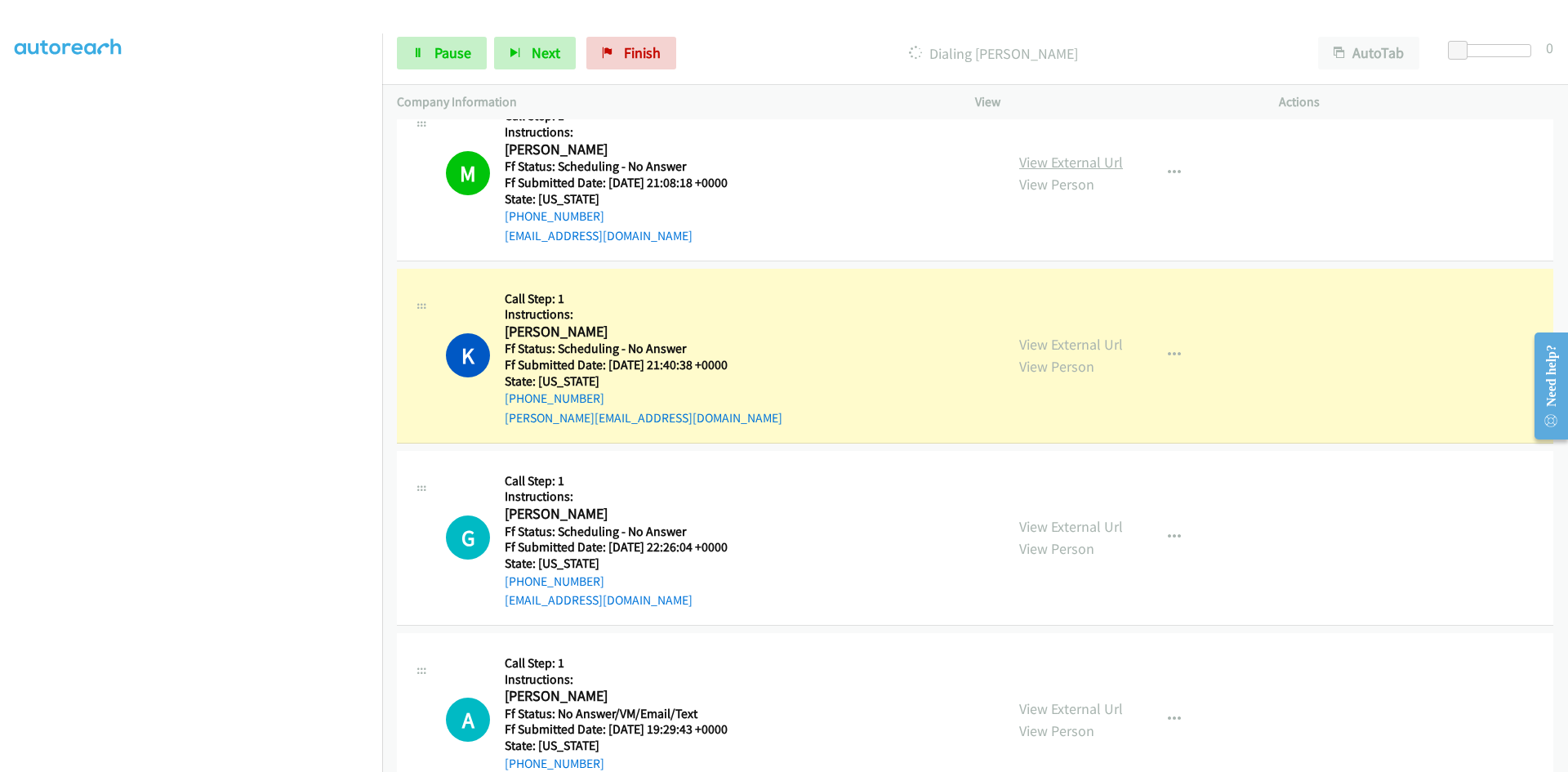
click at [1104, 166] on link "View External Url" at bounding box center [1072, 162] width 104 height 18
click at [1097, 349] on link "View External Url" at bounding box center [1072, 344] width 104 height 18
click at [431, 45] on link "Pause" at bounding box center [441, 53] width 90 height 32
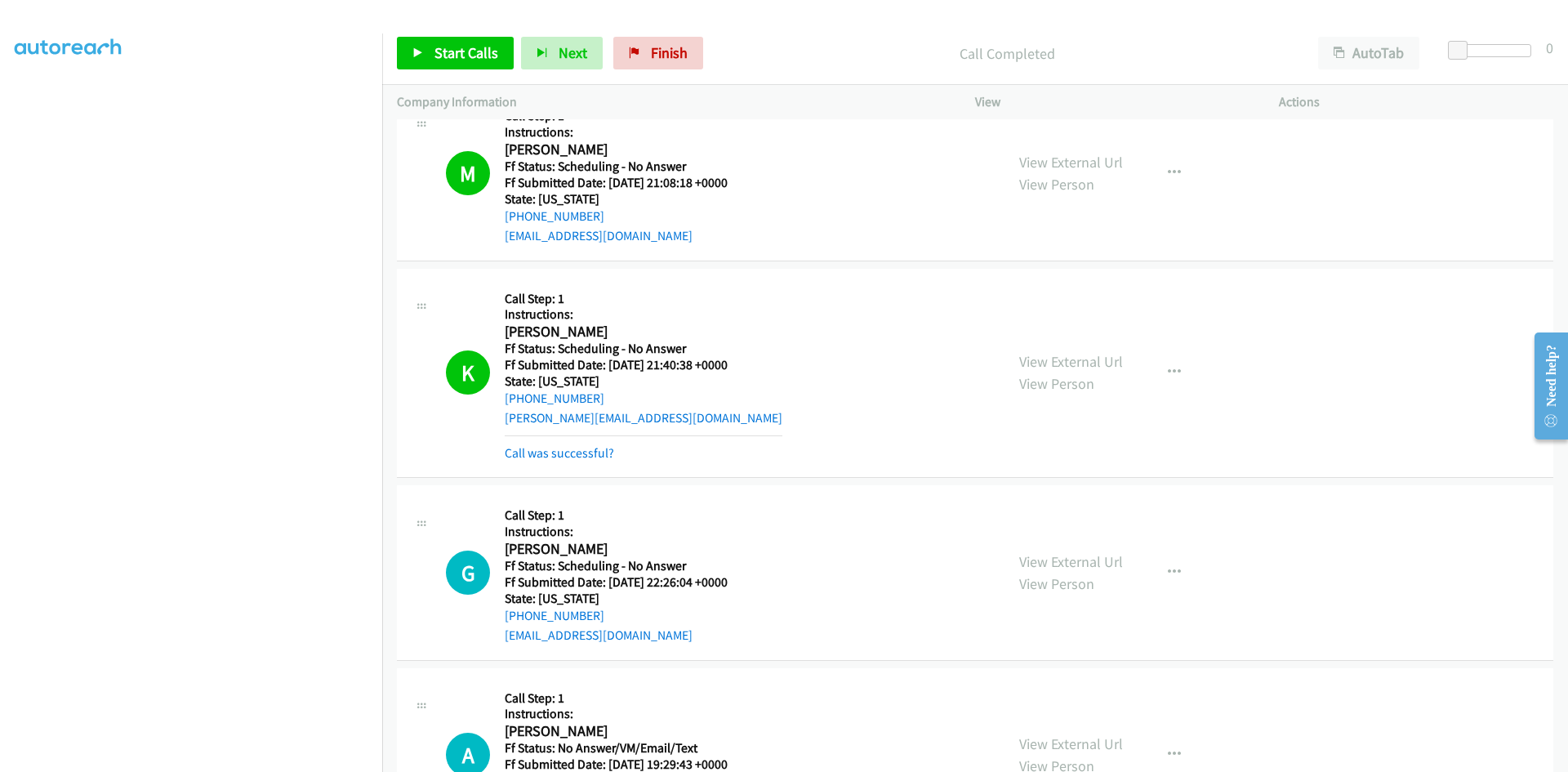
click at [614, 447] on div "Call was successful?" at bounding box center [643, 453] width 277 height 19
click at [603, 451] on link "Call was successful?" at bounding box center [559, 453] width 109 height 16
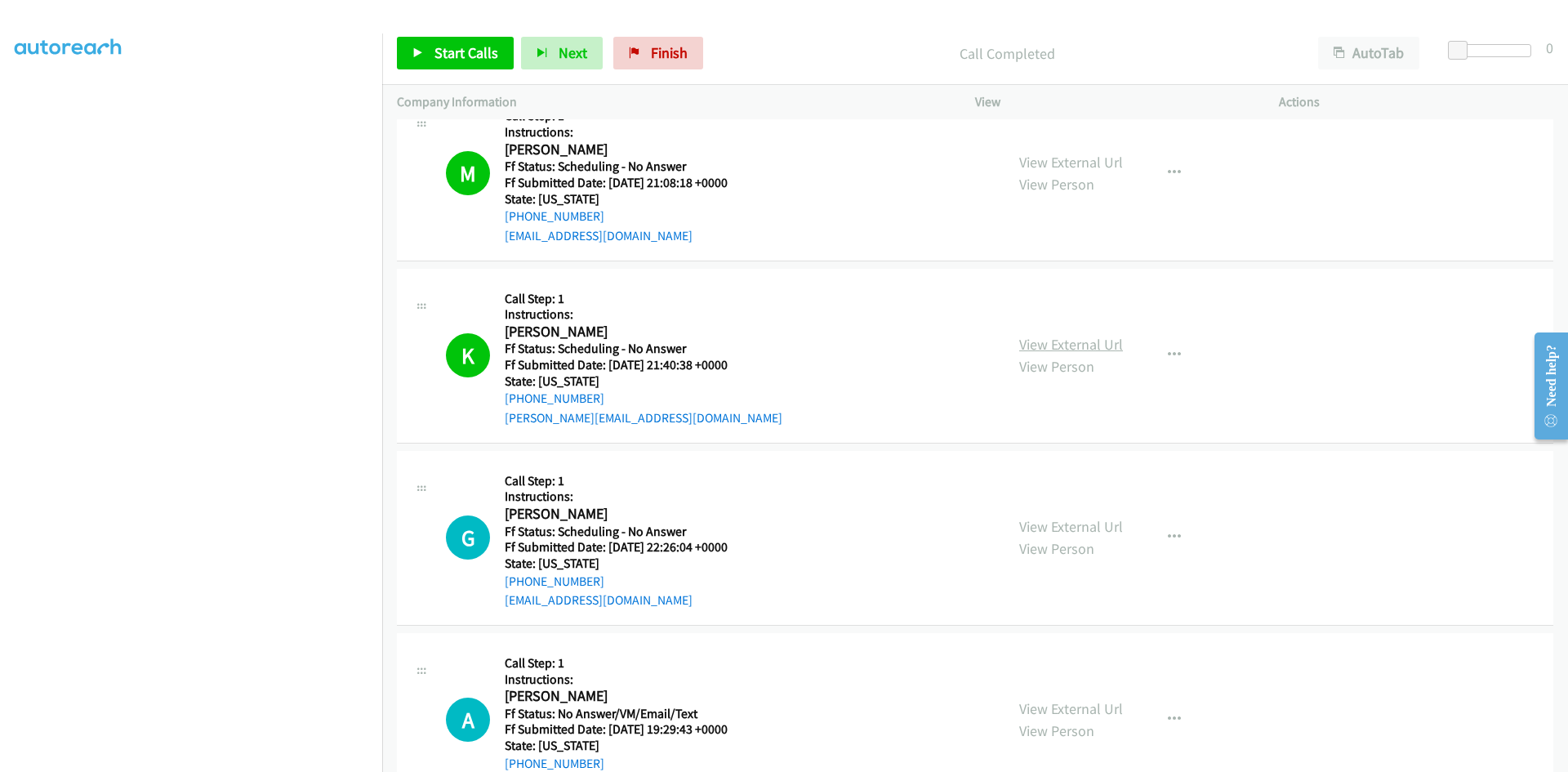
click at [1099, 347] on link "View External Url" at bounding box center [1072, 344] width 104 height 18
click at [449, 57] on span "Start Calls" at bounding box center [466, 53] width 64 height 18
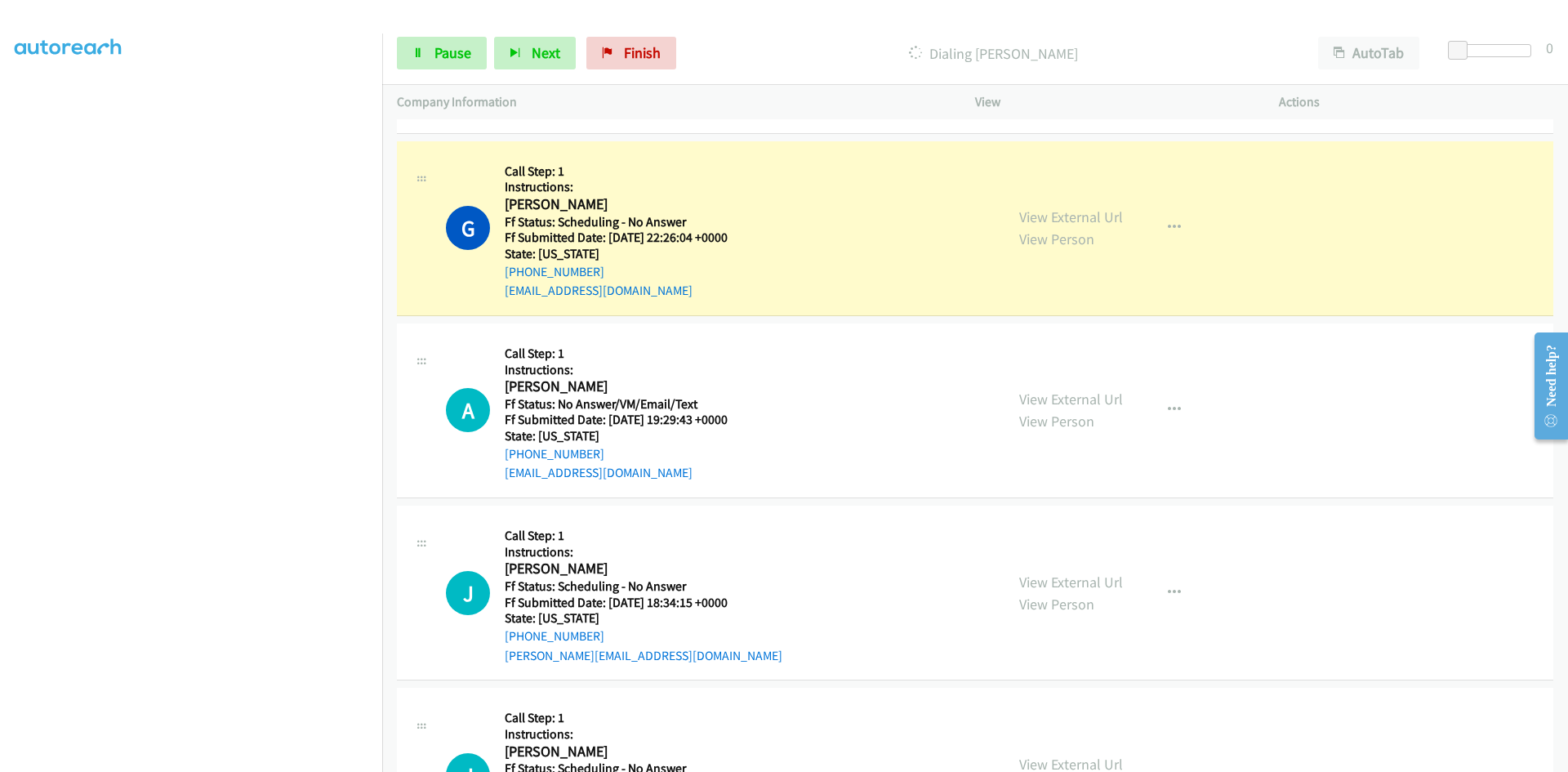
scroll to position [980, 0]
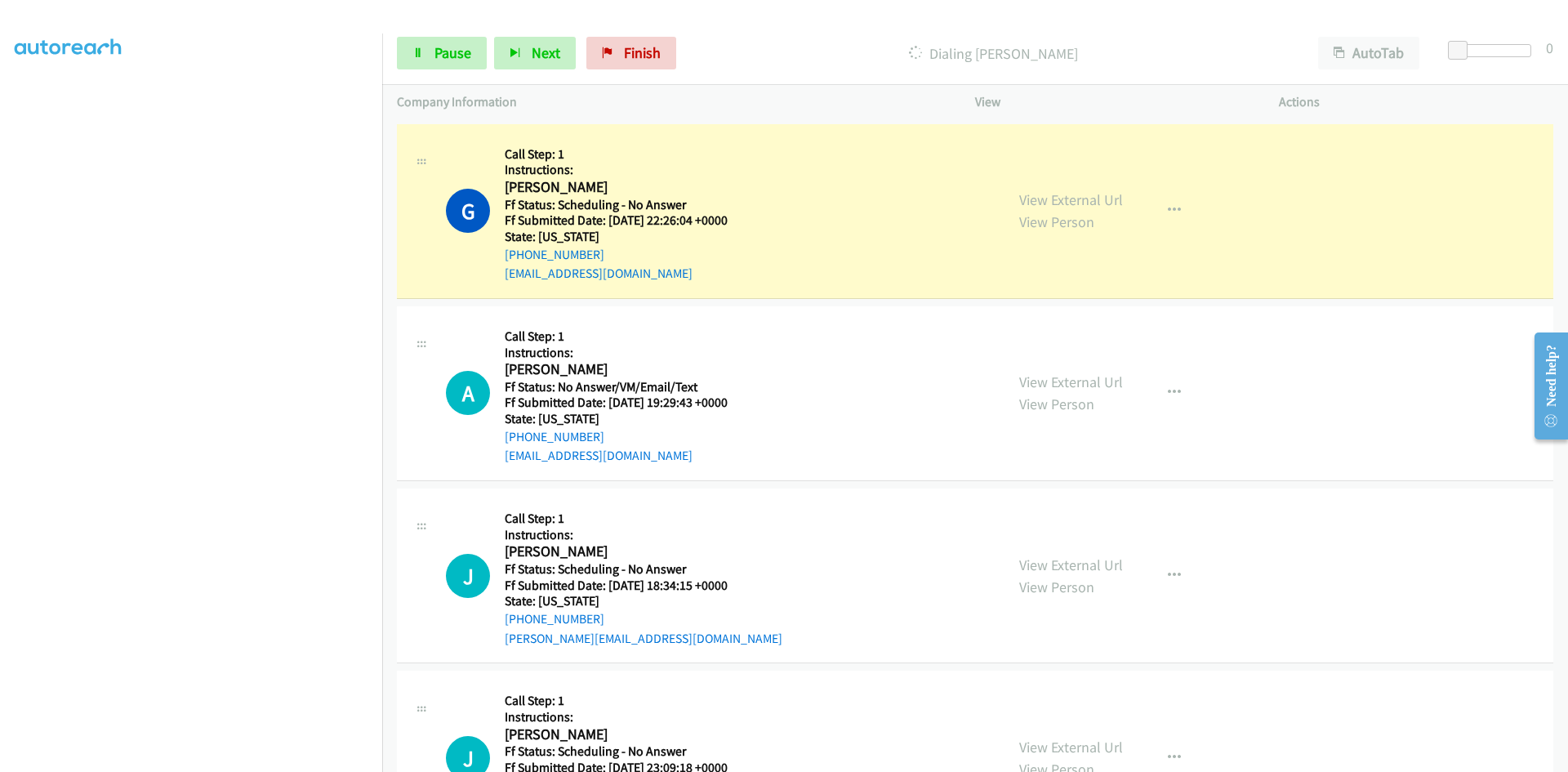
click at [1303, 228] on div "View External Url View Person View External Url Email Schedule/Manage Callback …" at bounding box center [1164, 211] width 319 height 144
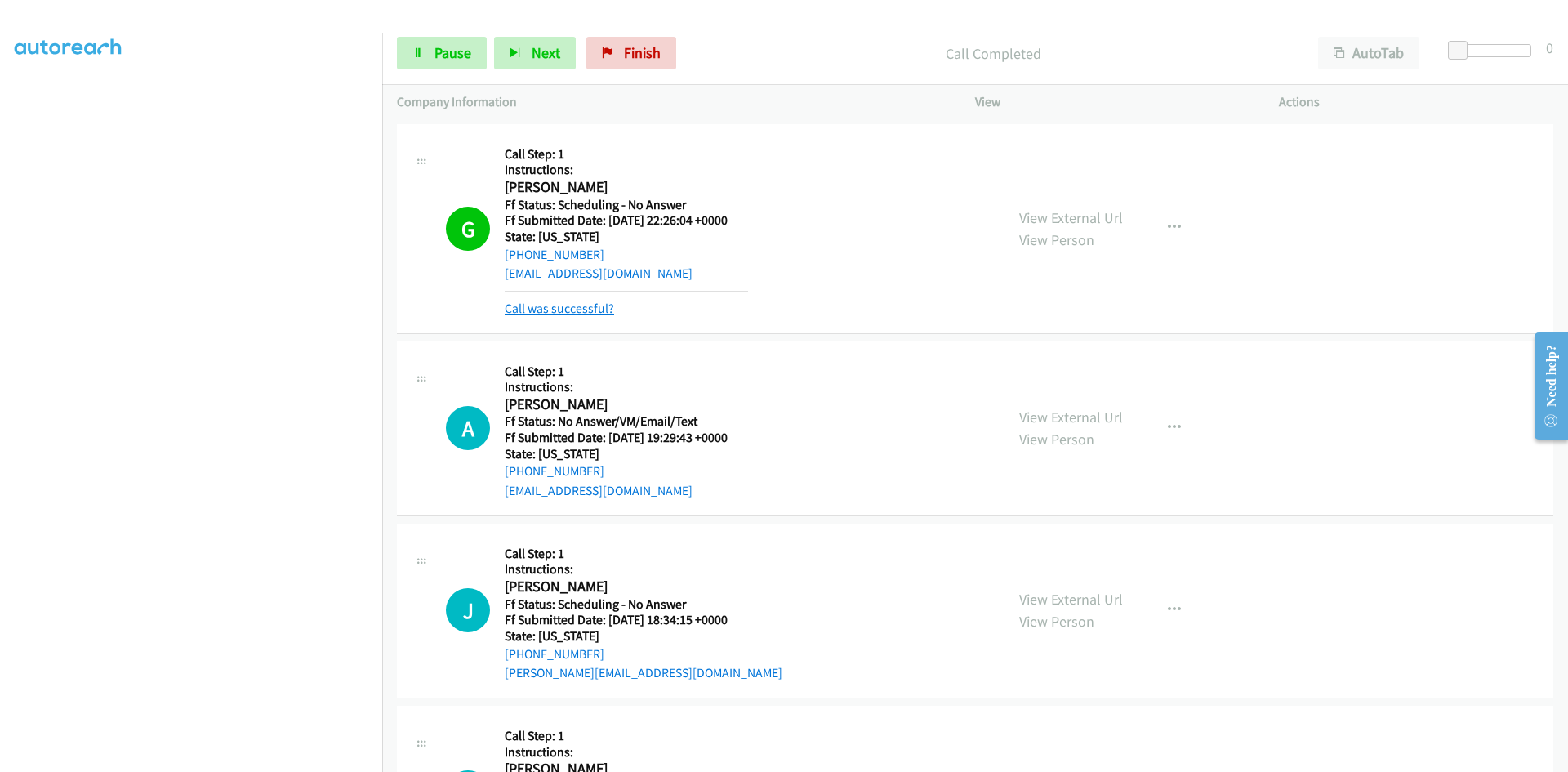
click at [583, 313] on link "Call was successful?" at bounding box center [559, 308] width 109 height 16
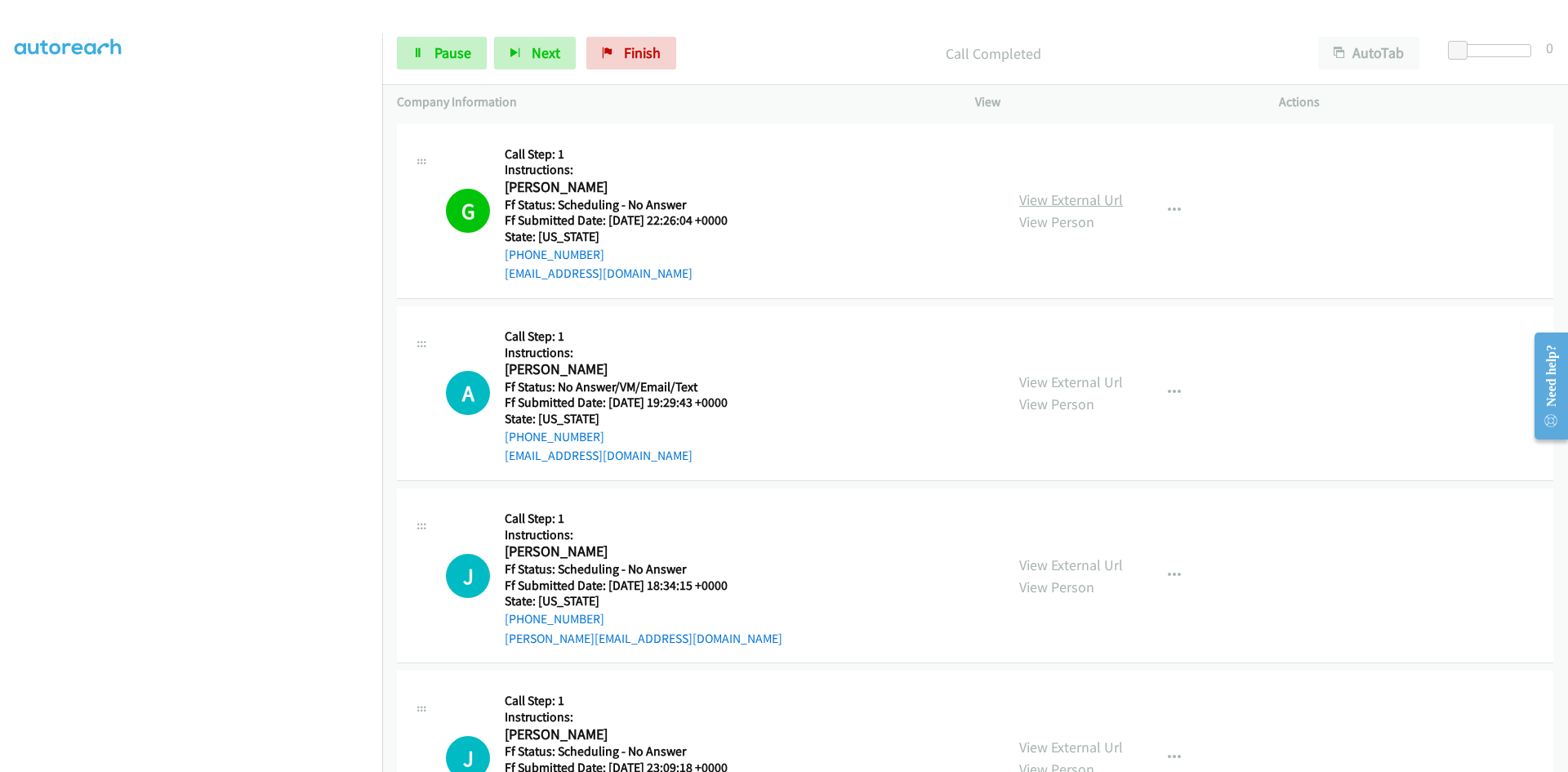
click at [1104, 200] on link "View External Url" at bounding box center [1072, 200] width 104 height 18
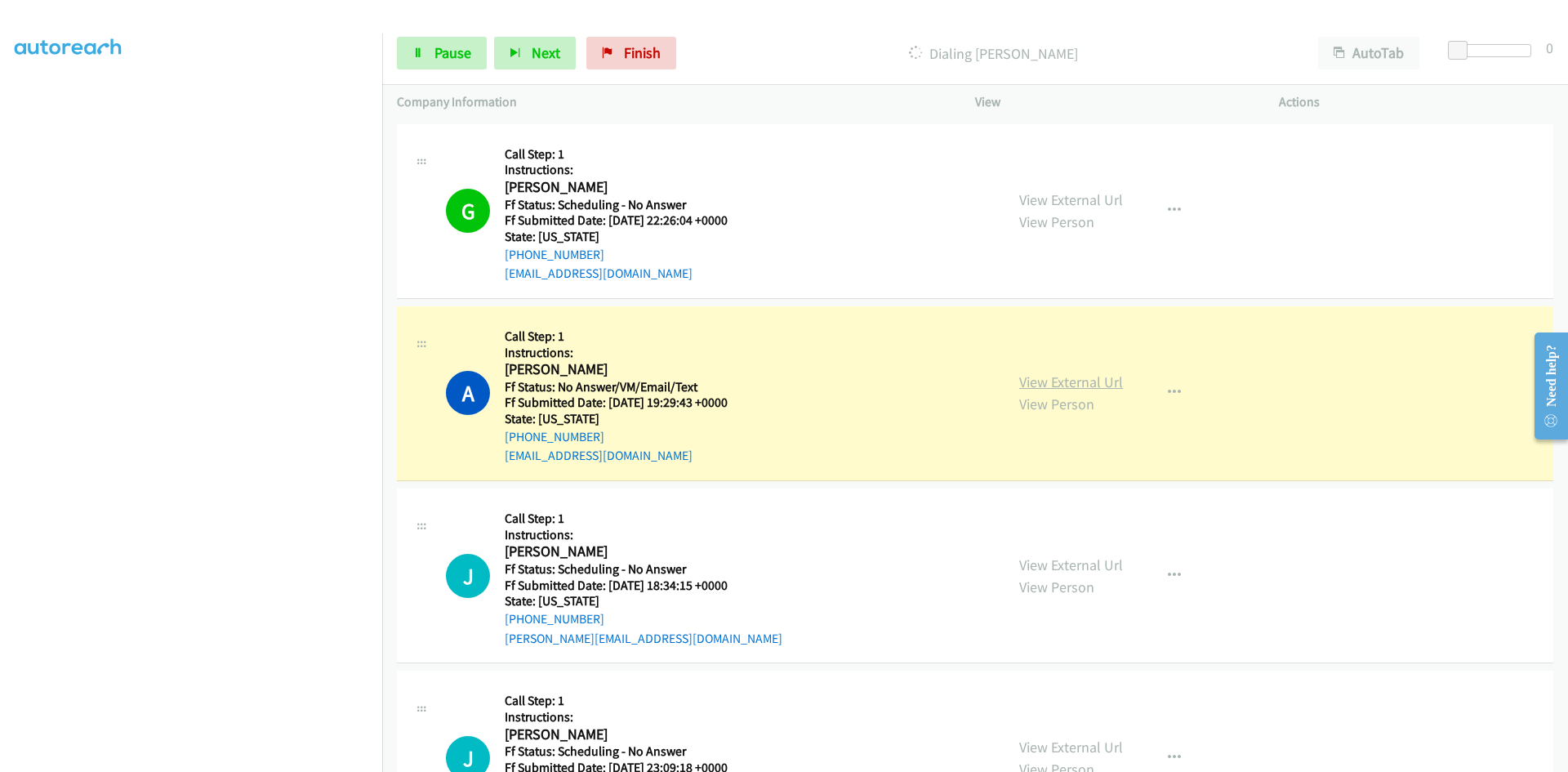
click at [1091, 378] on link "View External Url" at bounding box center [1072, 382] width 104 height 18
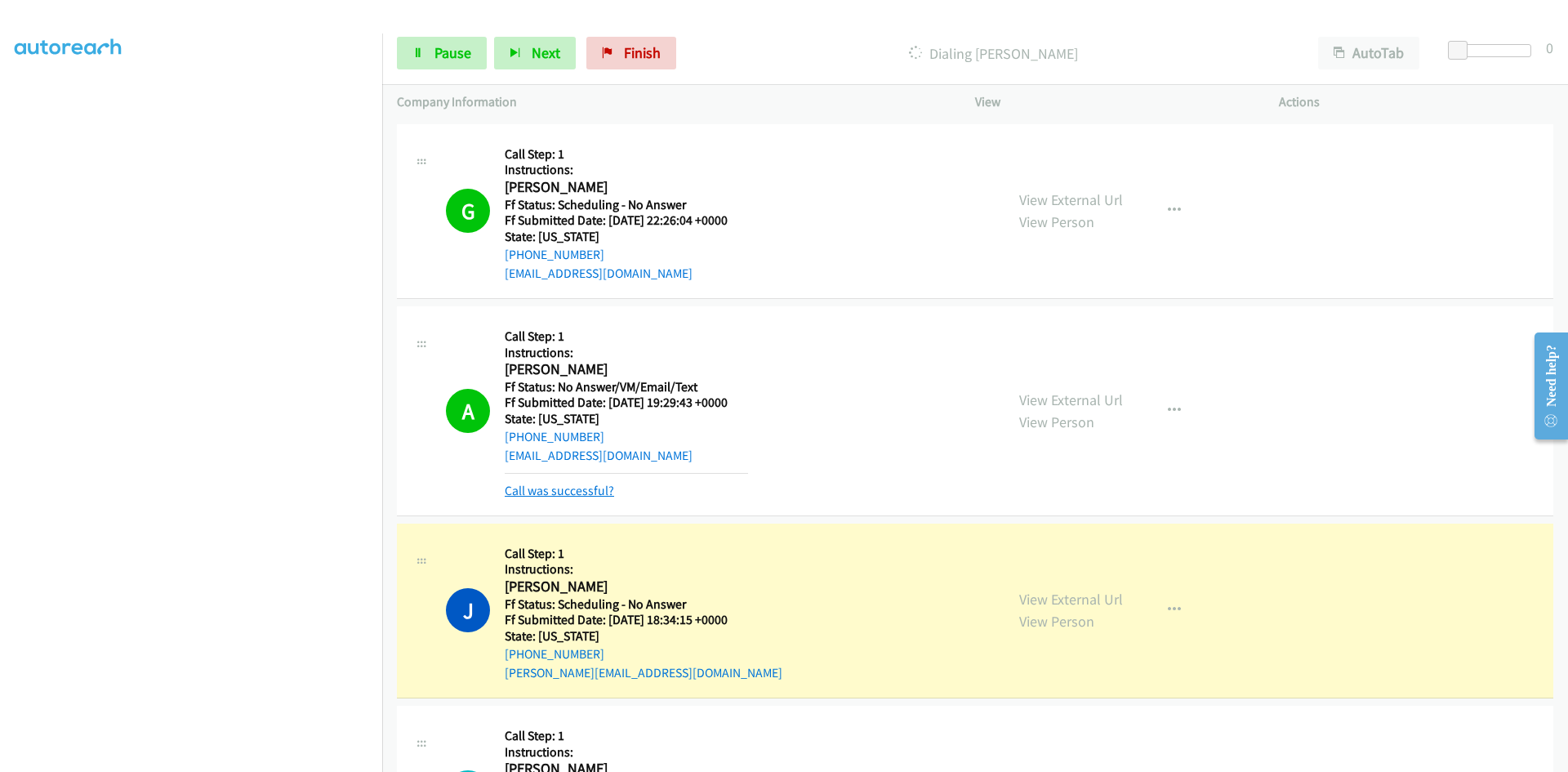
click at [580, 492] on link "Call was successful?" at bounding box center [559, 490] width 109 height 16
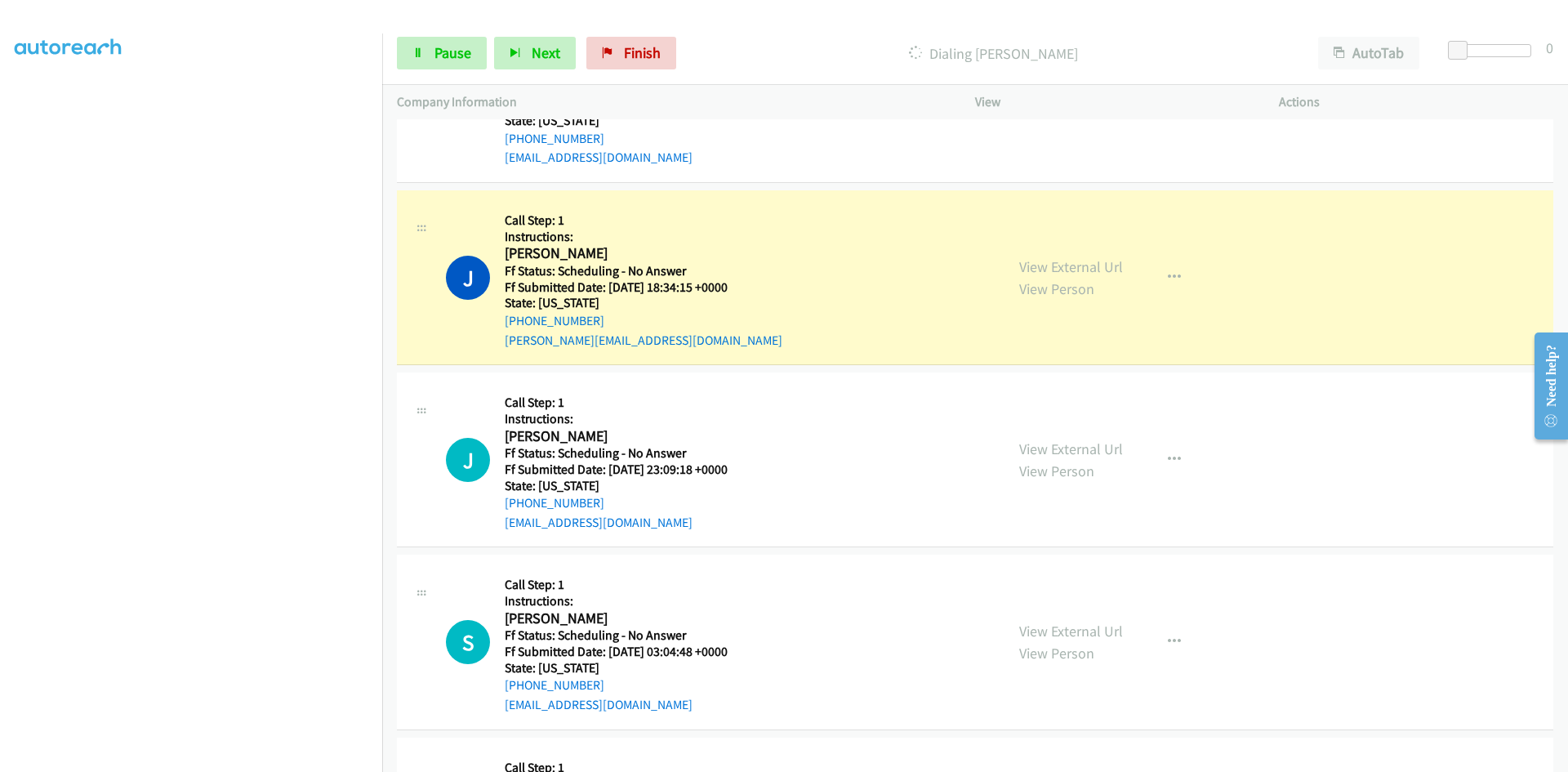
scroll to position [1307, 0]
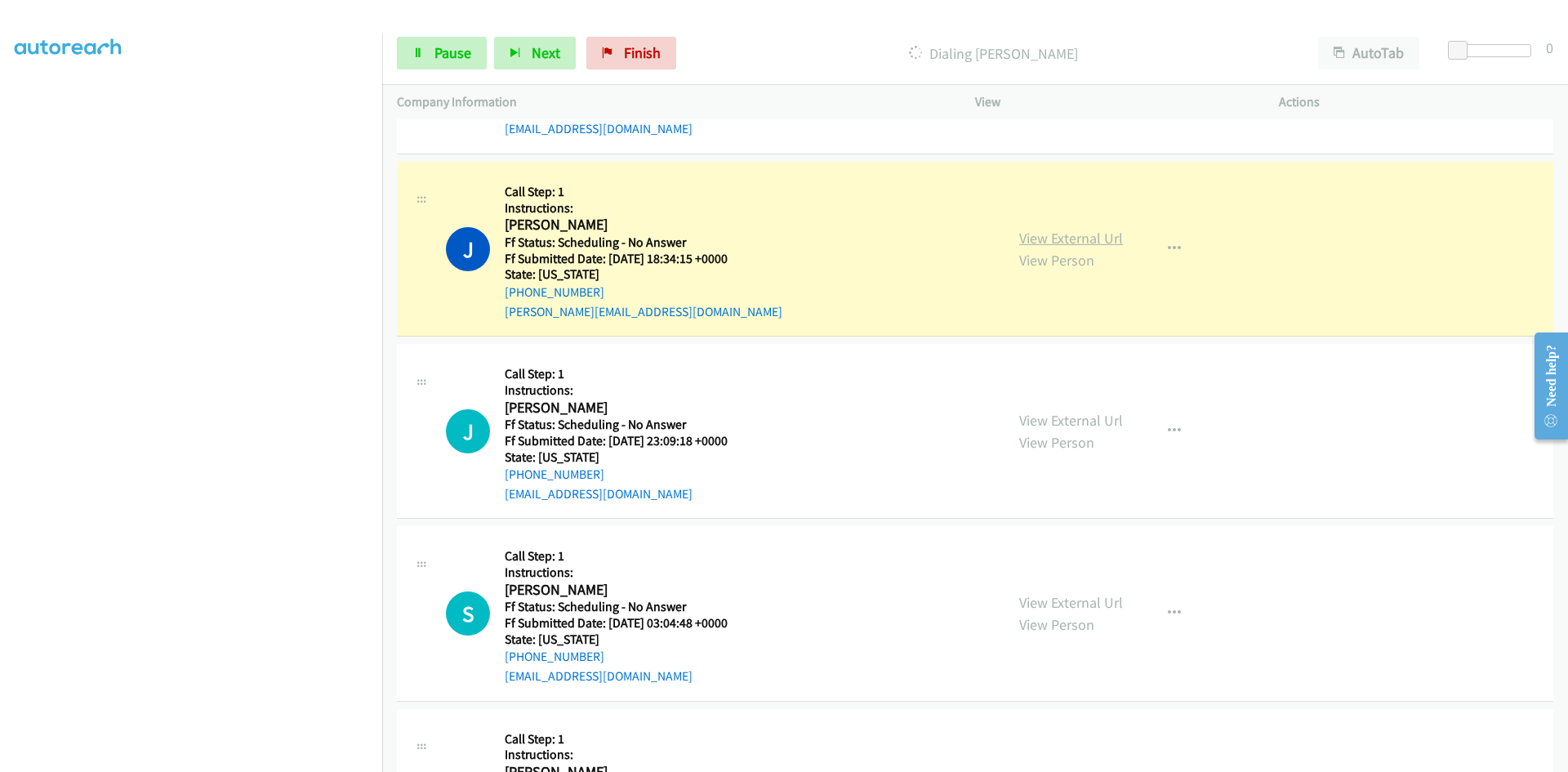
click at [1085, 242] on link "View External Url" at bounding box center [1072, 238] width 104 height 18
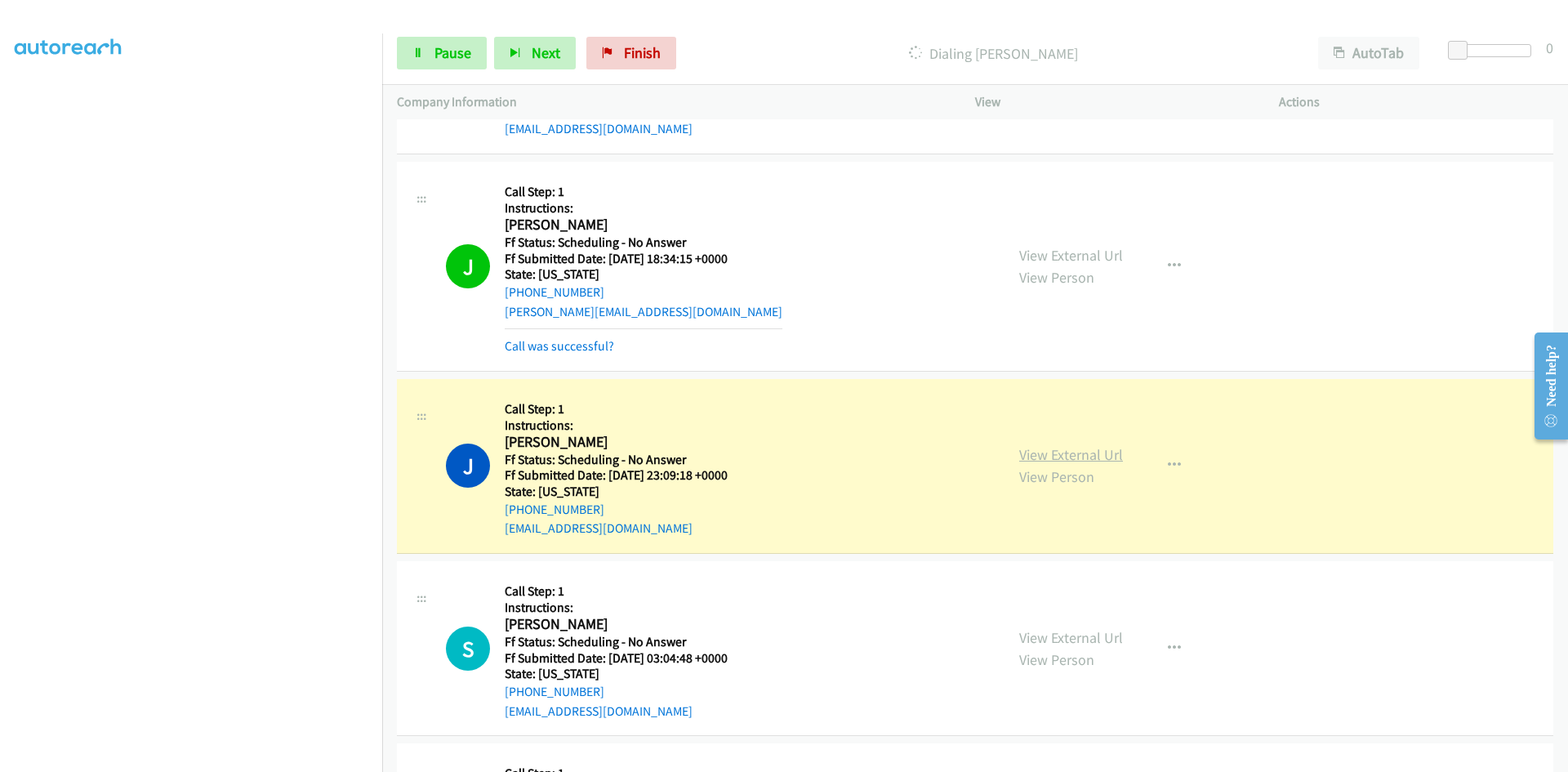
click at [1096, 460] on link "View External Url" at bounding box center [1072, 455] width 104 height 18
click at [449, 37] on link "Pause" at bounding box center [441, 53] width 90 height 32
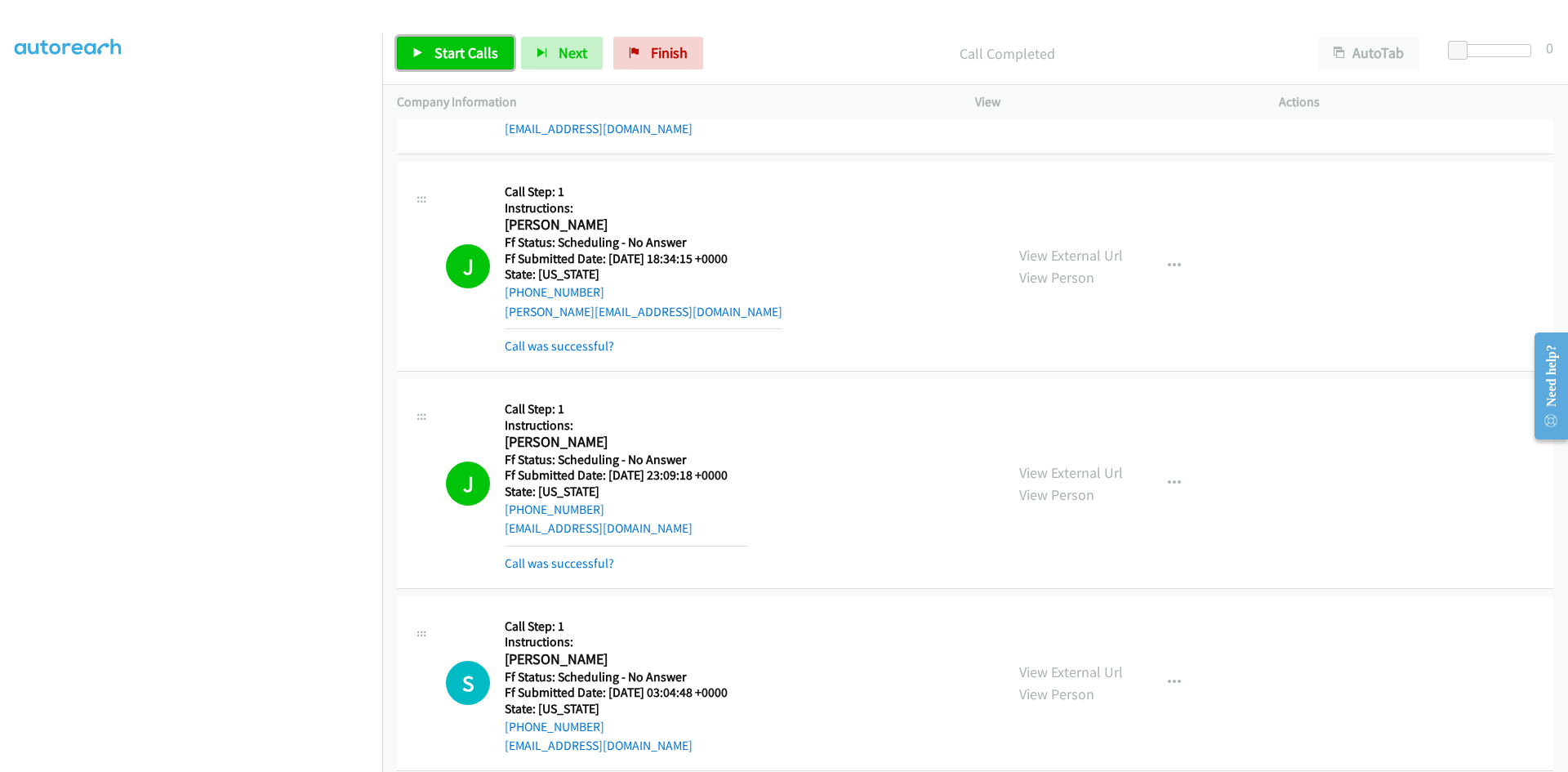
click at [461, 50] on span "Start Calls" at bounding box center [466, 53] width 64 height 18
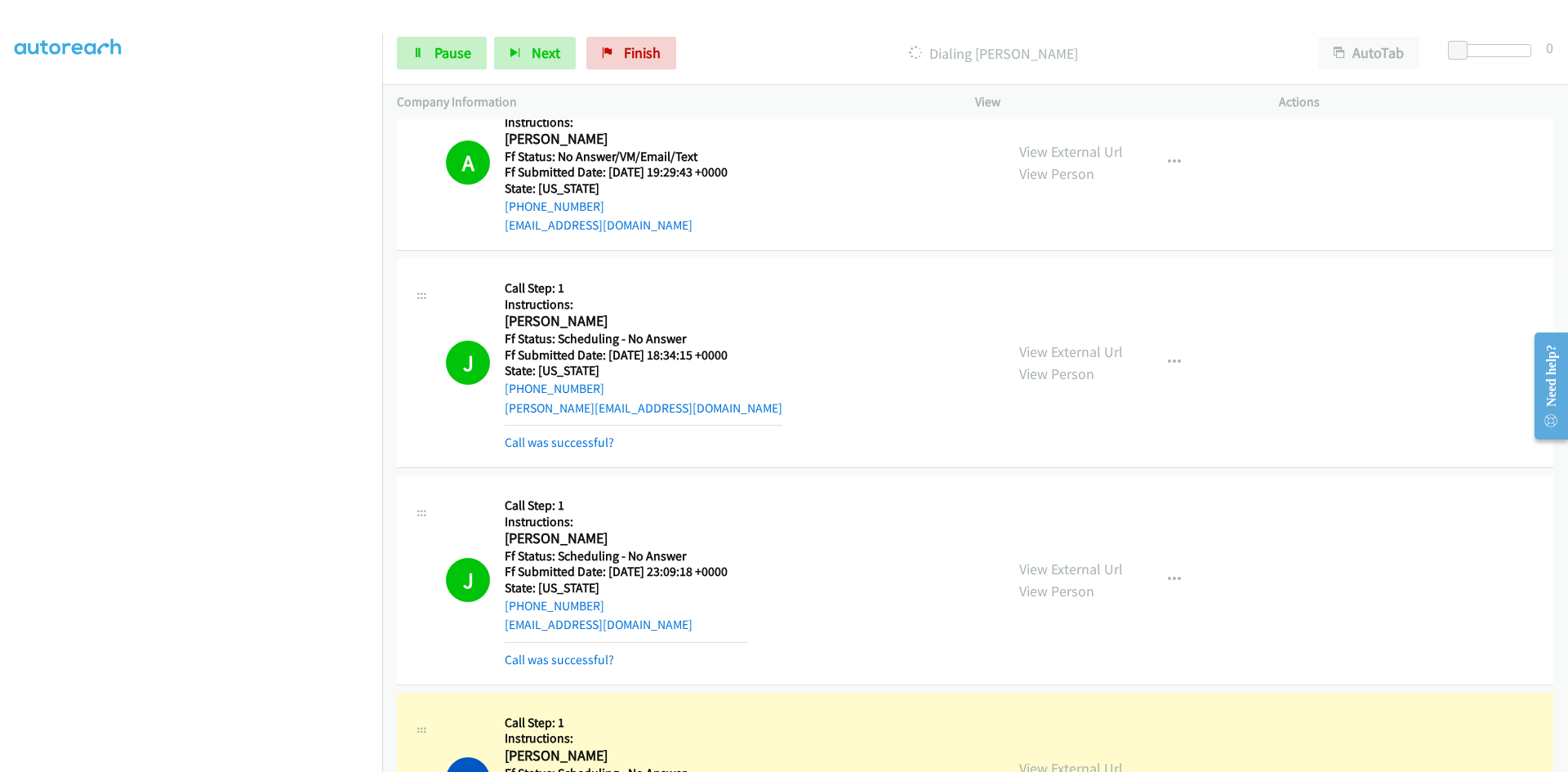
scroll to position [1389, 0]
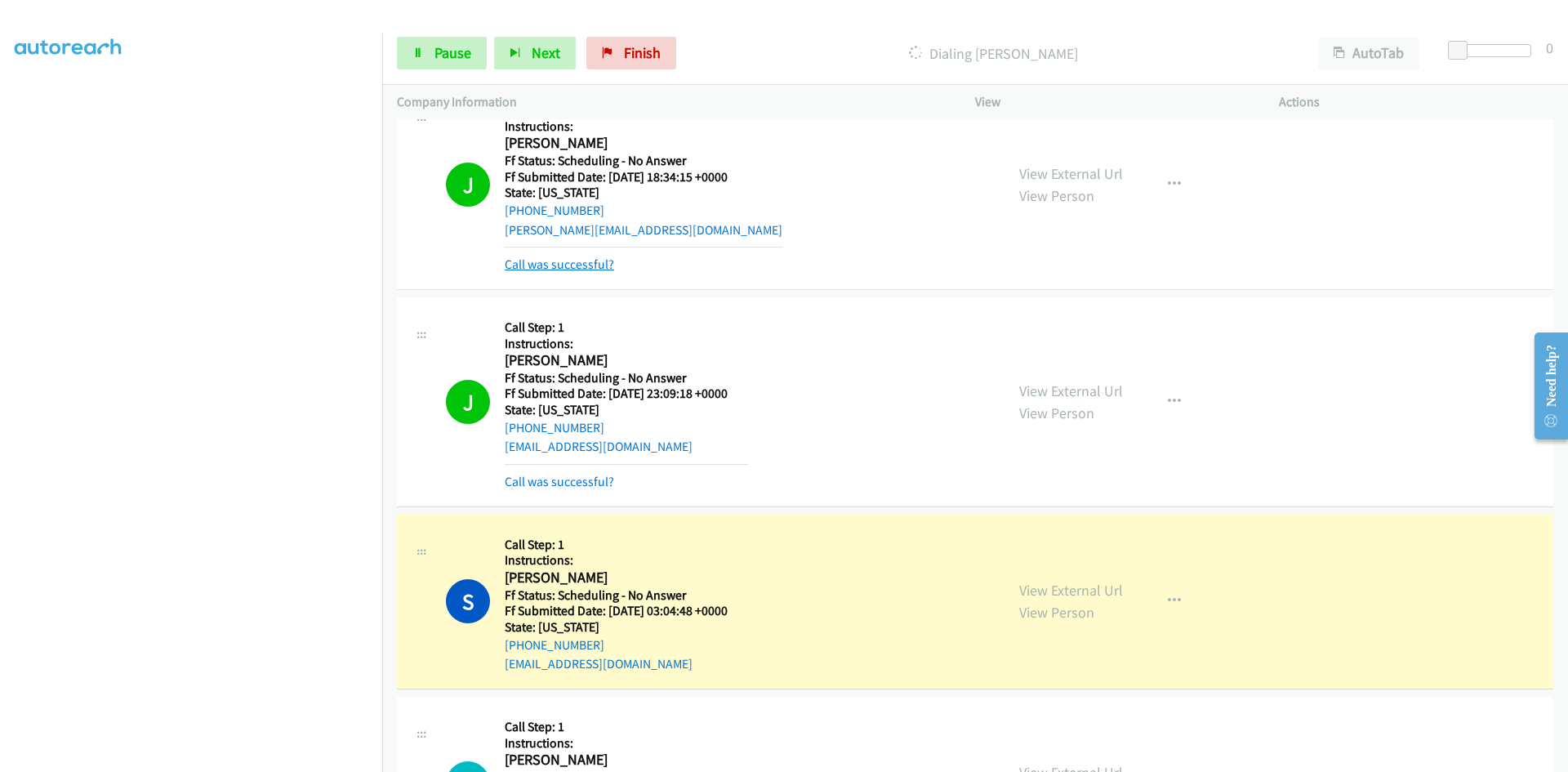
click at [582, 260] on link "Call was successful?" at bounding box center [559, 263] width 109 height 16
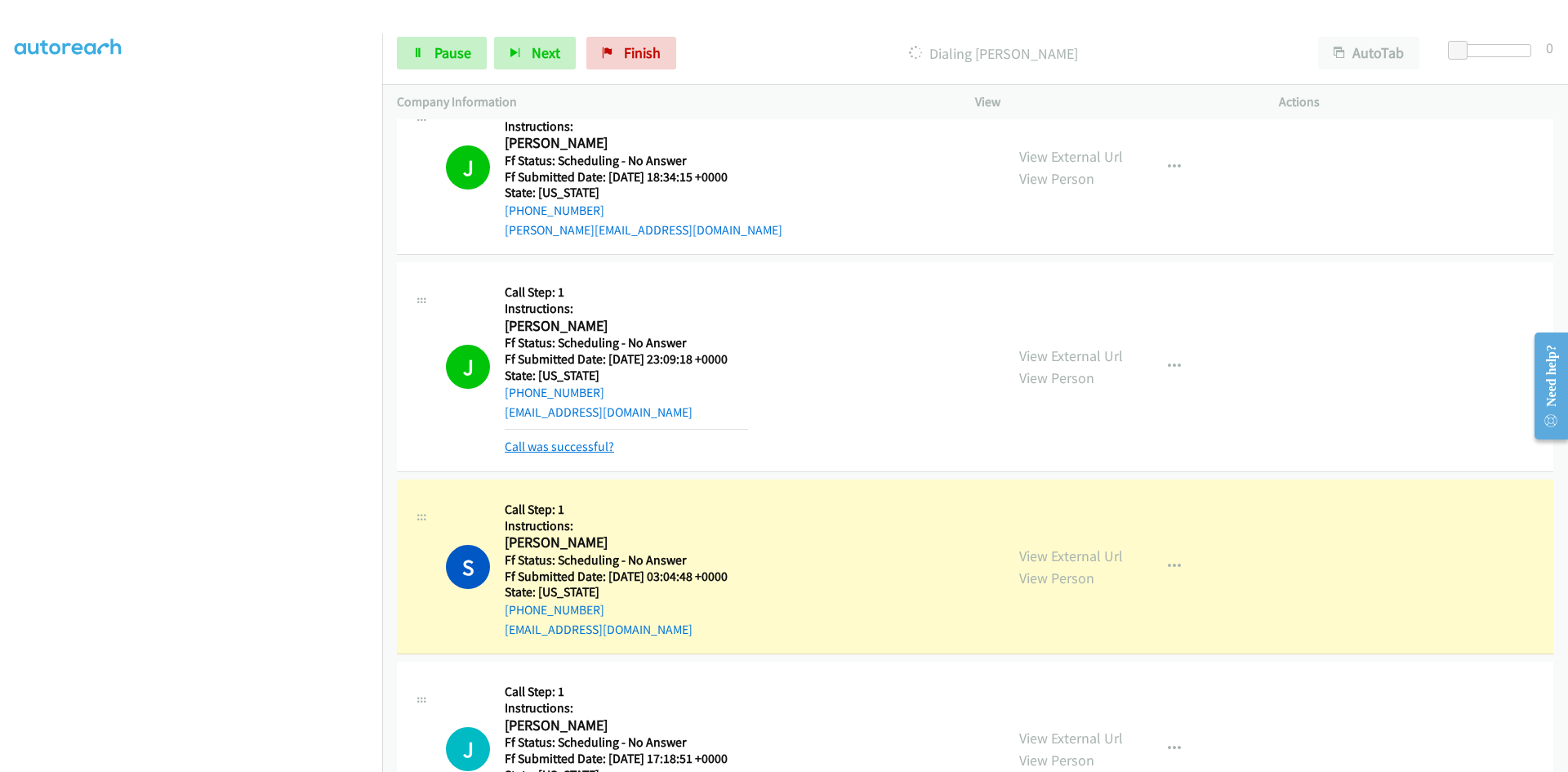
click at [581, 447] on link "Call was successful?" at bounding box center [559, 446] width 109 height 16
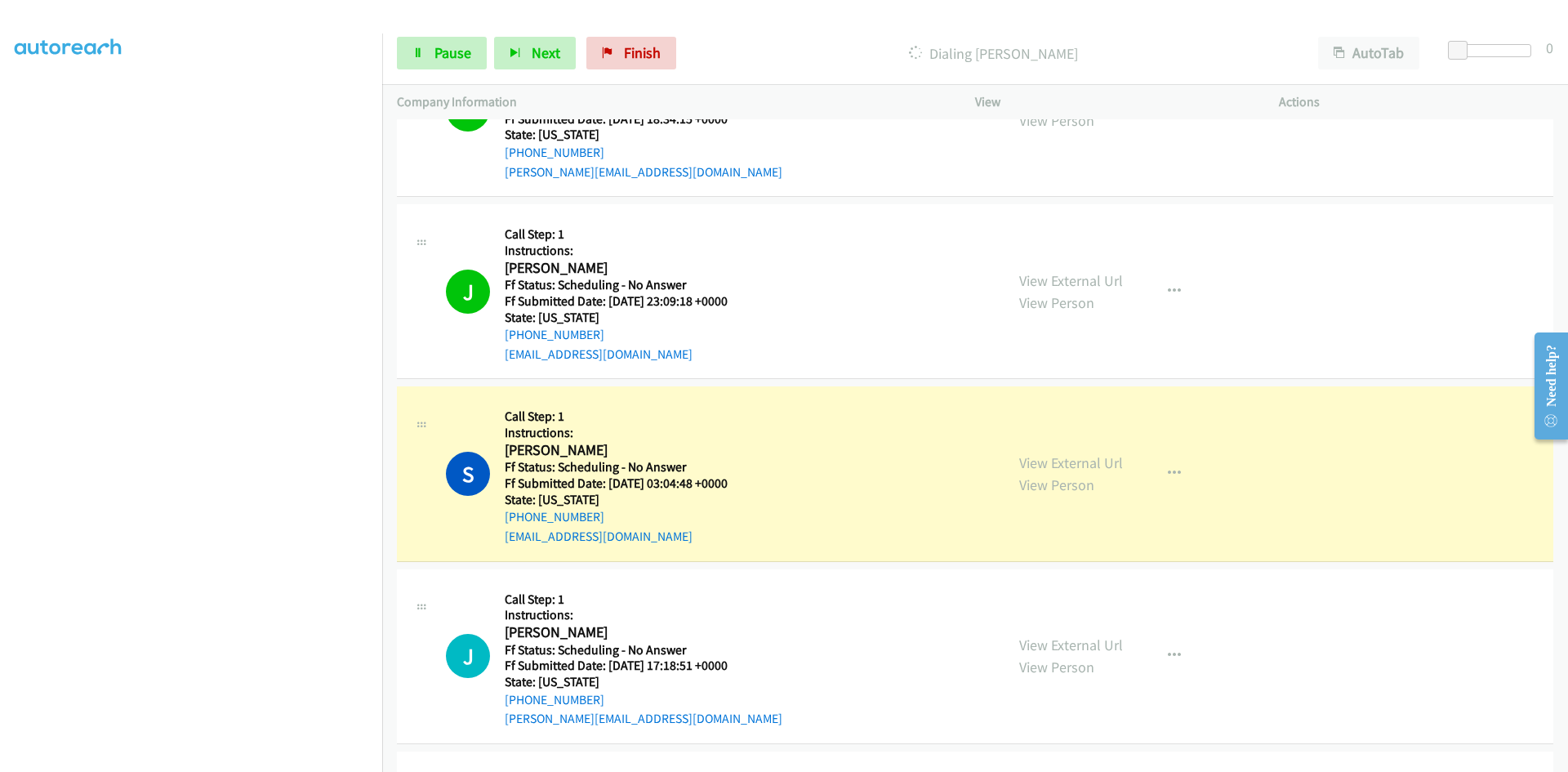
scroll to position [1715, 0]
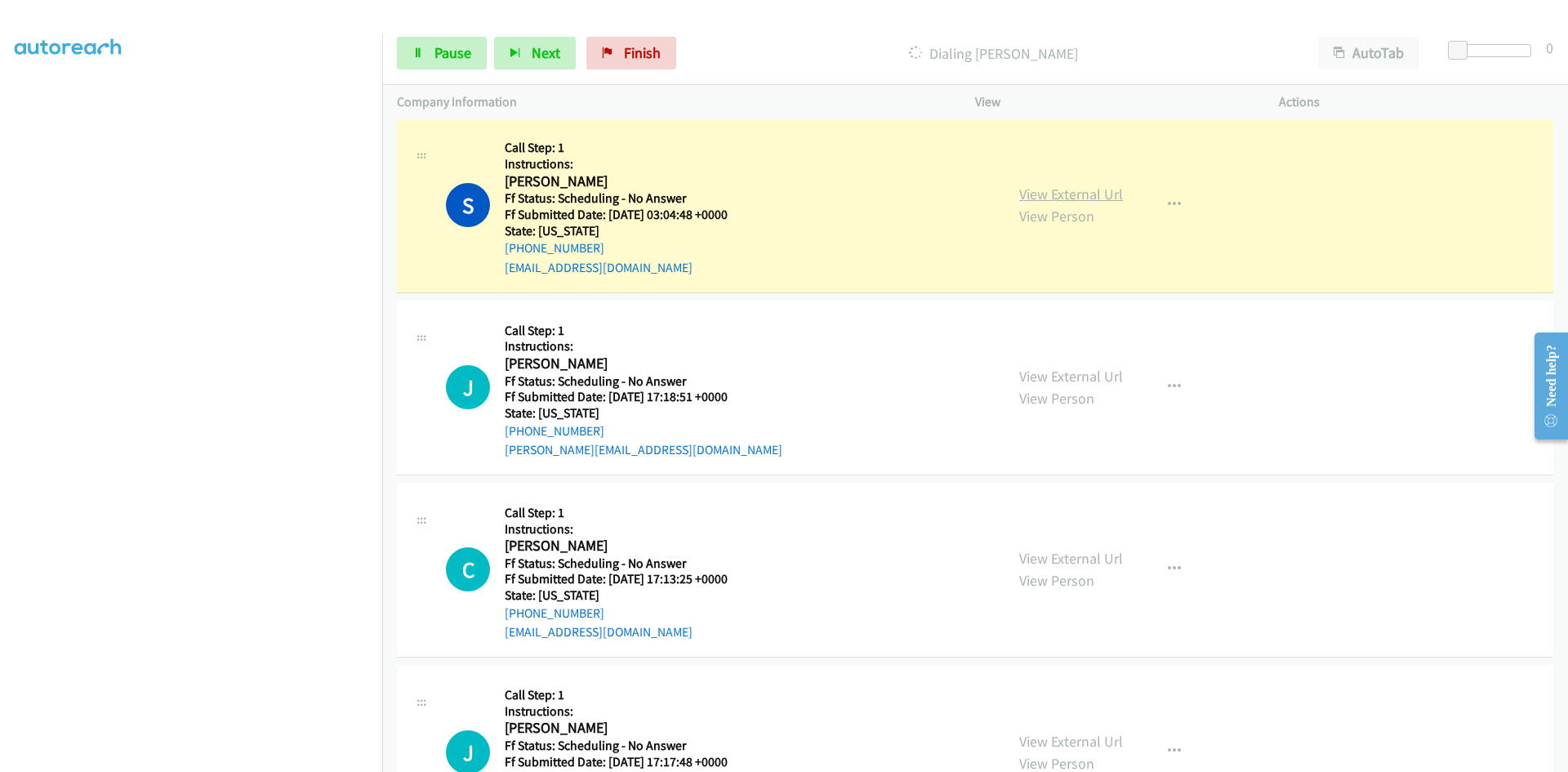
click at [1084, 199] on link "View External Url" at bounding box center [1072, 194] width 104 height 18
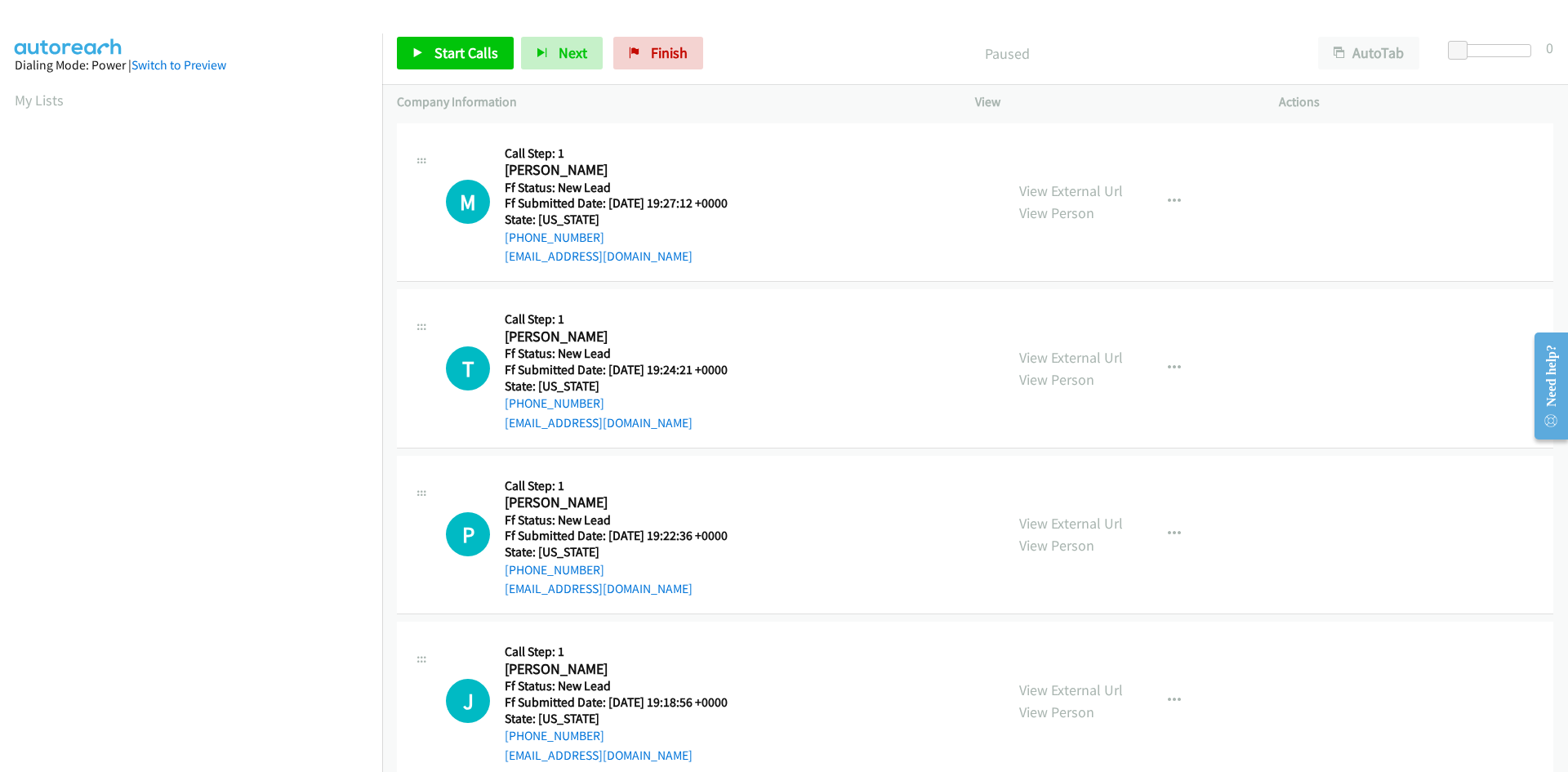
click at [825, 23] on div "Start Calls Pause Next Finish Paused AutoTab AutoTab 0" at bounding box center [974, 54] width 1186 height 63
click at [467, 55] on span "Start Calls" at bounding box center [466, 53] width 64 height 18
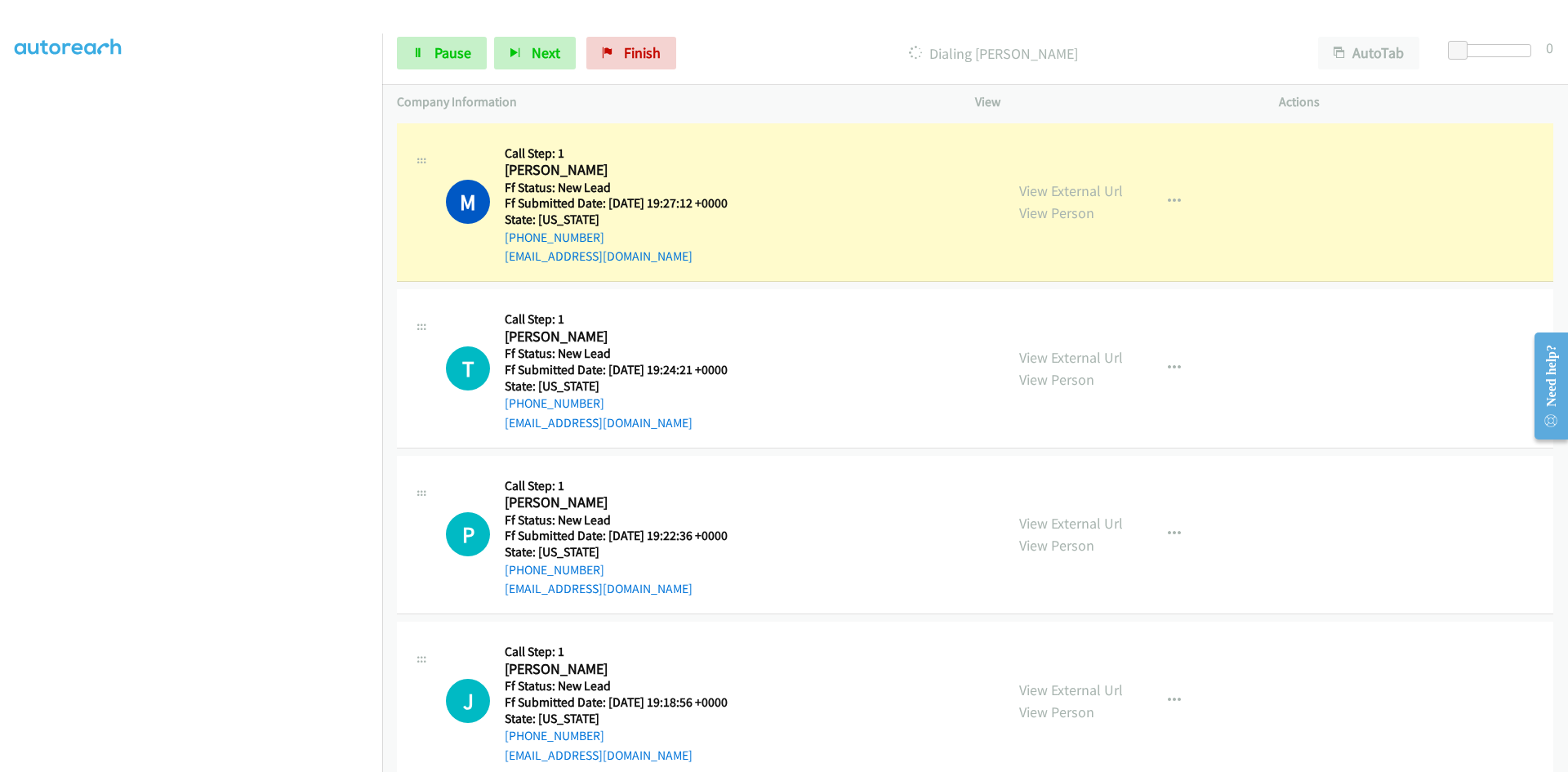
scroll to position [144, 0]
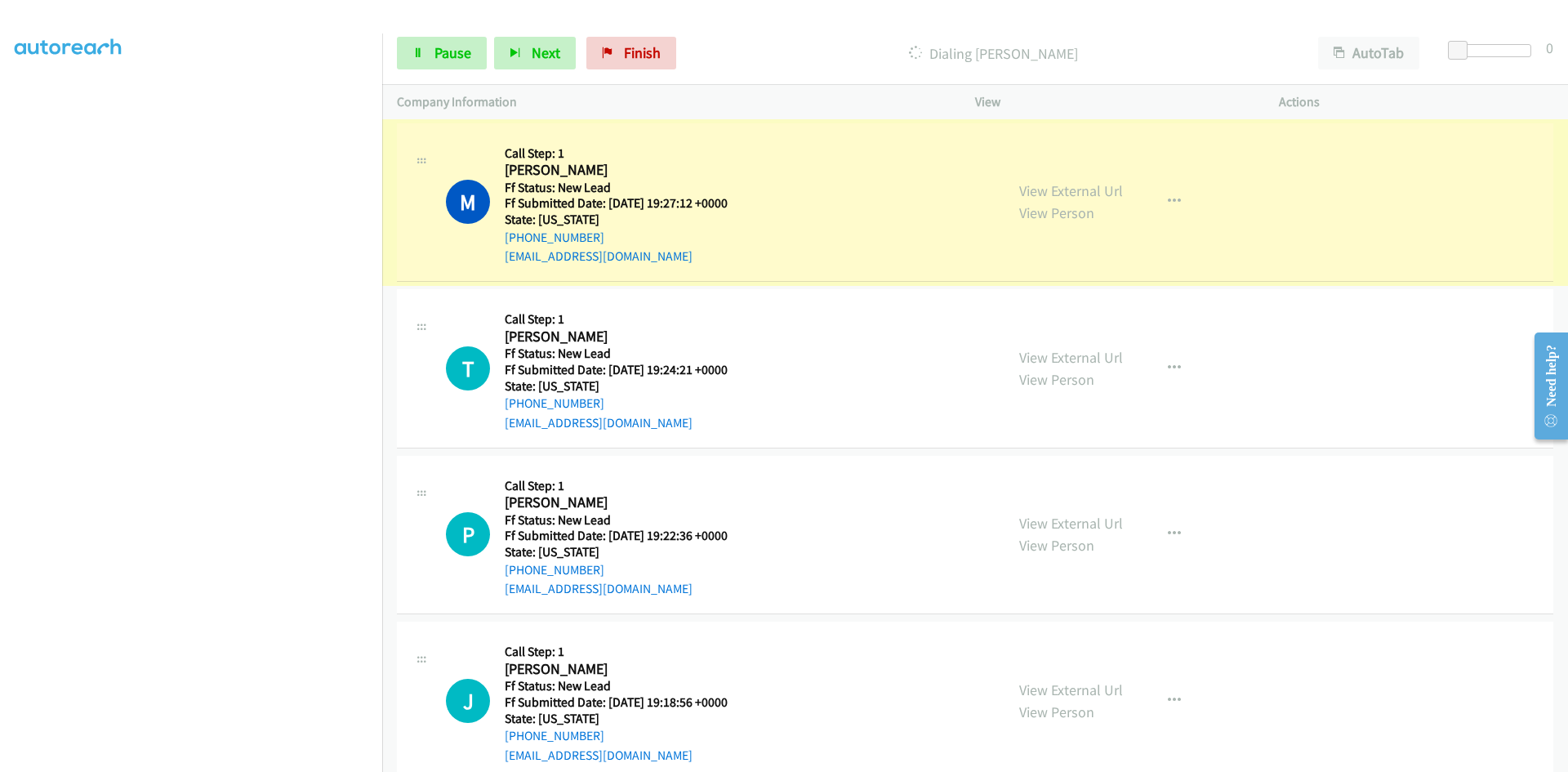
click at [1048, 191] on link "View External Url" at bounding box center [1072, 190] width 104 height 18
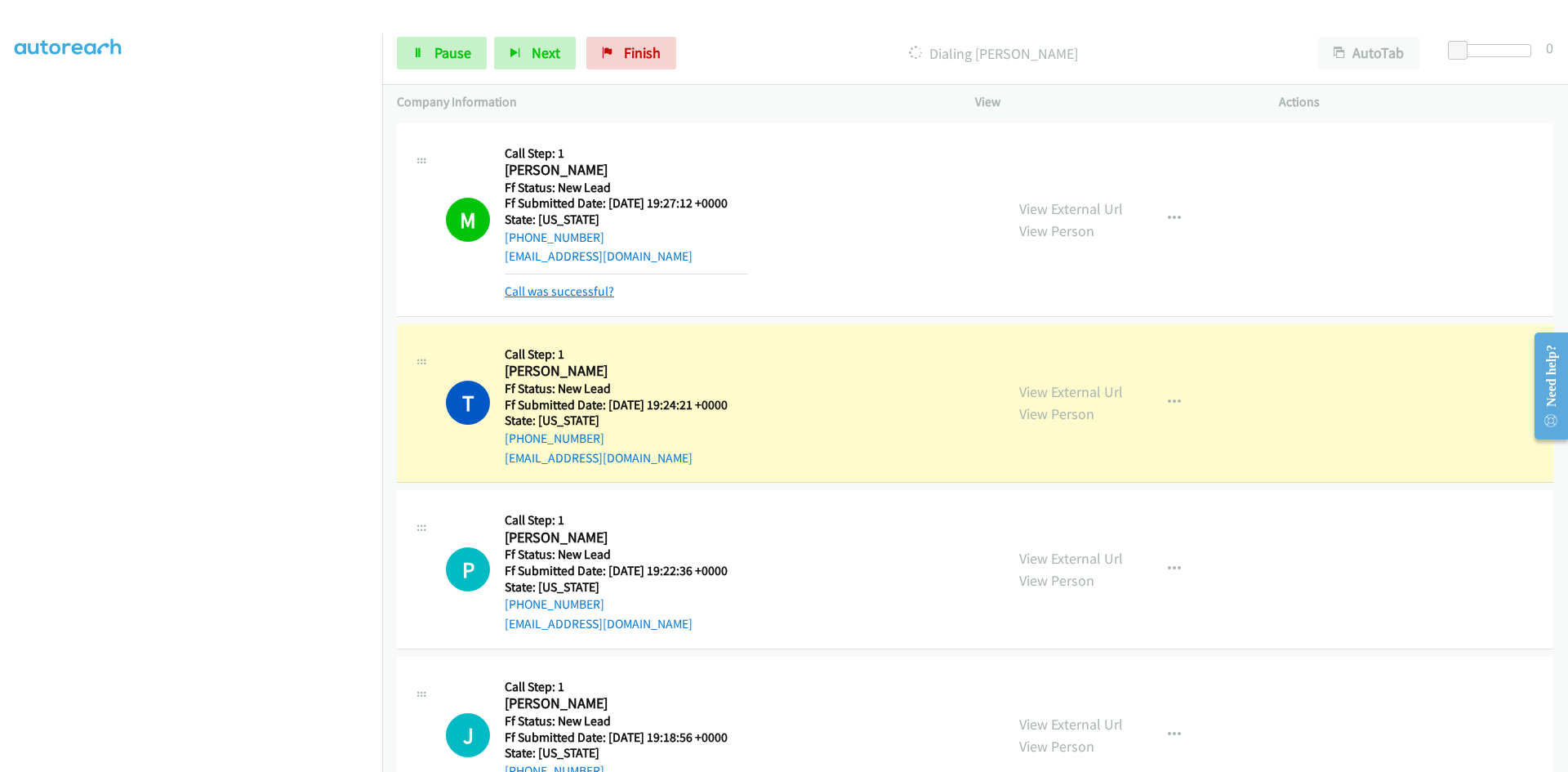
click at [585, 284] on link "Call was successful?" at bounding box center [559, 291] width 109 height 16
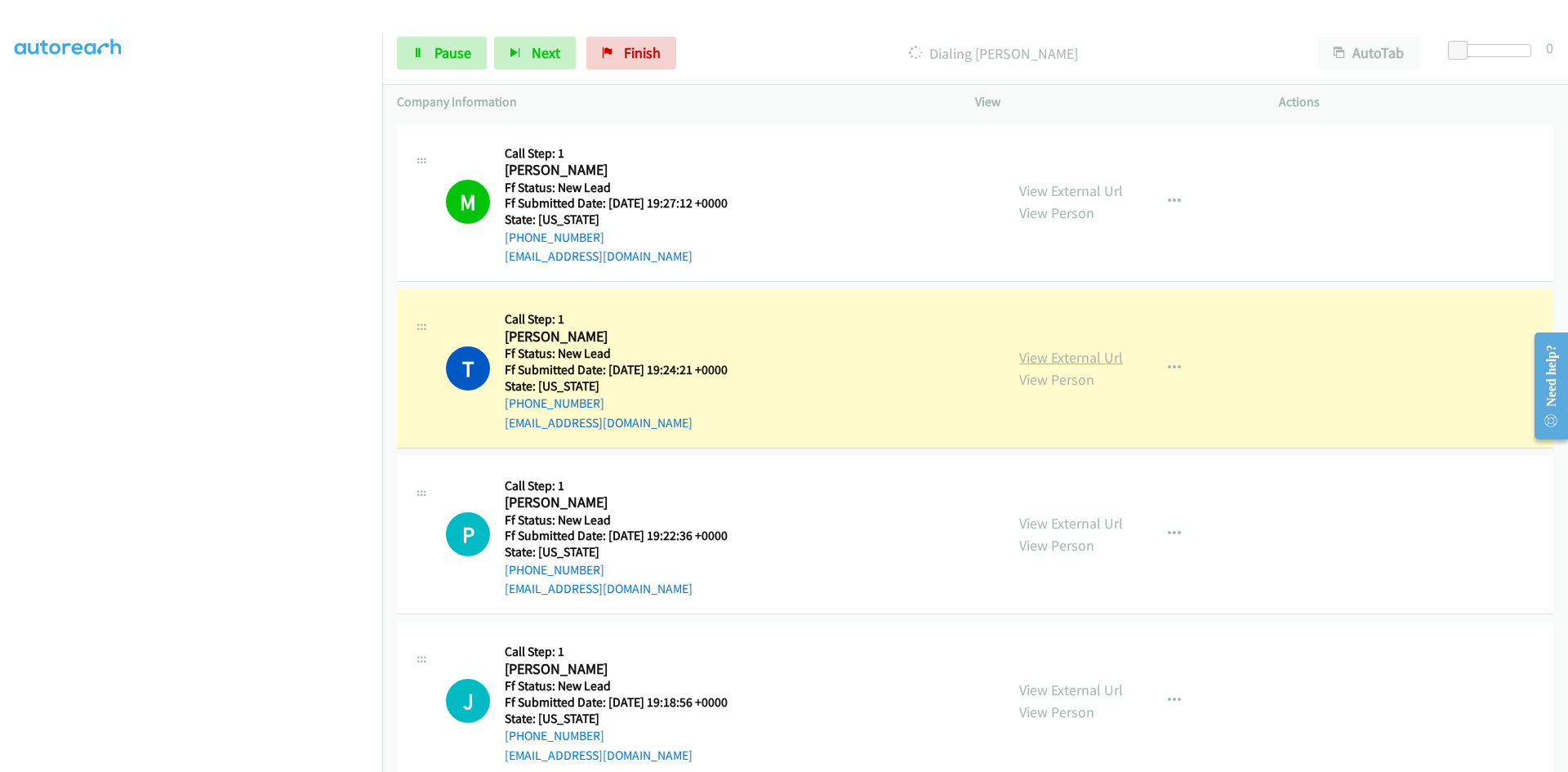
click at [1073, 357] on link "View External Url" at bounding box center [1072, 357] width 104 height 18
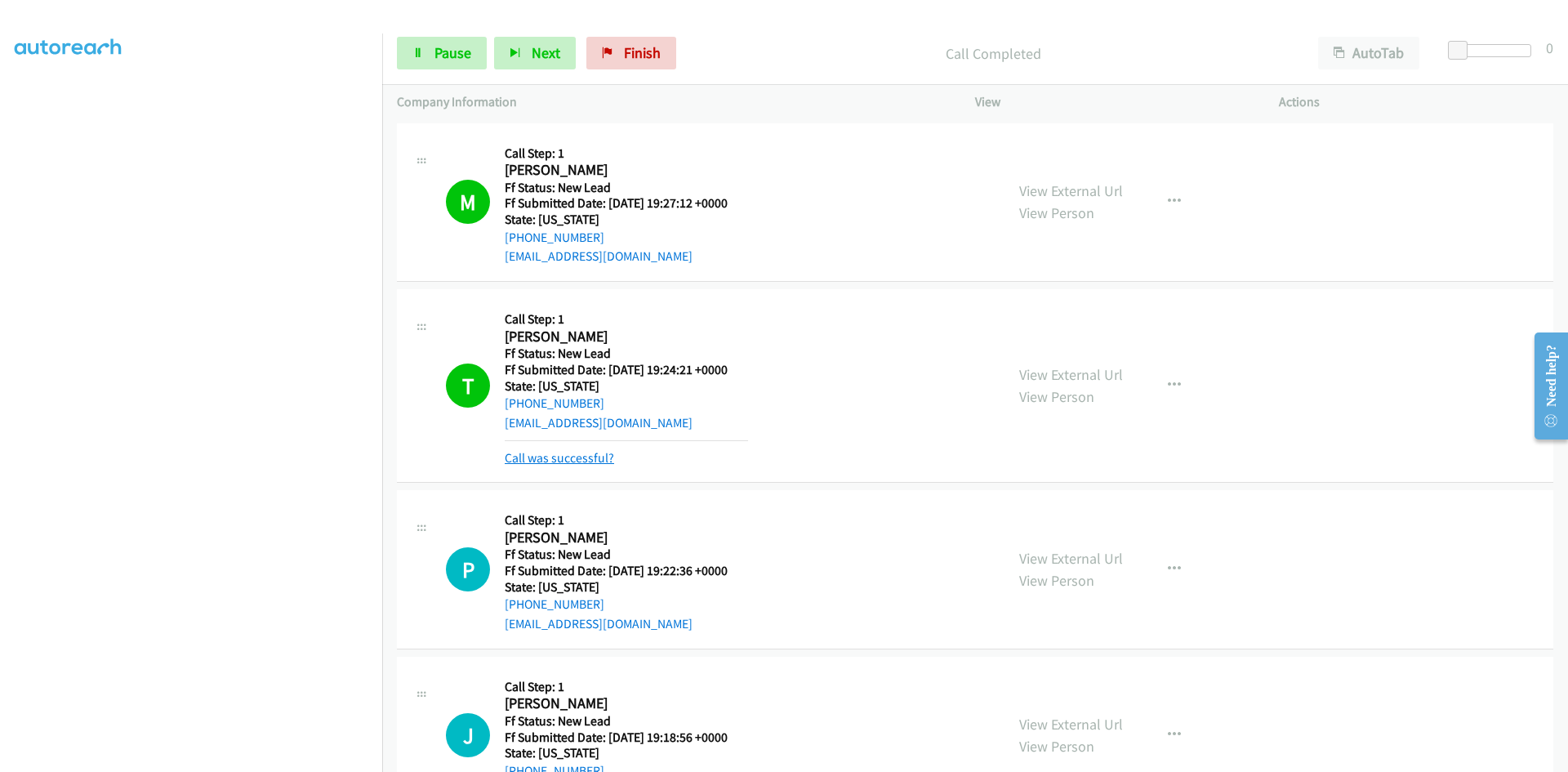
click at [607, 463] on link "Call was successful?" at bounding box center [559, 458] width 109 height 16
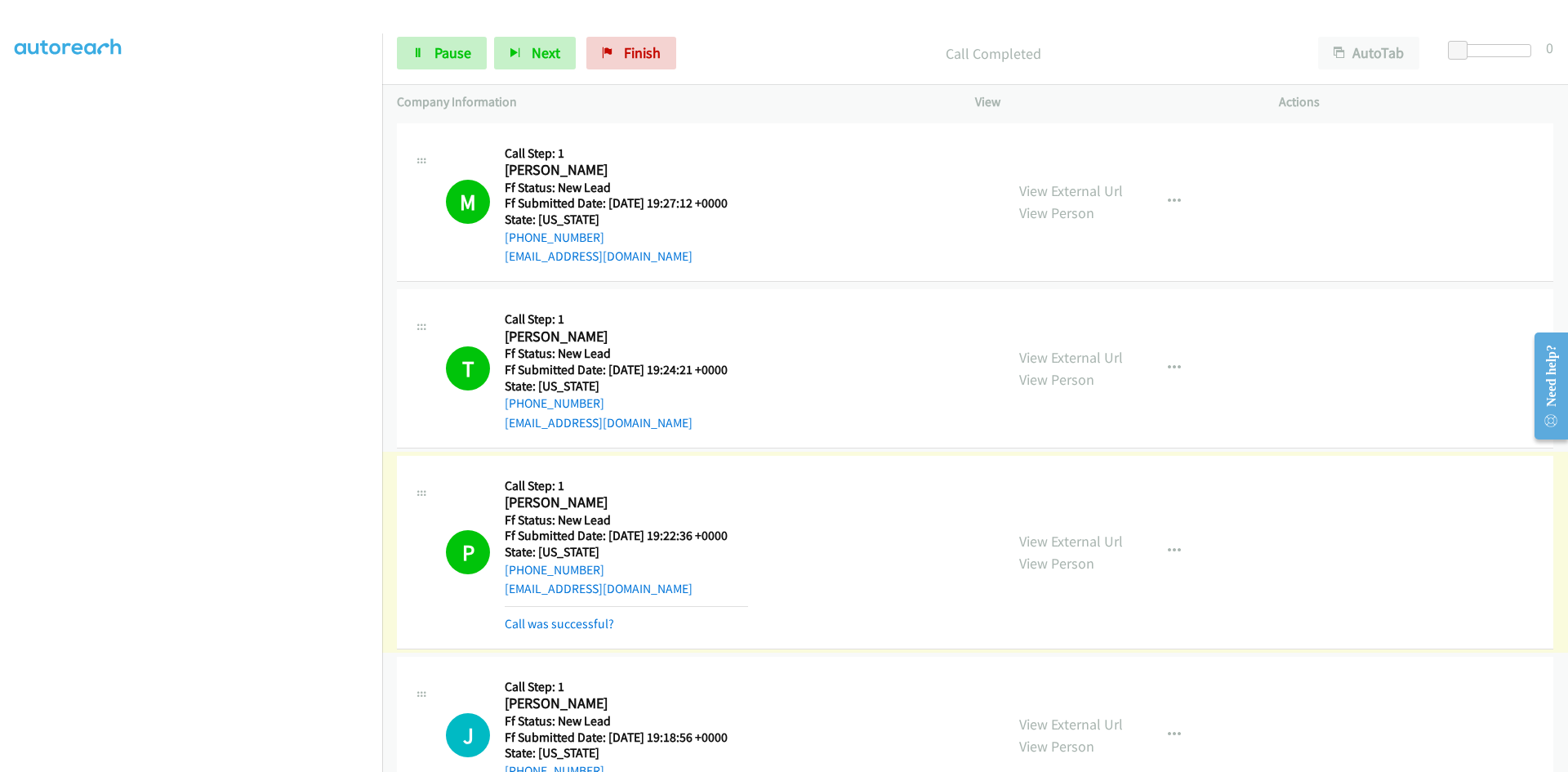
click at [1091, 542] on link "View External Url" at bounding box center [1072, 541] width 104 height 18
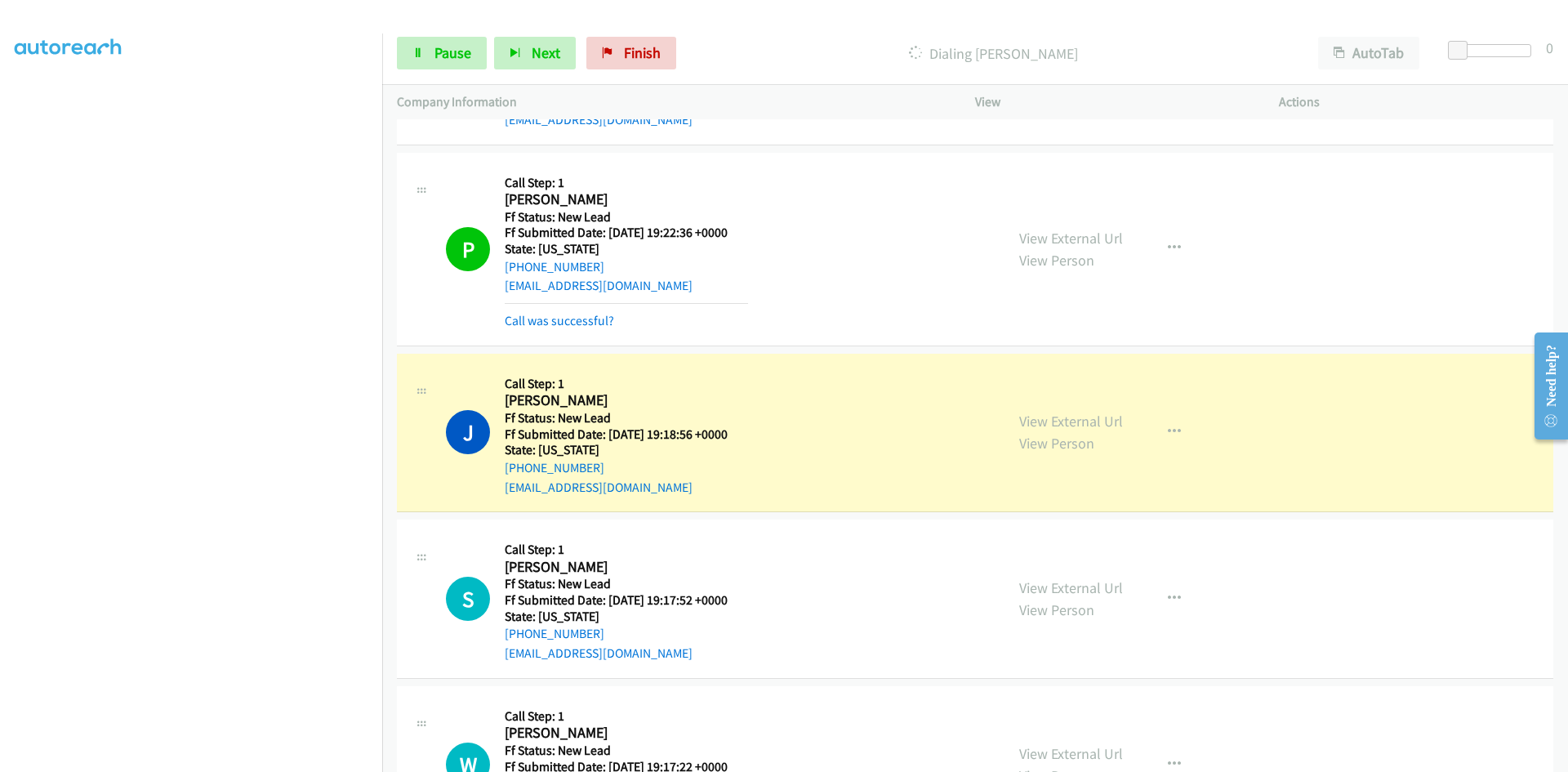
scroll to position [409, 0]
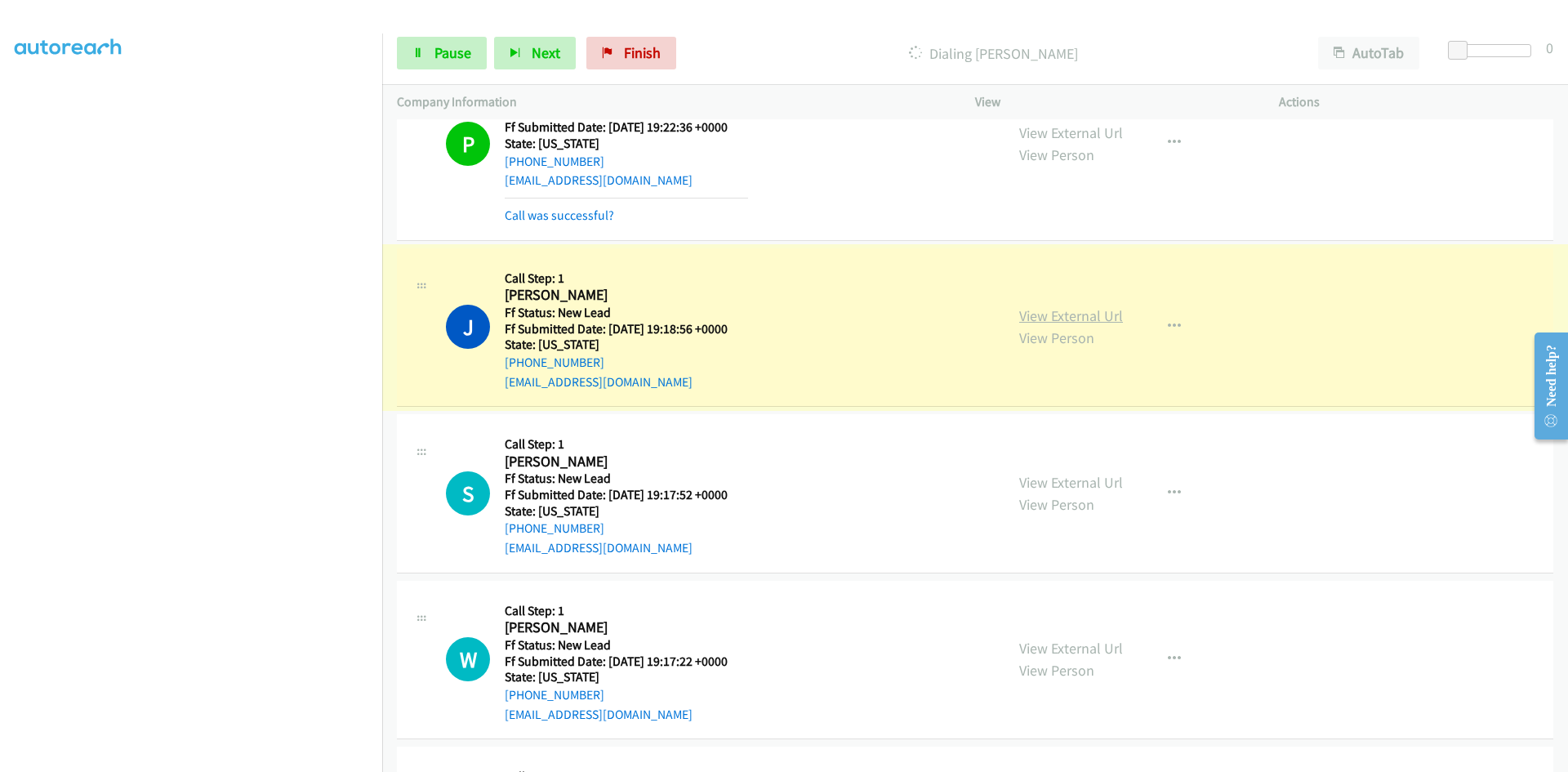
click at [1076, 319] on link "View External Url" at bounding box center [1072, 315] width 104 height 18
click at [438, 55] on span "Pause" at bounding box center [453, 53] width 37 height 18
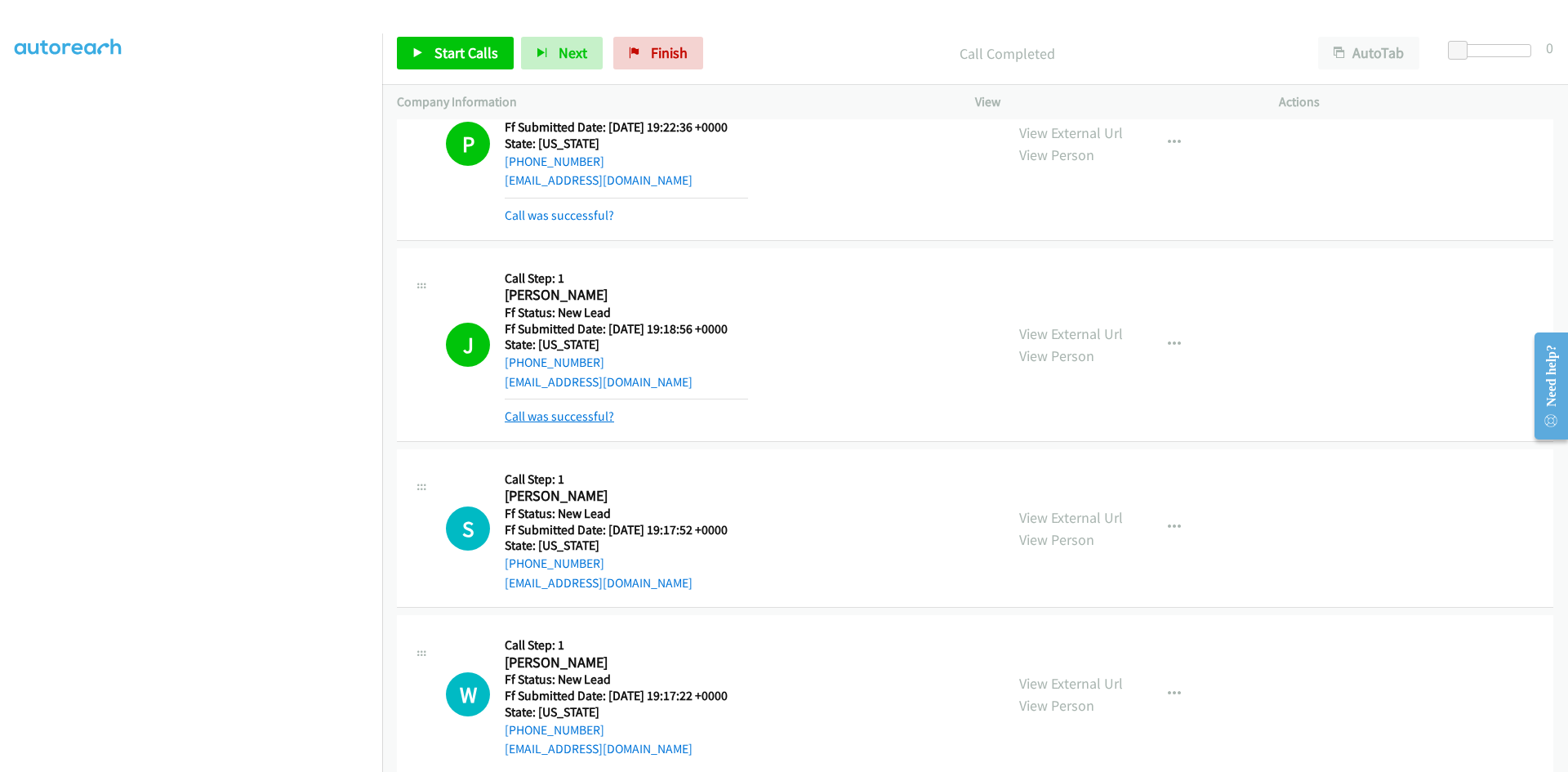
click at [536, 417] on link "Call was successful?" at bounding box center [559, 416] width 109 height 16
